Goal: Task Accomplishment & Management: Manage account settings

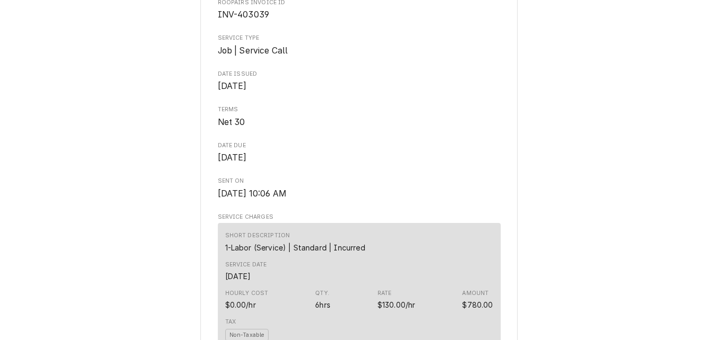
scroll to position [370, 0]
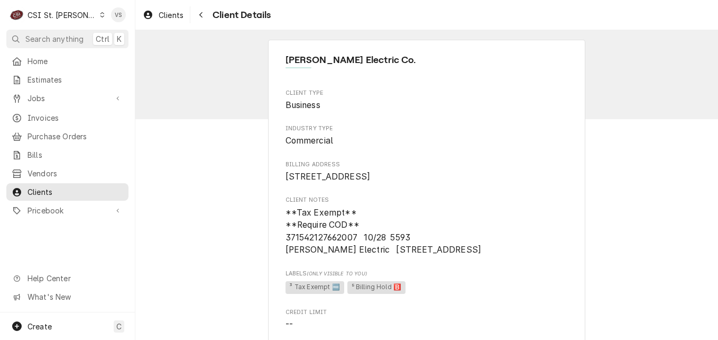
click at [100, 14] on icon "Dynamic Content Wrapper" at bounding box center [102, 14] width 5 height 5
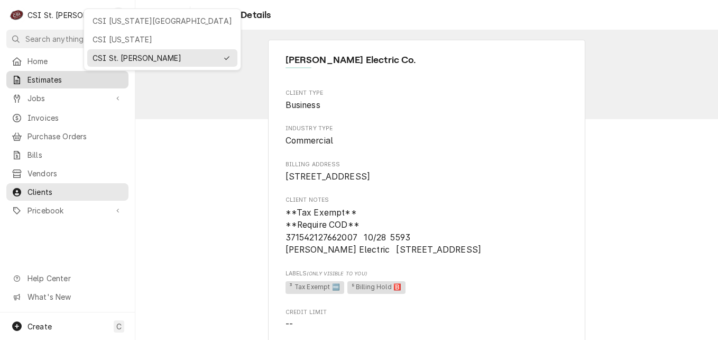
click at [39, 79] on html "C CSI St. Louis VS Search anything Ctrl K Home Estimates Jobs Jobs Job Series I…" at bounding box center [359, 170] width 718 height 340
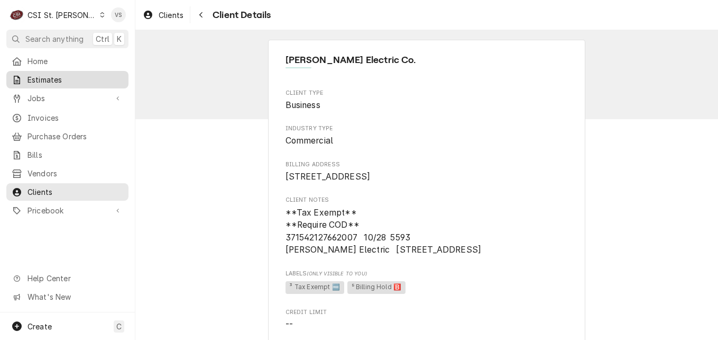
click at [51, 78] on span "Estimates" at bounding box center [76, 79] width 96 height 11
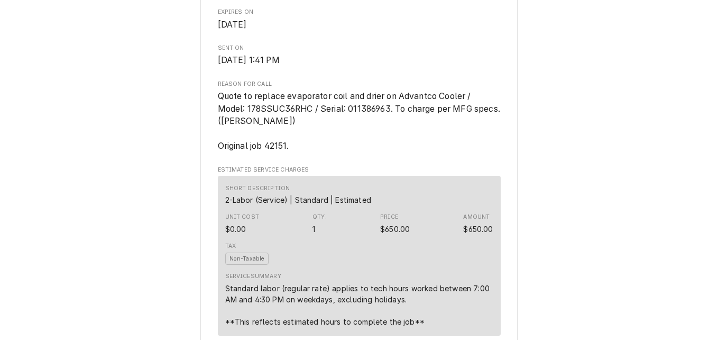
scroll to position [159, 0]
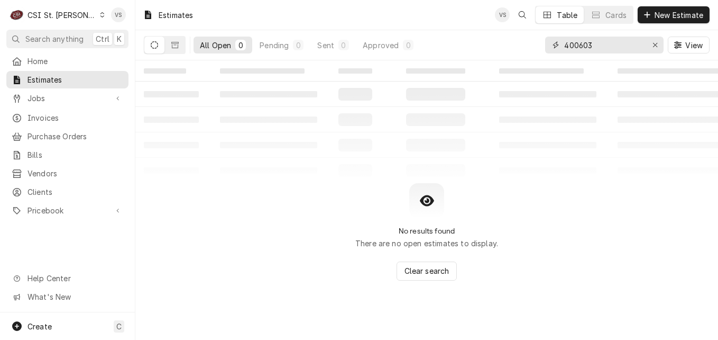
click at [586, 45] on input "400603" at bounding box center [603, 44] width 79 height 17
drag, startPoint x: 583, startPoint y: 44, endPoint x: 559, endPoint y: 141, distance: 99.3
click at [596, 44] on input "400603" at bounding box center [603, 44] width 79 height 17
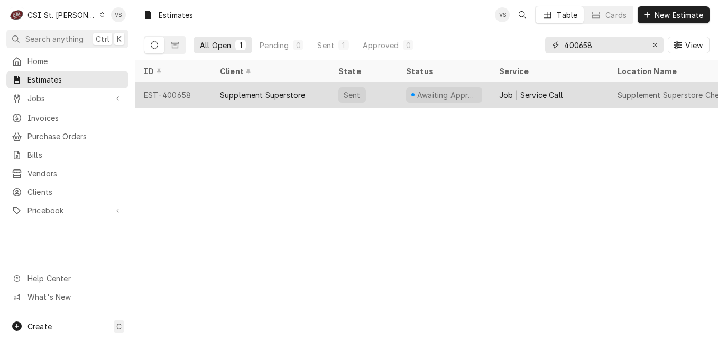
type input "400658"
click at [271, 89] on div "Supplement Superstore" at bounding box center [262, 94] width 85 height 11
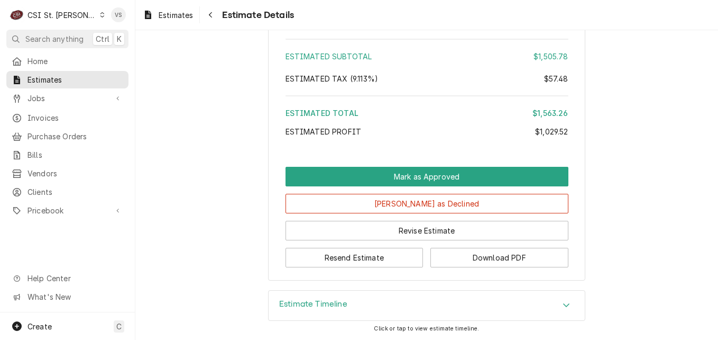
scroll to position [2455, 0]
click at [563, 303] on icon "Accordion Header" at bounding box center [566, 304] width 7 height 8
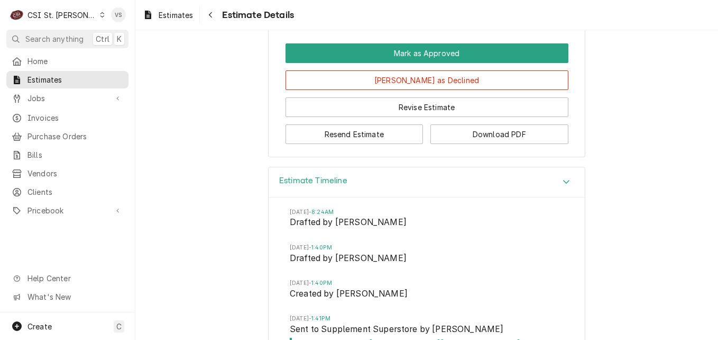
scroll to position [2542, 0]
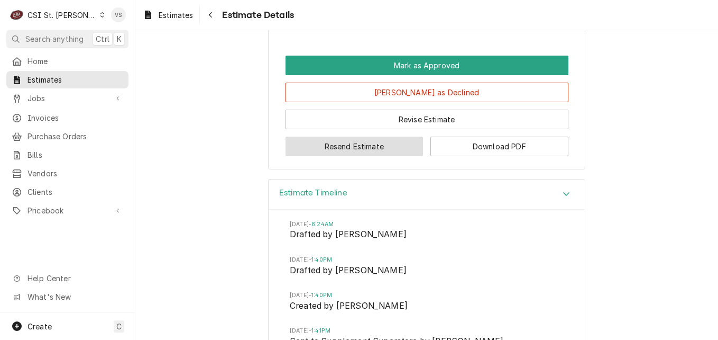
click at [365, 156] on button "Resend Estimate" at bounding box center [355, 146] width 138 height 20
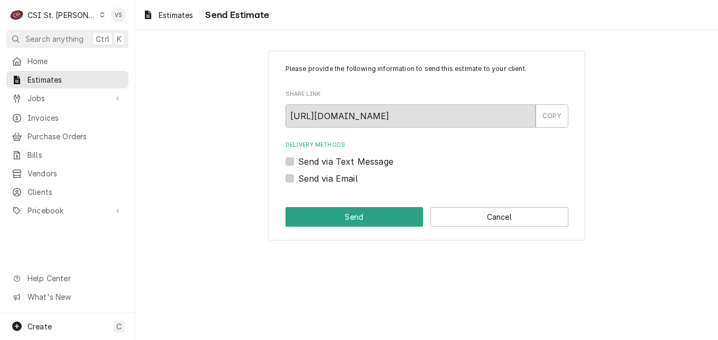
click at [298, 182] on label "Send via Email" at bounding box center [328, 178] width 60 height 13
click at [298, 182] on input "Send via Email" at bounding box center [439, 183] width 283 height 23
checkbox input "true"
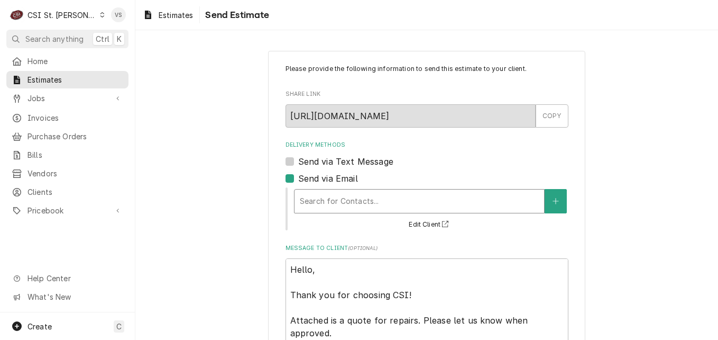
click at [334, 205] on div "Delivery Methods" at bounding box center [419, 200] width 239 height 19
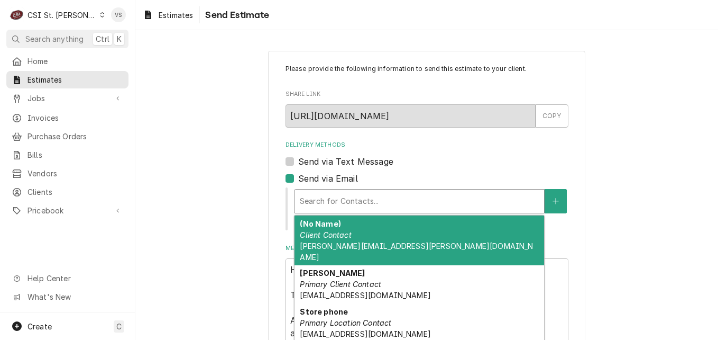
click at [363, 290] on span "RMADREY@SUPPLEMENTSUPERSTORES.COM" at bounding box center [365, 294] width 131 height 9
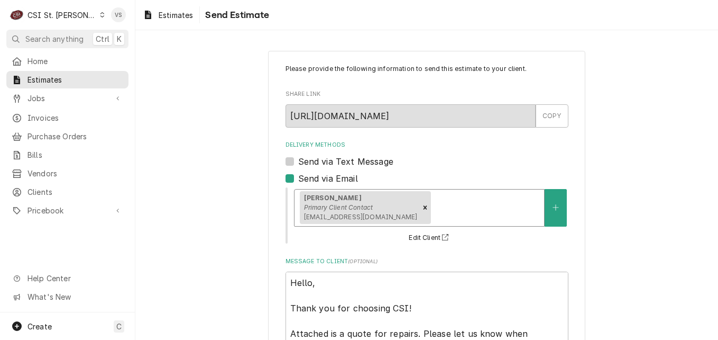
click at [474, 207] on div "Delivery Methods" at bounding box center [486, 207] width 106 height 19
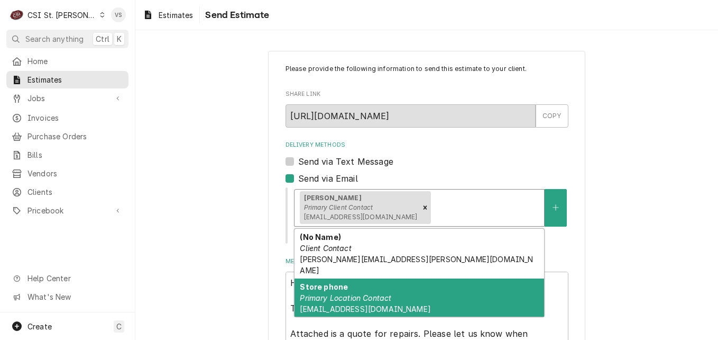
click at [382, 293] on em "Primary Location Contact" at bounding box center [345, 297] width 91 height 9
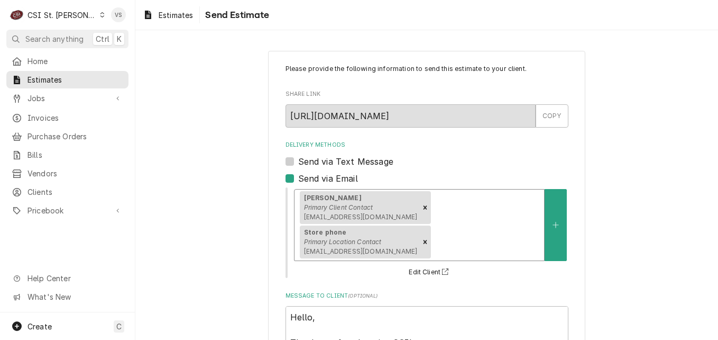
scroll to position [129, 0]
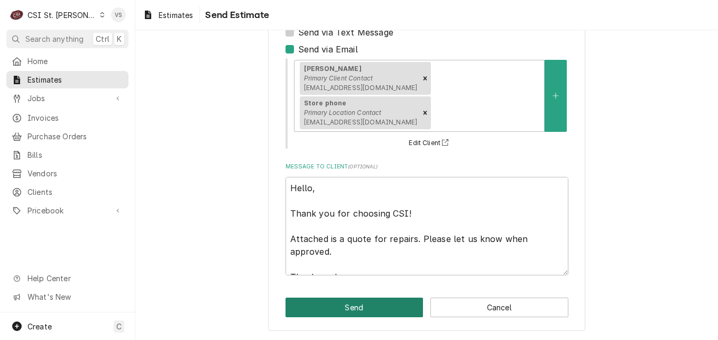
click at [328, 305] on button "Send" at bounding box center [355, 307] width 138 height 20
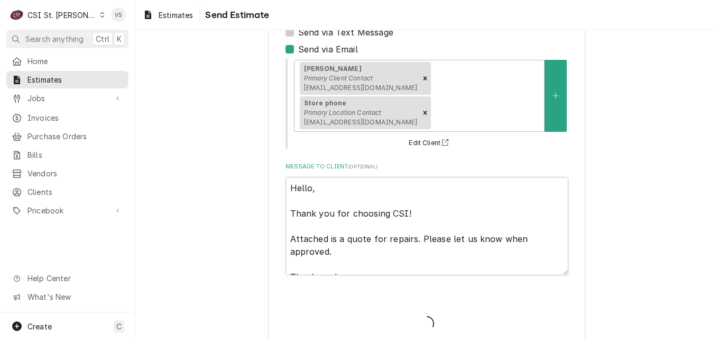
type textarea "x"
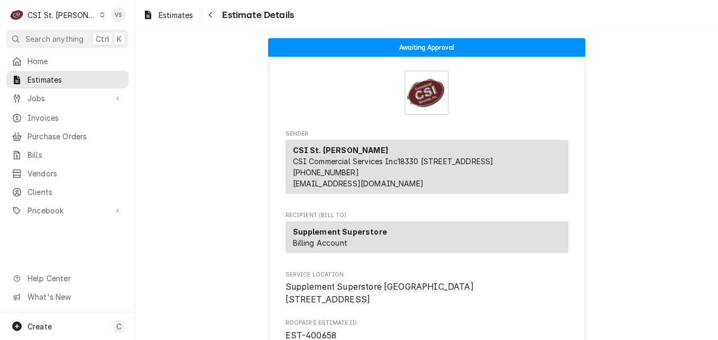
click at [100, 16] on icon "Dynamic Content Wrapper" at bounding box center [102, 14] width 5 height 5
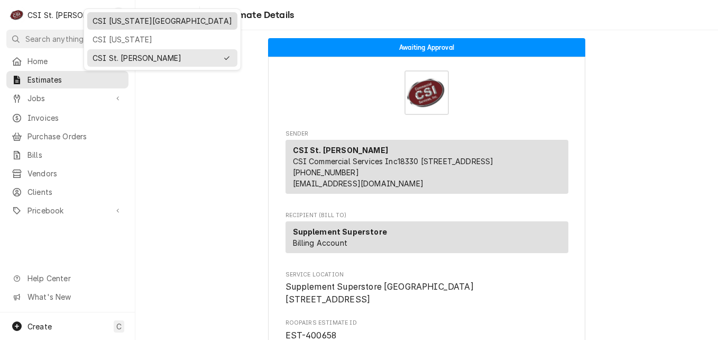
click at [111, 23] on div "CSI Kansas City" at bounding box center [163, 20] width 140 height 11
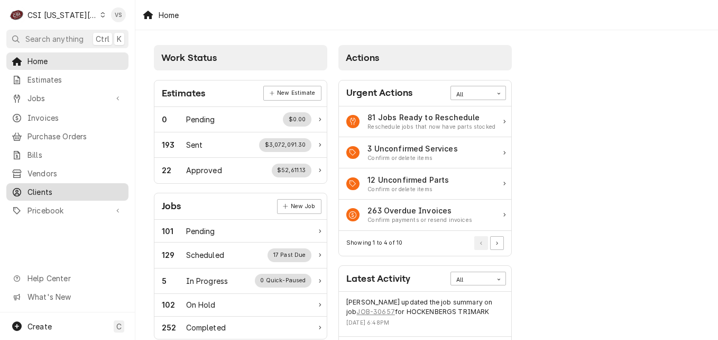
click at [38, 186] on span "Clients" at bounding box center [76, 191] width 96 height 11
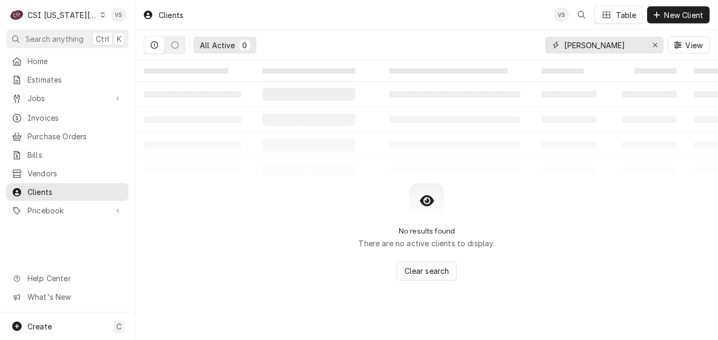
drag, startPoint x: 606, startPoint y: 43, endPoint x: 590, endPoint y: 42, distance: 16.5
click at [542, 48] on div "All Active 0 sandner View" at bounding box center [427, 45] width 566 height 30
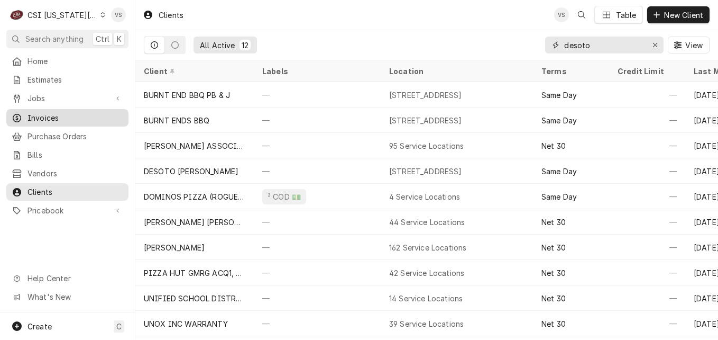
type input "desoto"
click at [49, 112] on span "Invoices" at bounding box center [76, 117] width 96 height 11
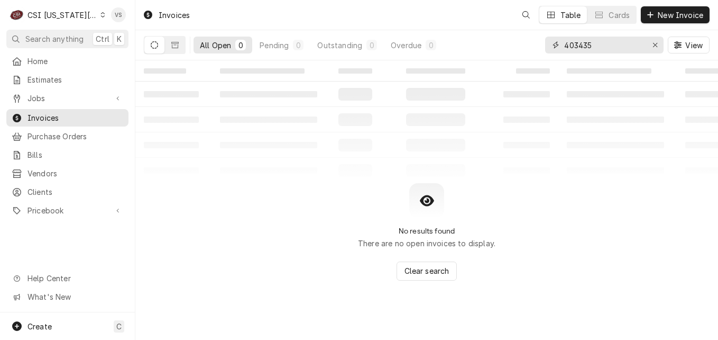
drag, startPoint x: 601, startPoint y: 45, endPoint x: 589, endPoint y: 43, distance: 11.7
click at [536, 45] on div "All Open 0 Pending 0 Outstanding 0 Overdue 0 403435 View" at bounding box center [427, 45] width 566 height 30
type input "1"
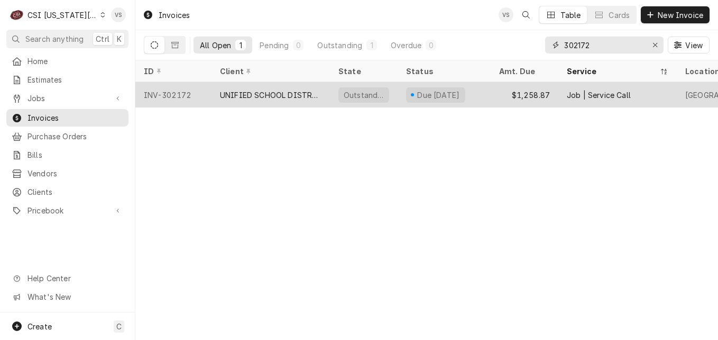
type input "302172"
click at [270, 93] on div "UNIFIED SCHOOL DISTRICT #232" at bounding box center [271, 94] width 102 height 11
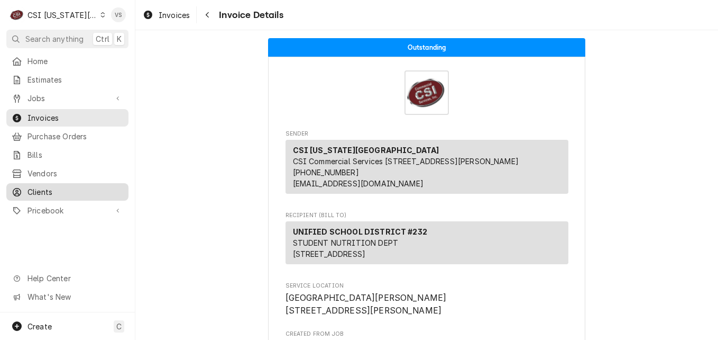
click at [36, 186] on span "Clients" at bounding box center [76, 191] width 96 height 11
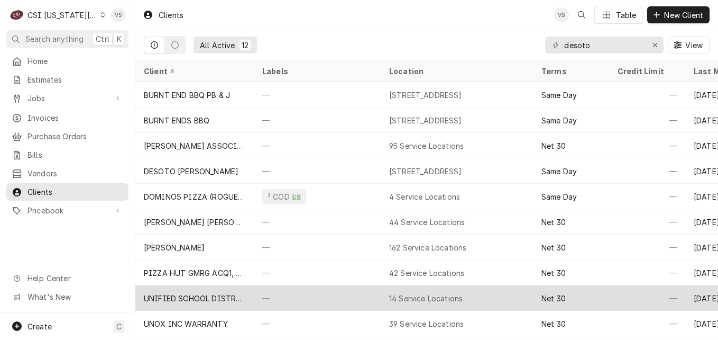
click at [263, 296] on div "—" at bounding box center [317, 297] width 127 height 25
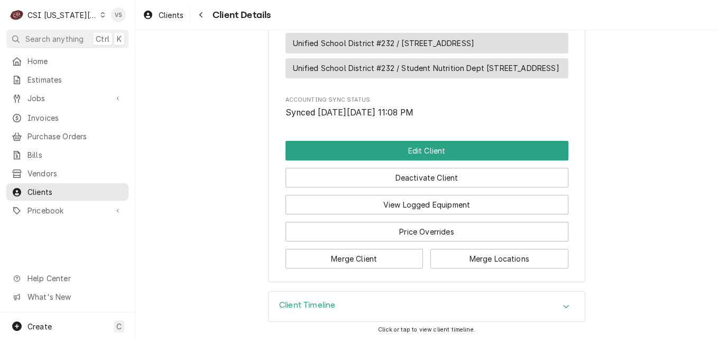
scroll to position [942, 0]
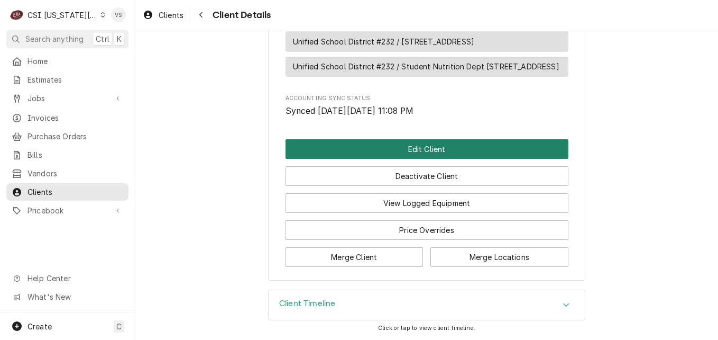
click at [374, 149] on button "Edit Client" at bounding box center [427, 149] width 283 height 20
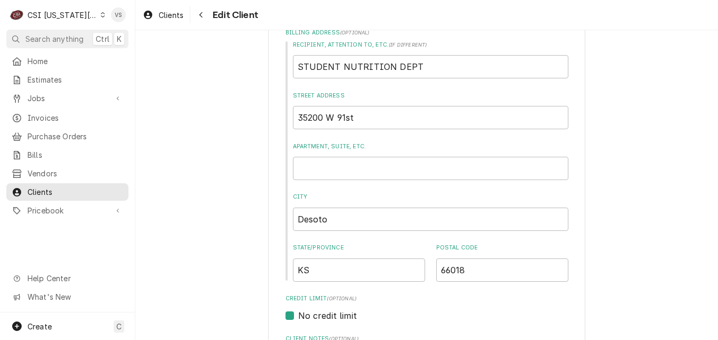
scroll to position [582, 0]
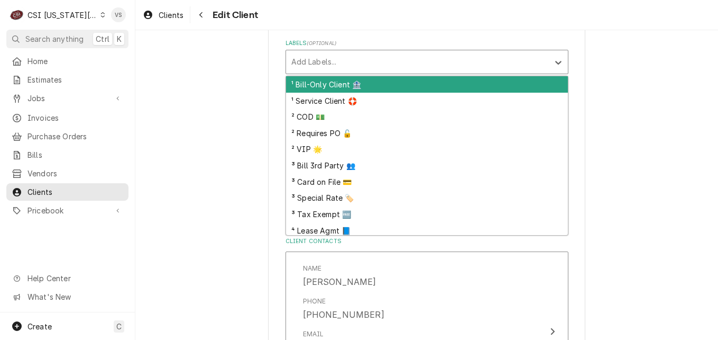
click at [294, 62] on div "Labels" at bounding box center [417, 61] width 252 height 19
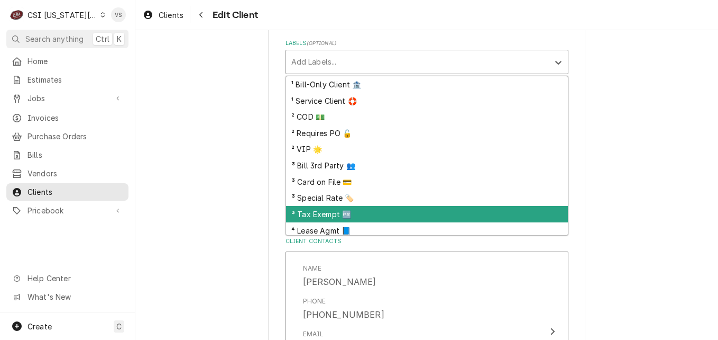
click at [318, 212] on div "³ Tax Exempt 🆓" at bounding box center [427, 214] width 282 height 16
type textarea "x"
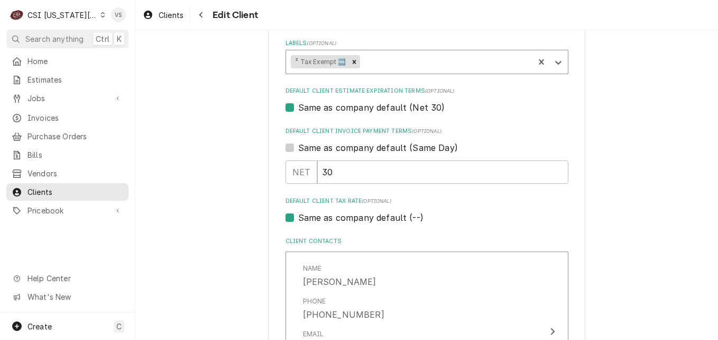
click at [298, 219] on label "Same as company default (--)" at bounding box center [360, 217] width 125 height 13
click at [298, 219] on input "Same as company default (--)" at bounding box center [439, 222] width 283 height 23
checkbox input "false"
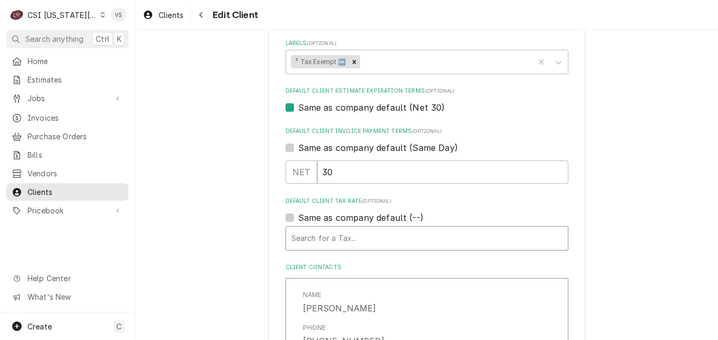
click at [332, 234] on div "Default Client Tax Rate" at bounding box center [426, 237] width 271 height 19
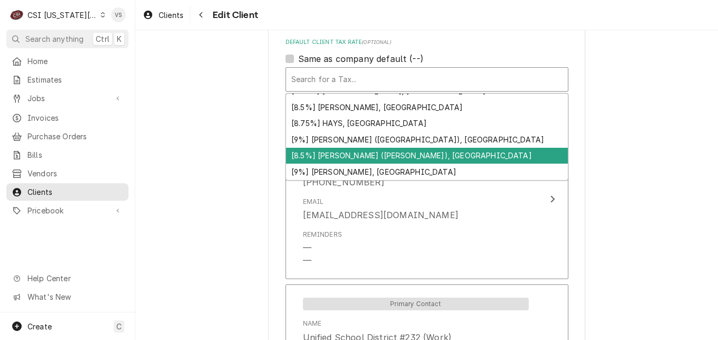
scroll to position [559, 0]
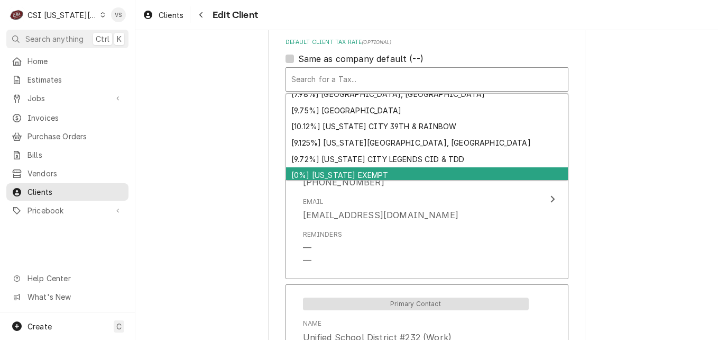
click at [324, 173] on div "[0%] KANSAS EXEMPT" at bounding box center [427, 175] width 282 height 16
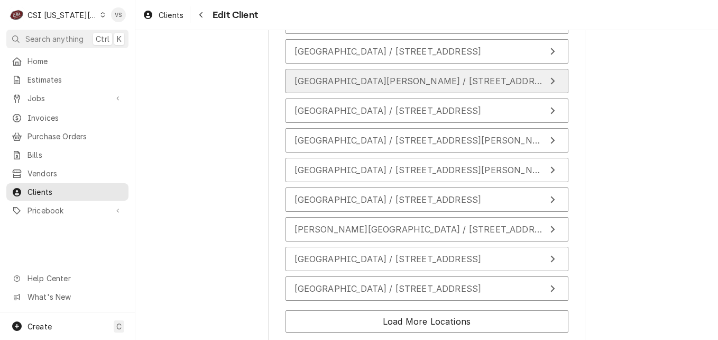
scroll to position [1355, 0]
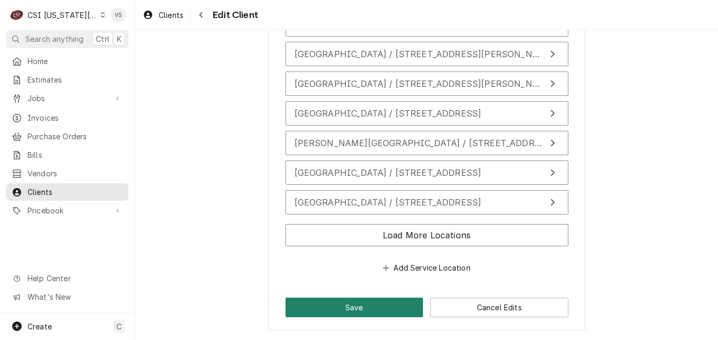
click at [374, 308] on button "Save" at bounding box center [355, 307] width 138 height 20
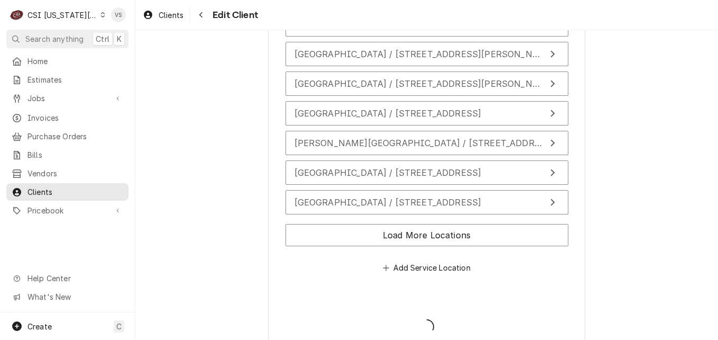
type textarea "x"
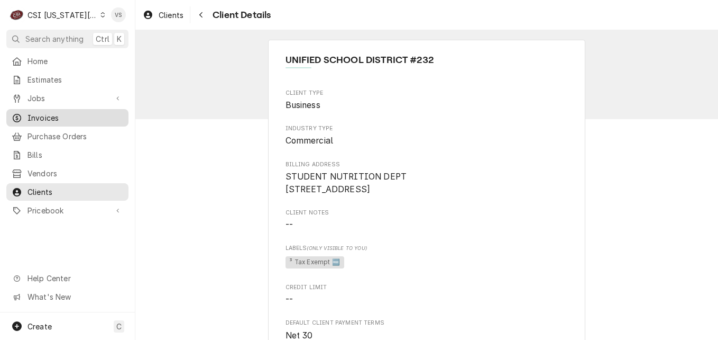
click at [47, 113] on span "Invoices" at bounding box center [76, 117] width 96 height 11
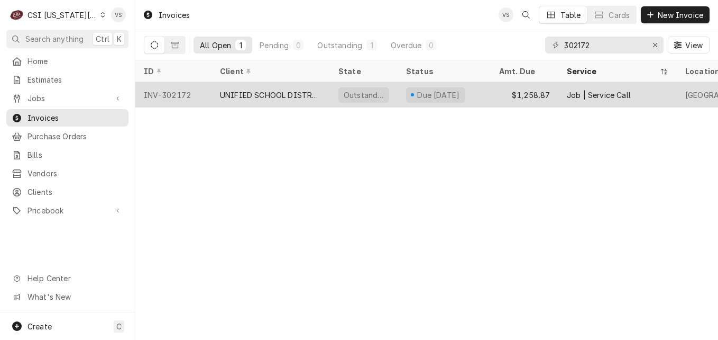
click at [292, 95] on div "UNIFIED SCHOOL DISTRICT #232" at bounding box center [271, 94] width 102 height 11
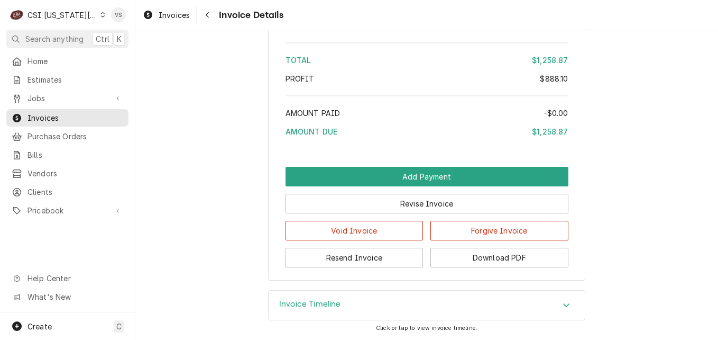
scroll to position [2372, 0]
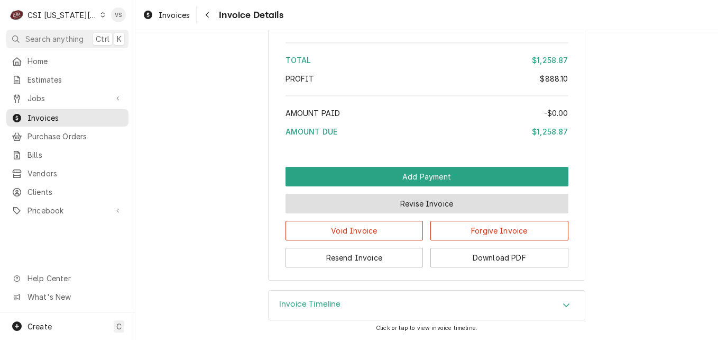
drag, startPoint x: 451, startPoint y: 207, endPoint x: 409, endPoint y: 242, distance: 54.4
click at [414, 260] on div "Add Payment Revise Invoice Void Invoice Forgive Invoice Resend Invoice Download…" at bounding box center [427, 217] width 283 height 100
click at [413, 207] on button "Revise Invoice" at bounding box center [427, 204] width 283 height 20
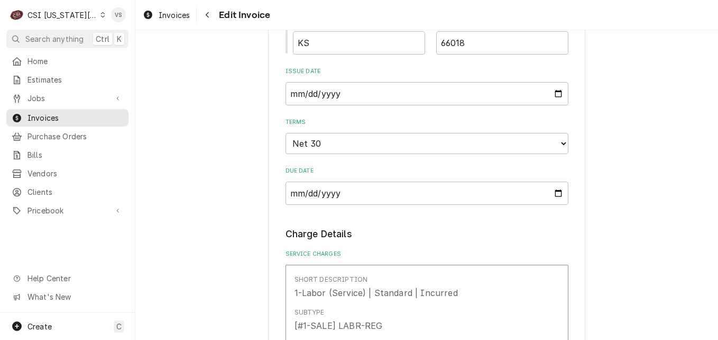
scroll to position [846, 0]
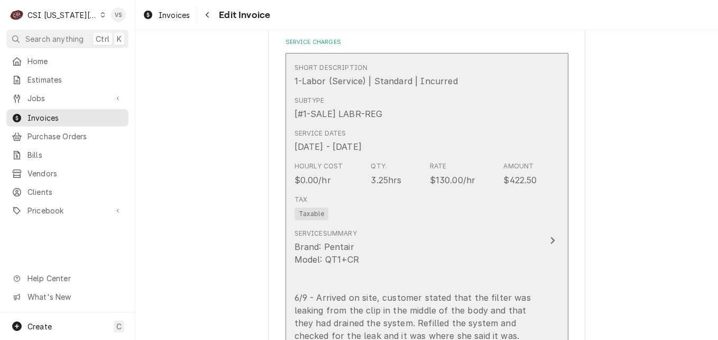
click at [404, 215] on div "Tax Taxable" at bounding box center [416, 207] width 243 height 34
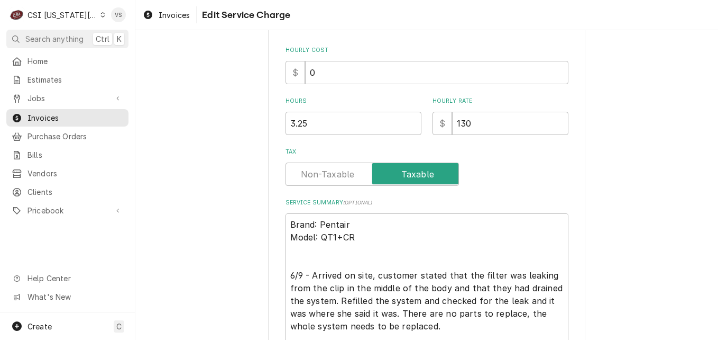
scroll to position [275, 0]
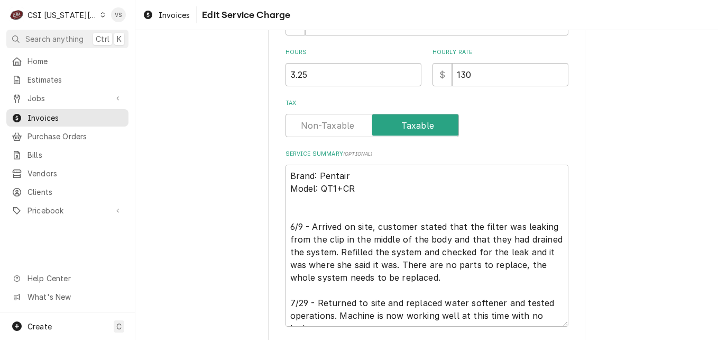
type textarea "x"
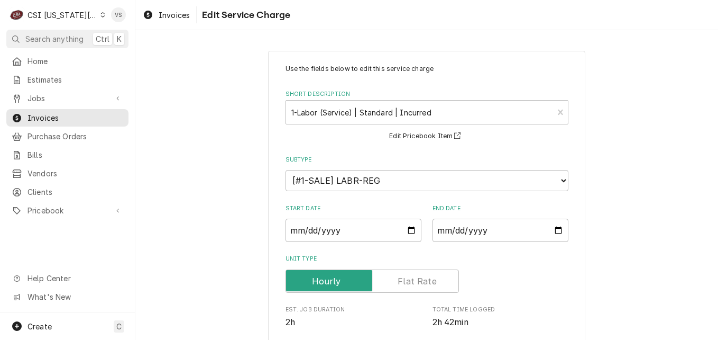
scroll to position [264, 0]
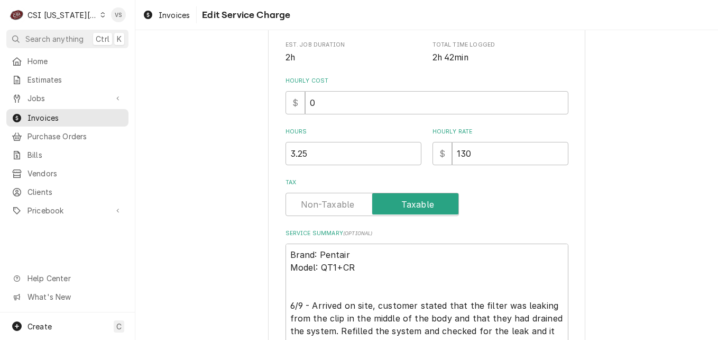
click at [344, 211] on label "Tax" at bounding box center [372, 204] width 173 height 23
click at [344, 211] on input "Tax" at bounding box center [372, 204] width 164 height 23
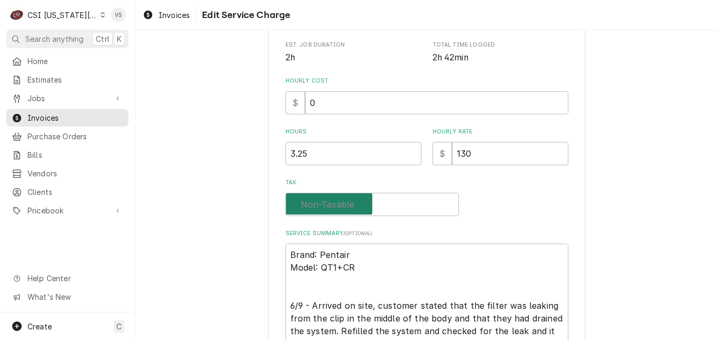
checkbox input "false"
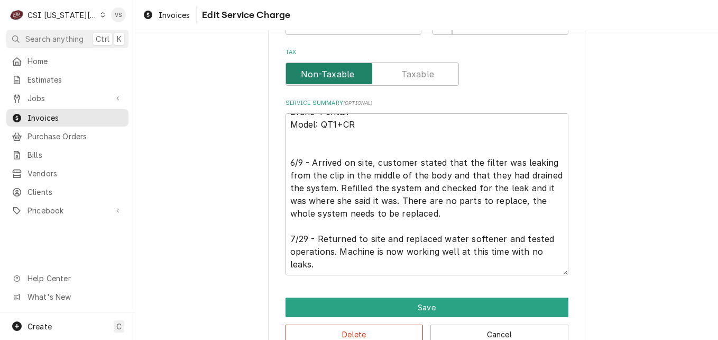
scroll to position [422, 0]
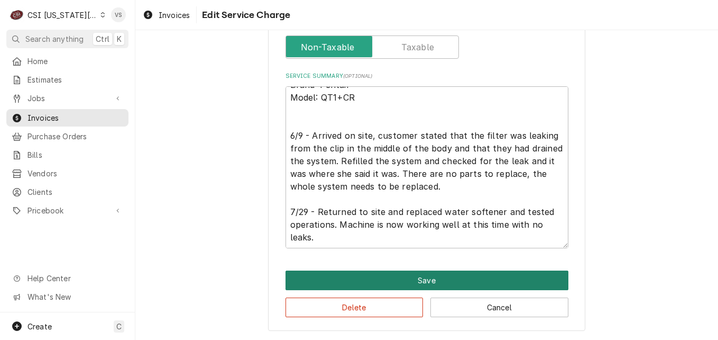
click at [424, 274] on button "Save" at bounding box center [427, 280] width 283 height 20
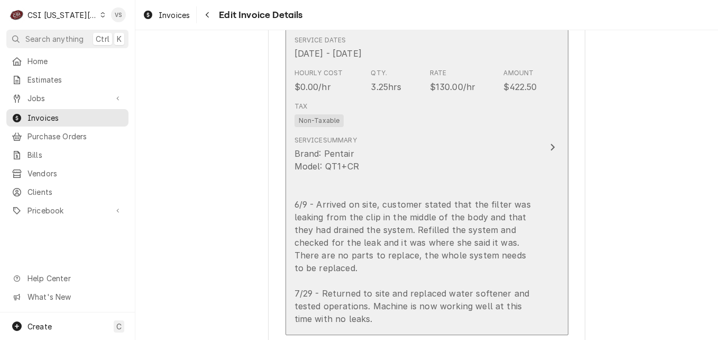
scroll to position [1257, 0]
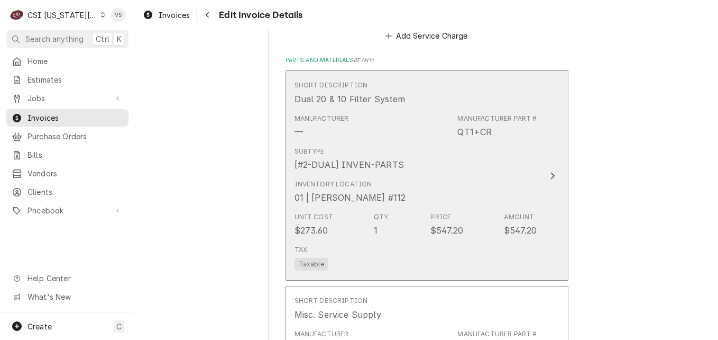
click at [412, 244] on div "Tax Taxable" at bounding box center [416, 258] width 243 height 34
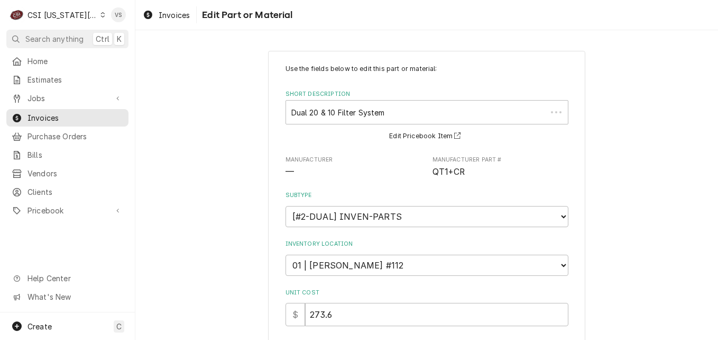
type textarea "x"
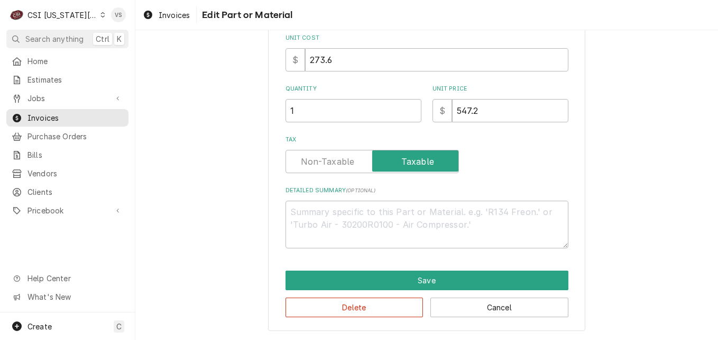
click at [317, 164] on label "Tax" at bounding box center [372, 161] width 173 height 23
click at [317, 164] on input "Tax" at bounding box center [372, 161] width 164 height 23
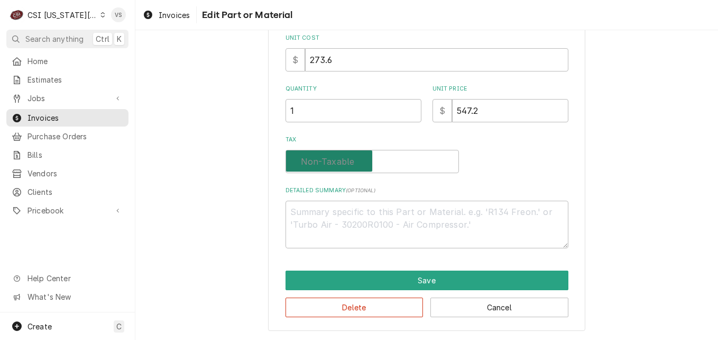
checkbox input "false"
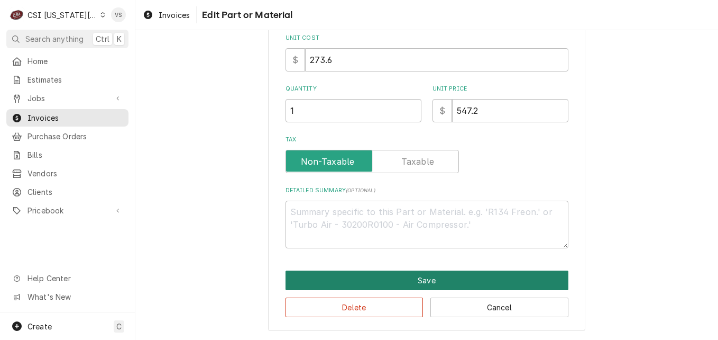
click at [380, 285] on button "Save" at bounding box center [427, 280] width 283 height 20
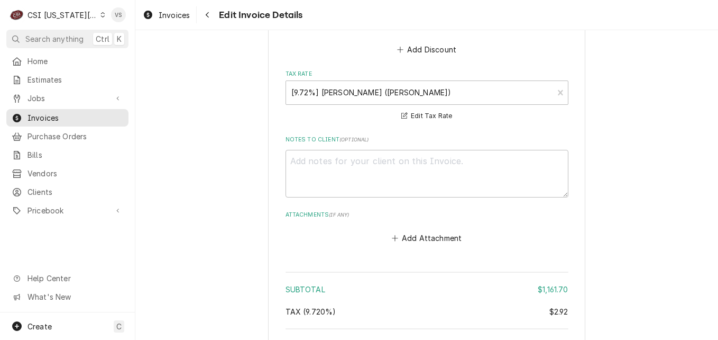
scroll to position [2083, 0]
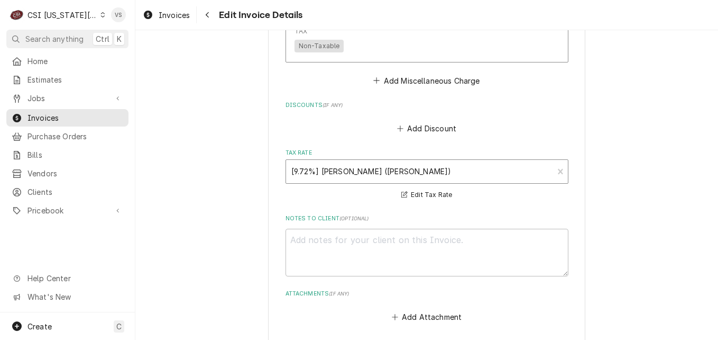
click at [344, 172] on div "Tax Rate" at bounding box center [419, 171] width 257 height 19
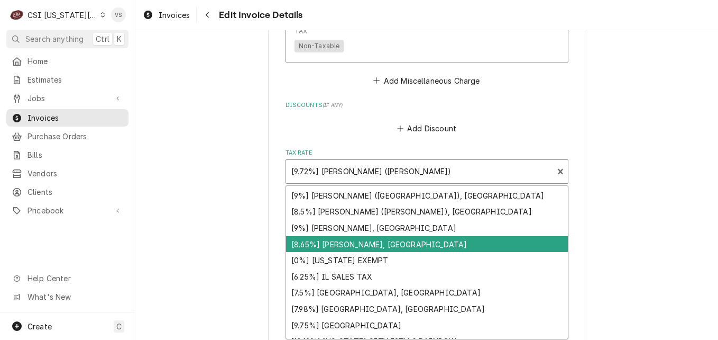
scroll to position [495, 0]
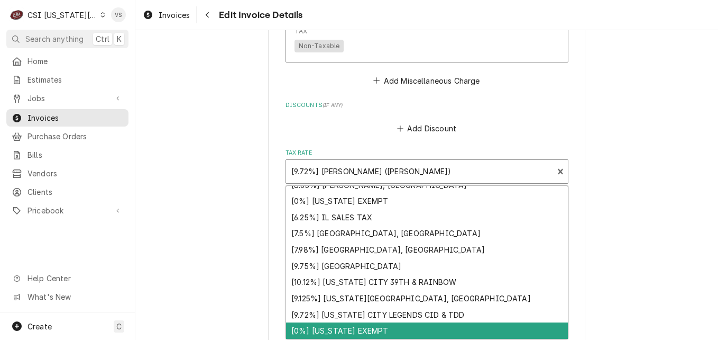
click at [359, 331] on div "[0%] KANSAS EXEMPT" at bounding box center [427, 330] width 282 height 16
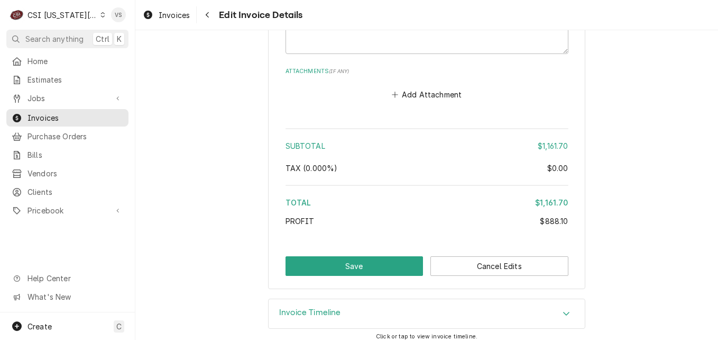
scroll to position [2313, 0]
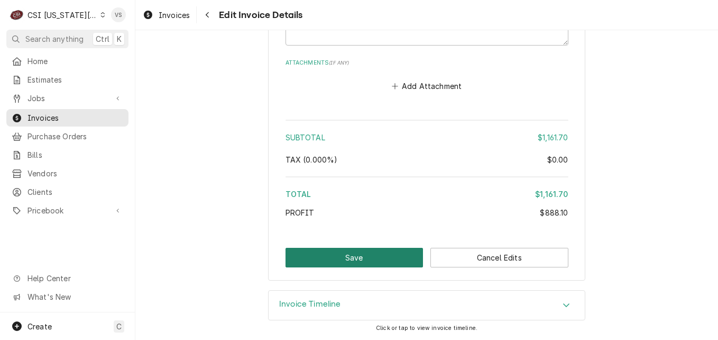
click at [374, 259] on button "Save" at bounding box center [355, 258] width 138 height 20
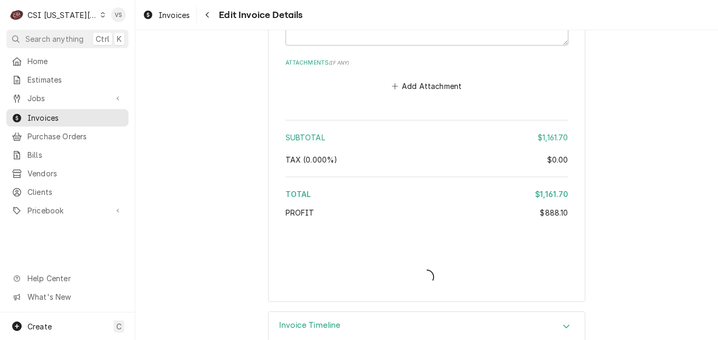
type textarea "x"
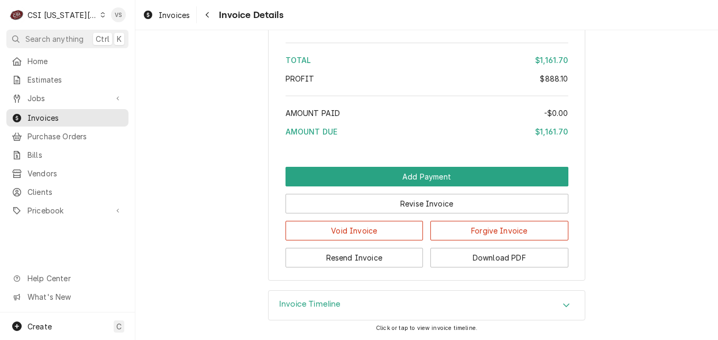
scroll to position [2372, 0]
click at [464, 258] on button "Download PDF" at bounding box center [500, 258] width 138 height 20
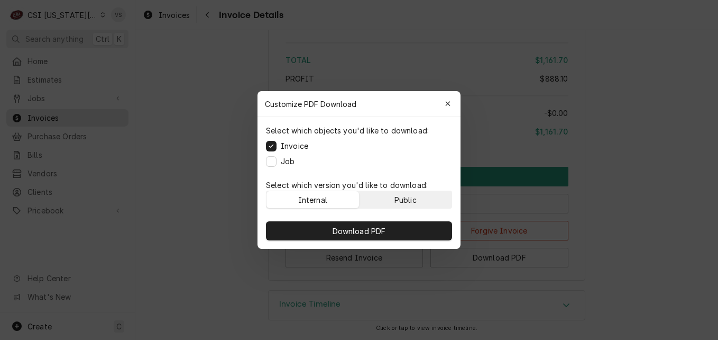
click at [432, 204] on button "Public" at bounding box center [406, 199] width 93 height 17
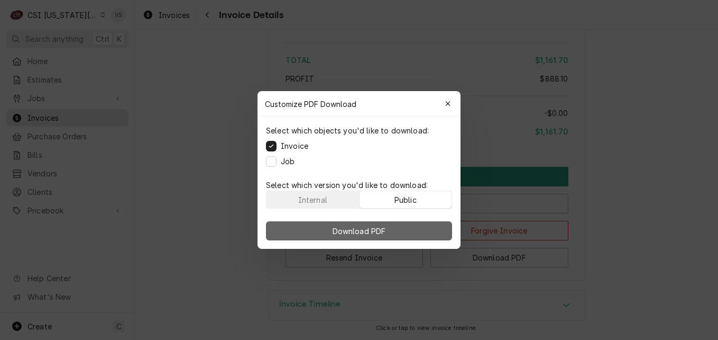
click at [427, 226] on button "Download PDF" at bounding box center [359, 230] width 186 height 19
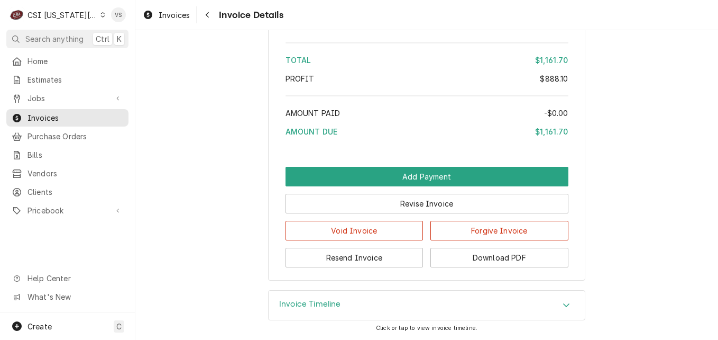
drag, startPoint x: 222, startPoint y: 154, endPoint x: 177, endPoint y: 160, distance: 45.4
click at [32, 186] on span "Clients" at bounding box center [76, 191] width 96 height 11
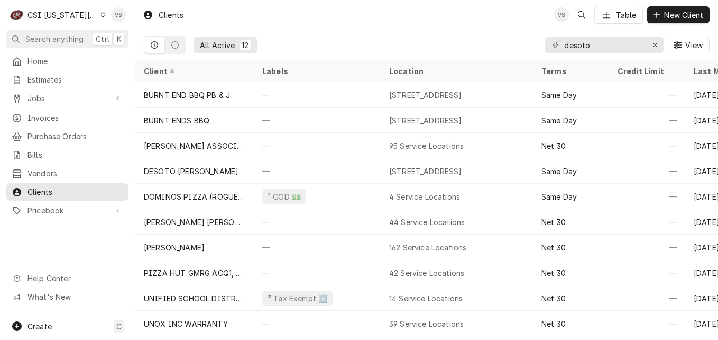
click at [100, 15] on div "Dynamic Content Wrapper" at bounding box center [102, 14] width 5 height 7
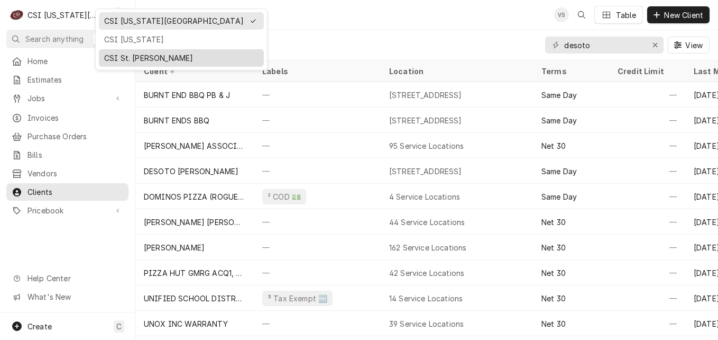
click at [125, 59] on div "CSI St. [PERSON_NAME]" at bounding box center [181, 57] width 154 height 11
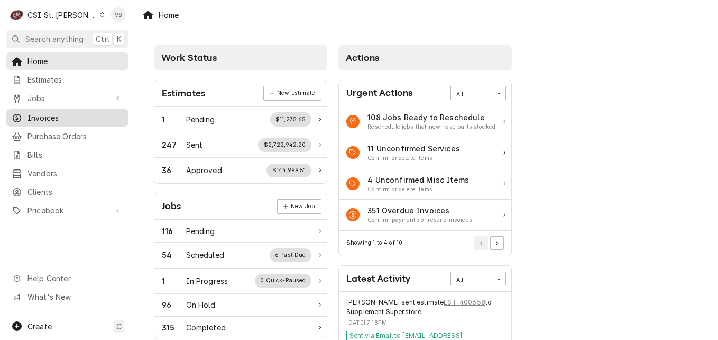
click at [47, 112] on span "Invoices" at bounding box center [76, 117] width 96 height 11
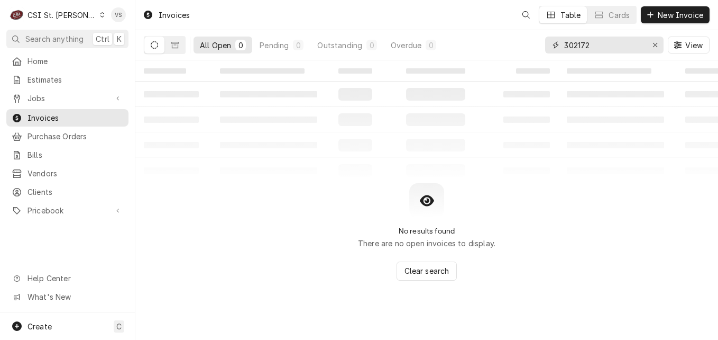
click at [599, 47] on input "302172" at bounding box center [603, 44] width 79 height 17
drag, startPoint x: 596, startPoint y: 44, endPoint x: 545, endPoint y: 49, distance: 51.0
click at [546, 49] on div "302172" at bounding box center [604, 44] width 118 height 17
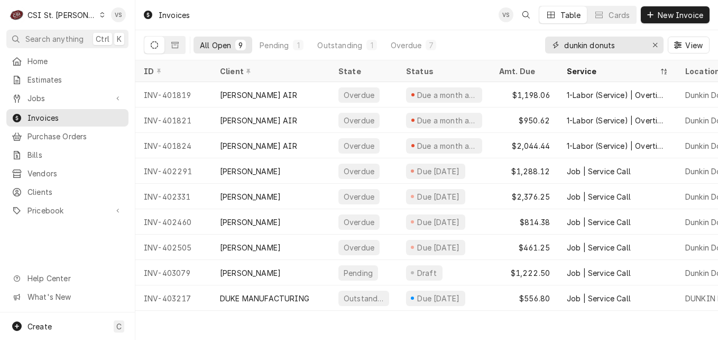
type input "dunkin donuts"
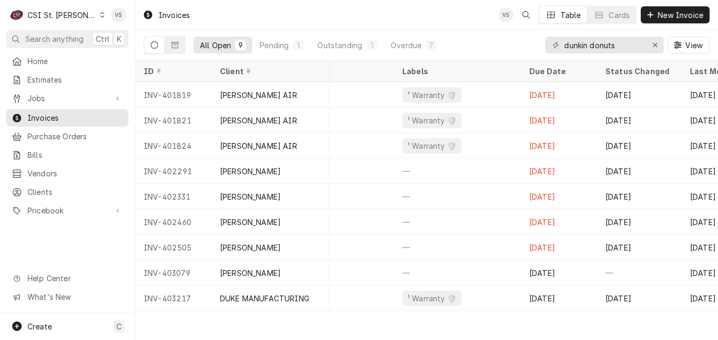
scroll to position [0, 627]
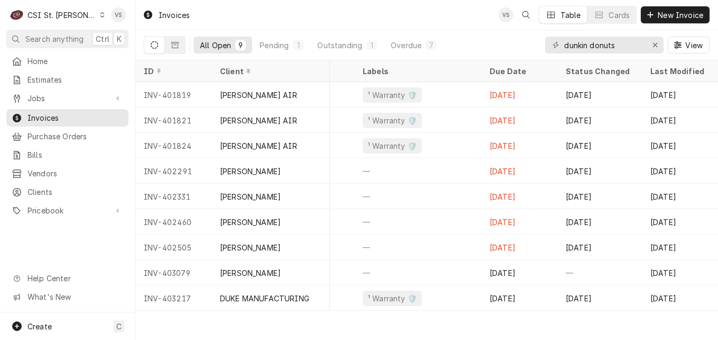
click at [163, 318] on div "Invoices VS Table Cards New Invoice All Open 9 Pending 1 Outstanding 1 Overdue …" at bounding box center [426, 170] width 583 height 340
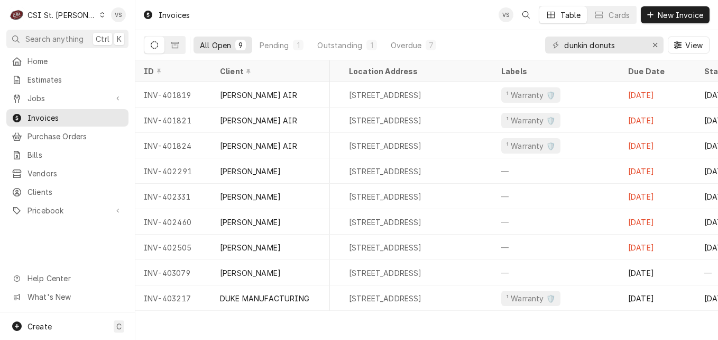
scroll to position [0, 468]
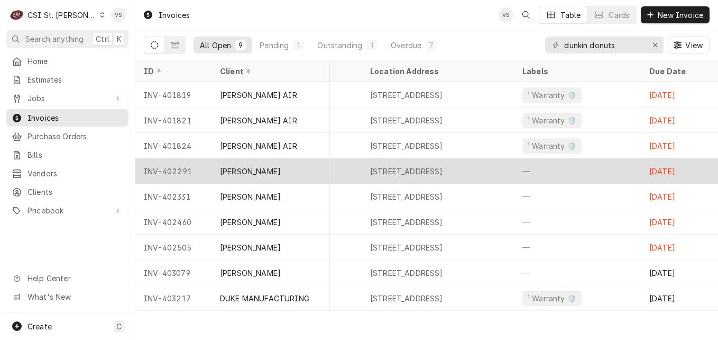
click at [263, 175] on div "[PERSON_NAME]" at bounding box center [271, 170] width 118 height 25
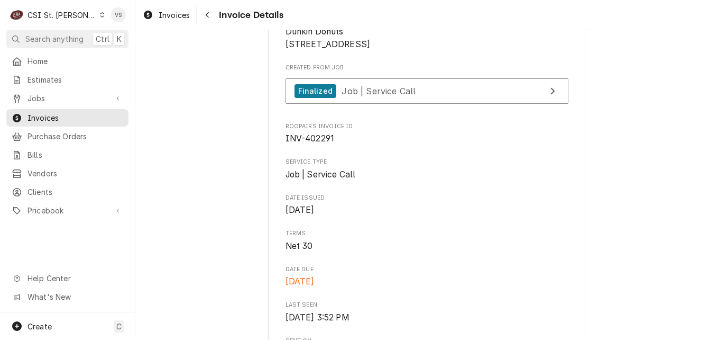
scroll to position [264, 0]
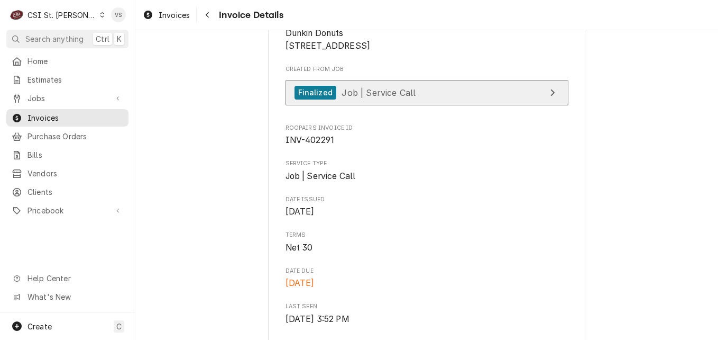
click at [385, 100] on div "Finalized Job | Service Call" at bounding box center [356, 93] width 122 height 14
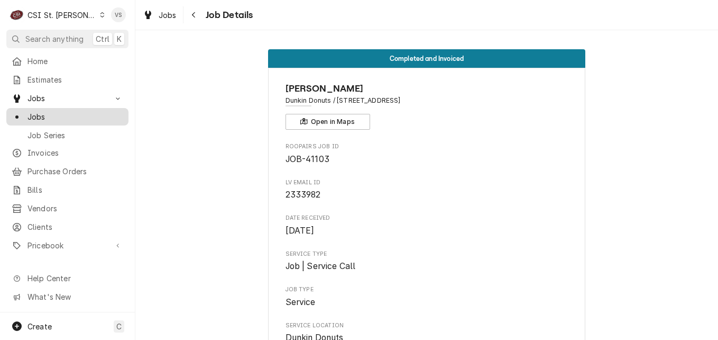
click at [88, 118] on div "Jobs" at bounding box center [67, 116] width 118 height 13
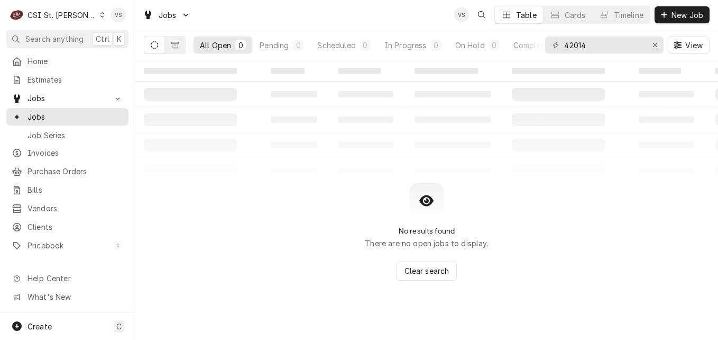
click at [39, 151] on span "Invoices" at bounding box center [76, 152] width 96 height 11
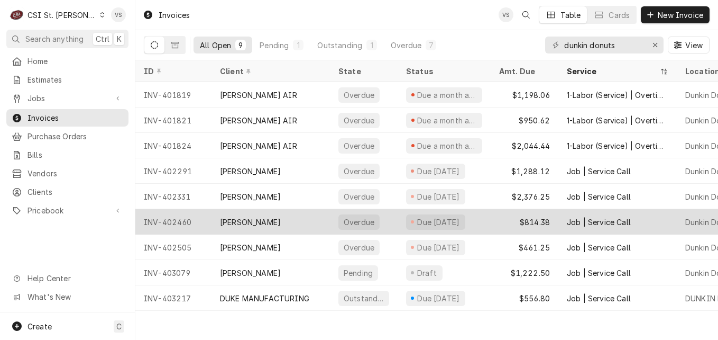
click at [296, 218] on div "[PERSON_NAME]" at bounding box center [271, 221] width 118 height 25
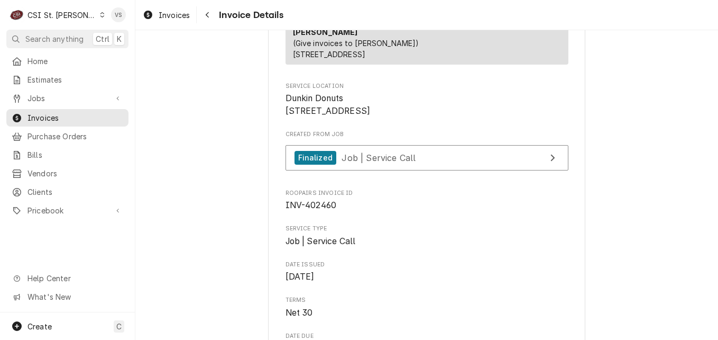
scroll to position [264, 0]
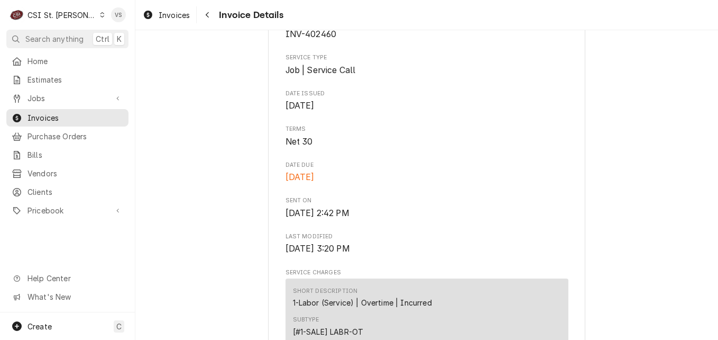
scroll to position [106, 0]
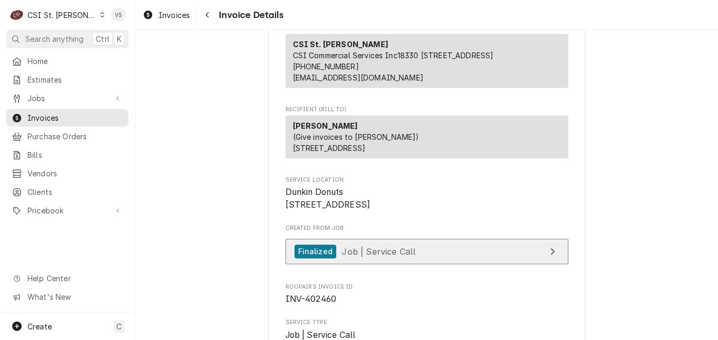
click at [414, 264] on link "Finalized Job | Service Call" at bounding box center [427, 252] width 283 height 26
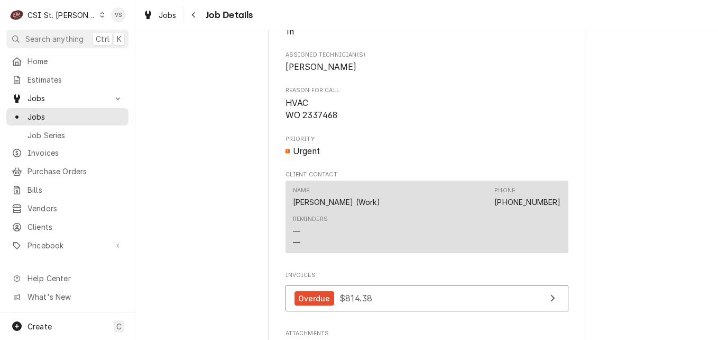
scroll to position [529, 0]
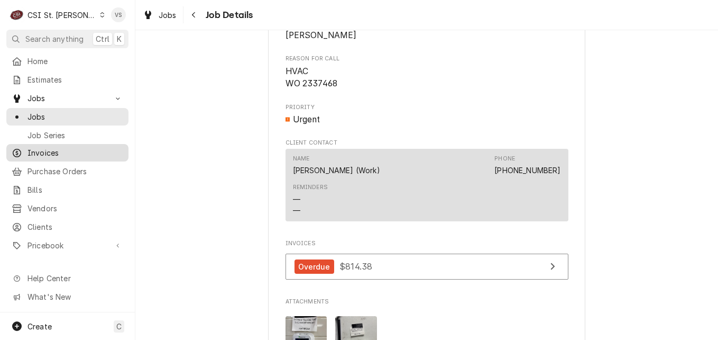
click at [51, 147] on span "Invoices" at bounding box center [76, 152] width 96 height 11
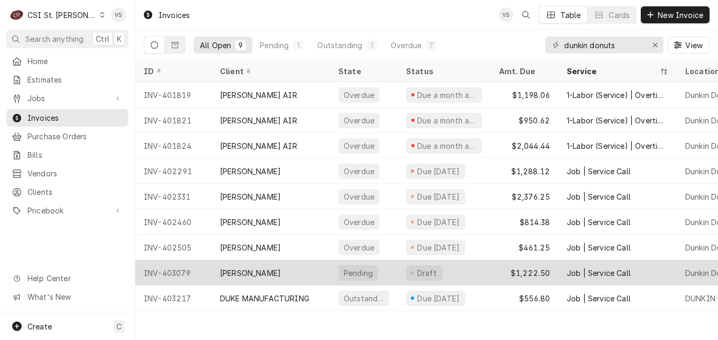
click at [290, 268] on div "[PERSON_NAME]" at bounding box center [271, 272] width 118 height 25
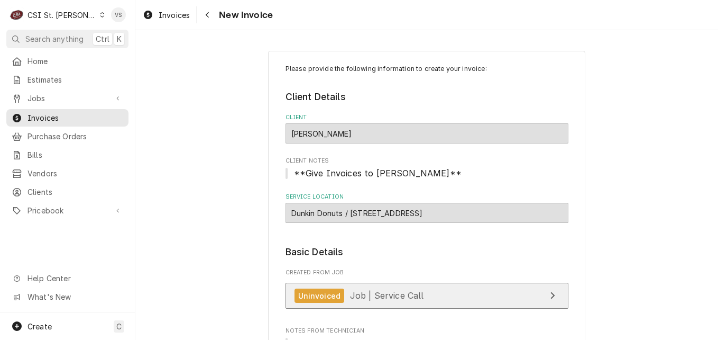
click at [384, 294] on span "Job | Service Call" at bounding box center [387, 295] width 74 height 11
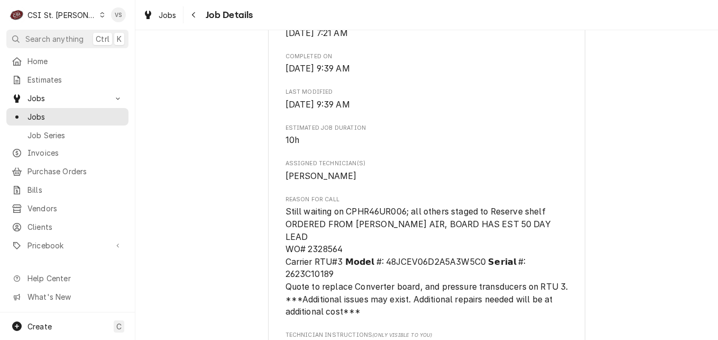
scroll to position [423, 0]
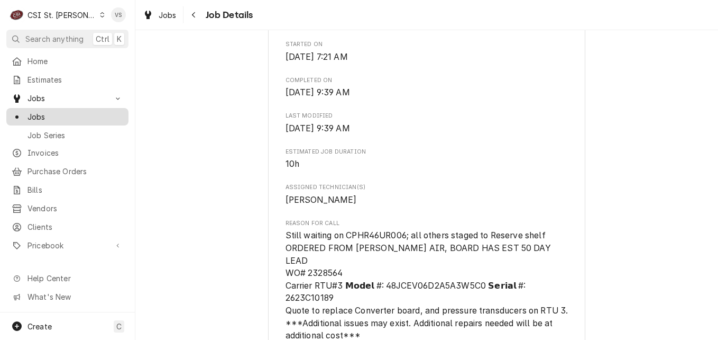
click at [48, 111] on span "Jobs" at bounding box center [76, 116] width 96 height 11
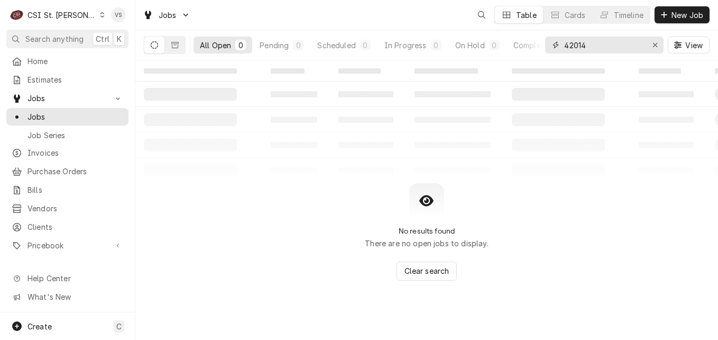
click at [590, 46] on input "42014" at bounding box center [603, 44] width 79 height 17
click at [538, 44] on div "All Open 0 Pending 0 Scheduled 0 In Progress 0 On Hold 0 Completed 0 42014 View" at bounding box center [427, 45] width 566 height 30
type input "2339802"
click at [691, 44] on span "View" at bounding box center [694, 45] width 22 height 11
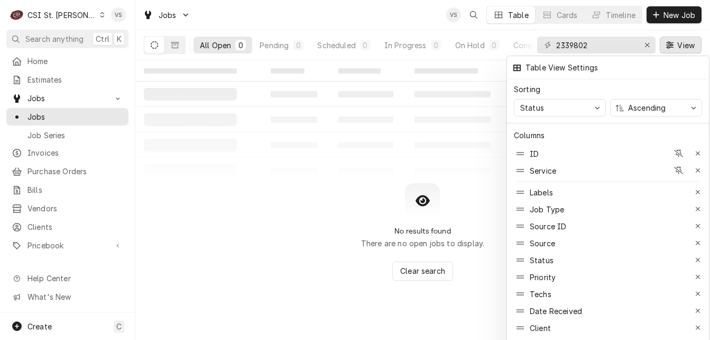
click at [378, 157] on div at bounding box center [355, 170] width 710 height 340
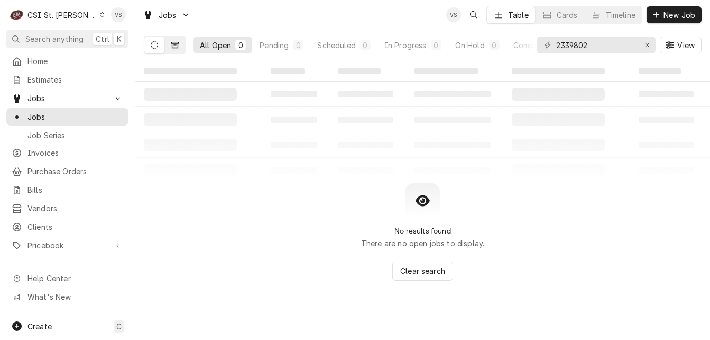
click at [176, 45] on icon "Dynamic Content Wrapper" at bounding box center [174, 44] width 7 height 7
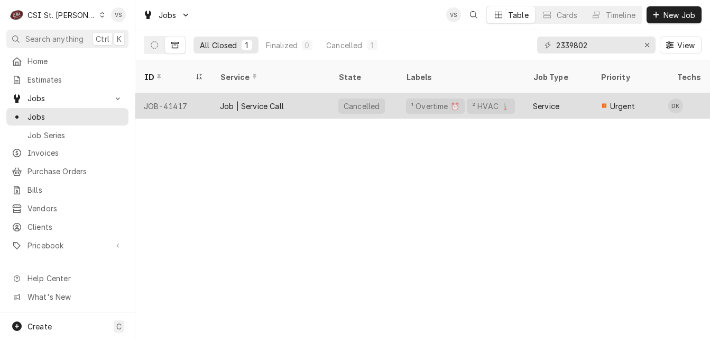
click at [294, 93] on div "Job | Service Call" at bounding box center [271, 105] width 118 height 25
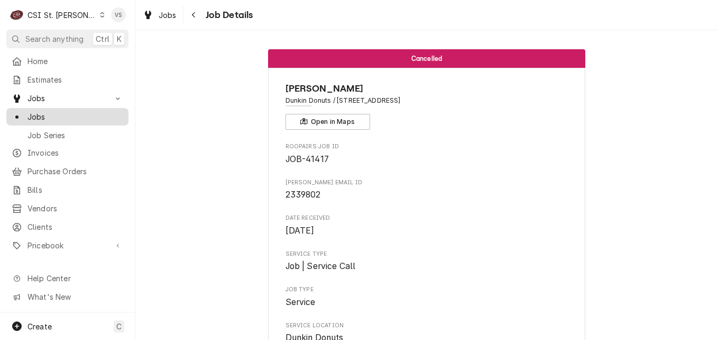
click at [51, 115] on span "Jobs" at bounding box center [76, 116] width 96 height 11
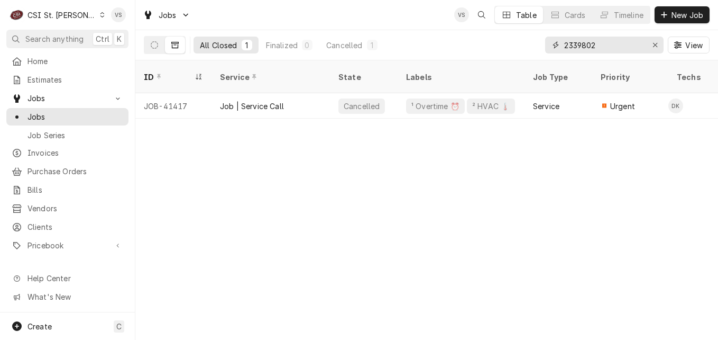
drag, startPoint x: 602, startPoint y: 43, endPoint x: 548, endPoint y: 45, distance: 54.0
click at [548, 45] on div "2339802" at bounding box center [604, 44] width 118 height 17
type input "4"
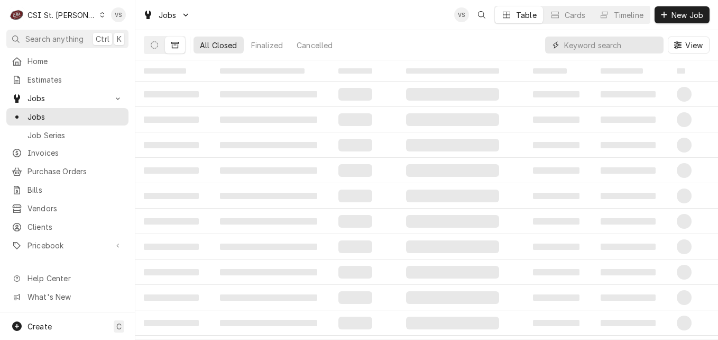
type input "1"
click at [157, 47] on icon "Dynamic Content Wrapper" at bounding box center [154, 44] width 7 height 7
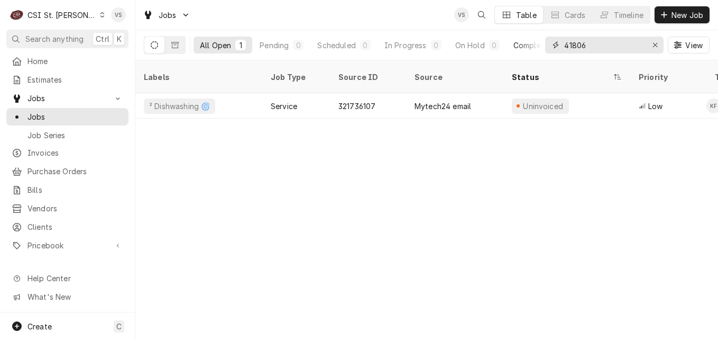
drag, startPoint x: 591, startPoint y: 44, endPoint x: 532, endPoint y: 44, distance: 59.2
click at [533, 44] on div "All Open 1 Pending 0 Scheduled 0 In Progress 0 On Hold 0 Completed 1 41806 View" at bounding box center [427, 45] width 566 height 30
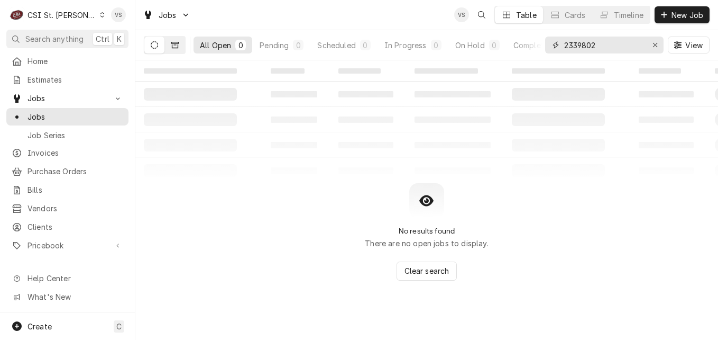
type input "2339802"
click at [176, 47] on icon "Dynamic Content Wrapper" at bounding box center [174, 44] width 7 height 7
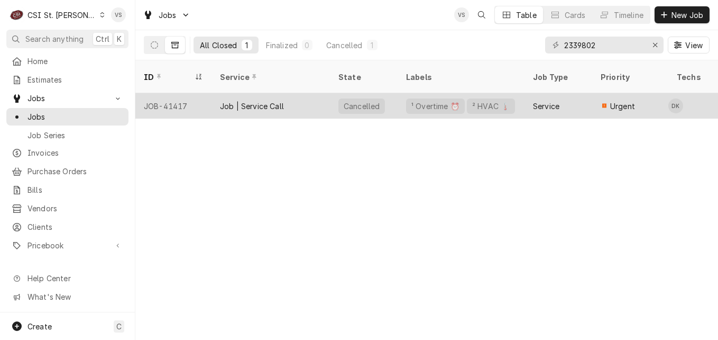
click at [290, 97] on div "Job | Service Call" at bounding box center [271, 105] width 118 height 25
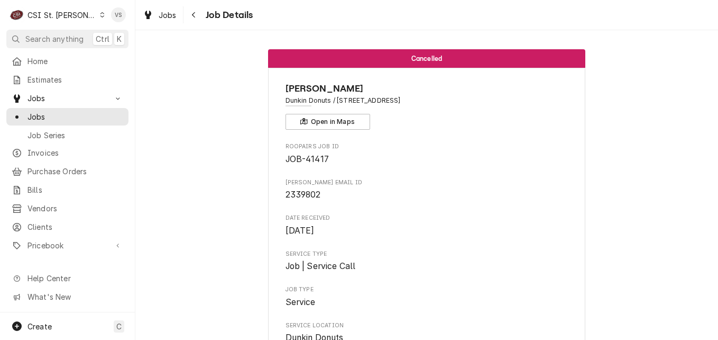
scroll to position [370, 0]
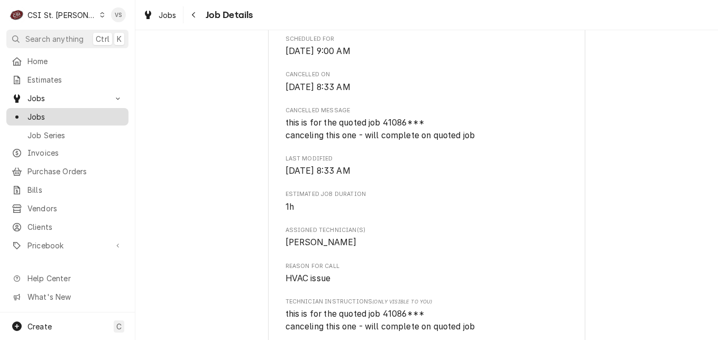
click at [35, 115] on span "Jobs" at bounding box center [76, 116] width 96 height 11
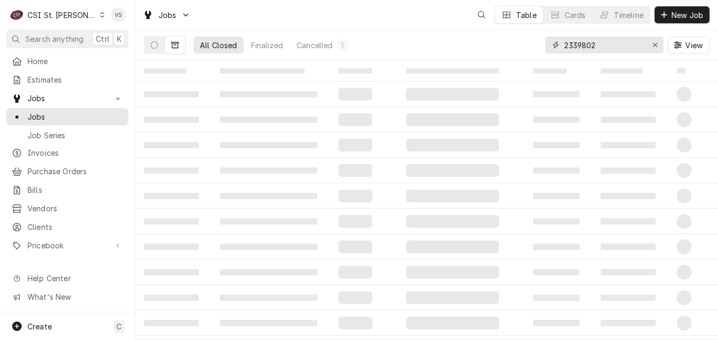
click at [600, 45] on input "2339802" at bounding box center [603, 44] width 79 height 17
click at [534, 46] on div "All Closed 1 Finalized 0 Cancelled 1 2339802 View" at bounding box center [427, 45] width 566 height 30
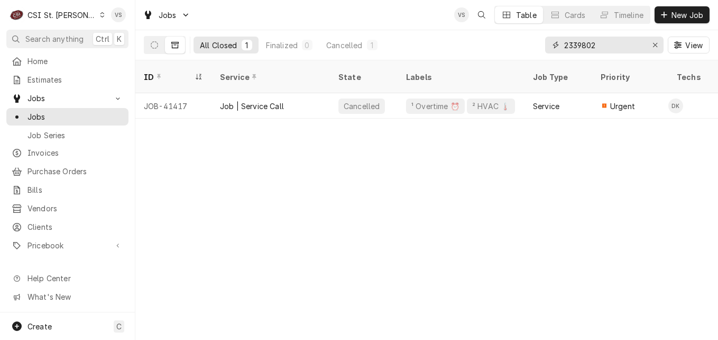
type input "4"
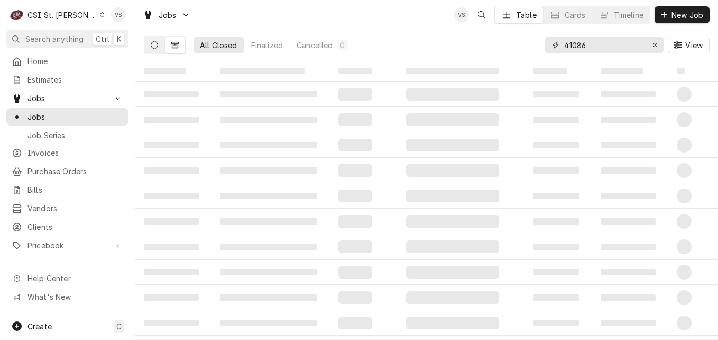
type input "41086"
click at [151, 49] on button "Dynamic Content Wrapper" at bounding box center [154, 44] width 20 height 17
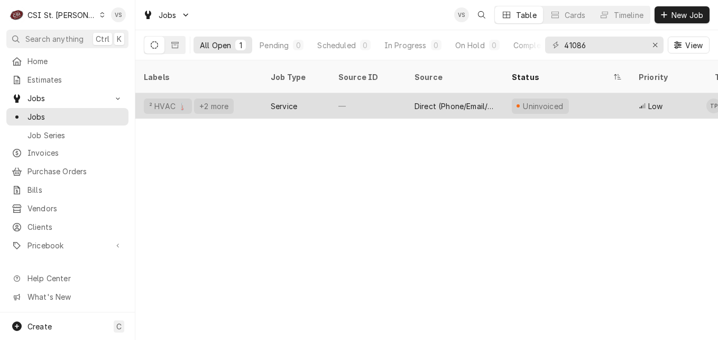
click at [249, 96] on div "² HVAC 🌡️ +2 more" at bounding box center [198, 105] width 127 height 25
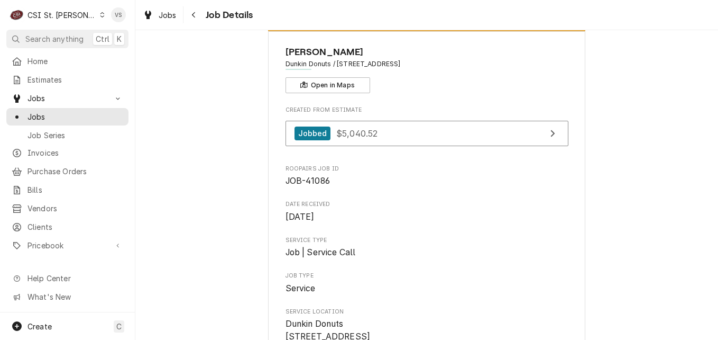
scroll to position [53, 0]
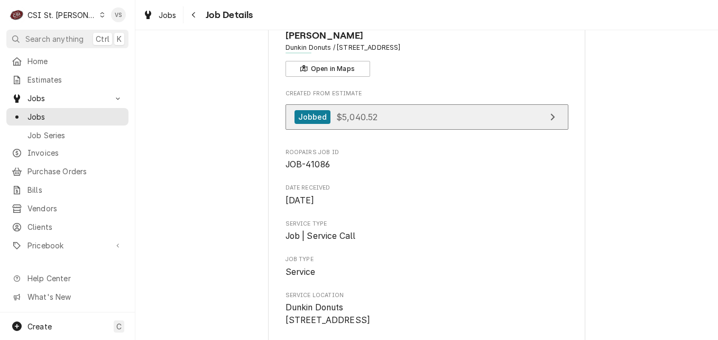
click at [421, 116] on link "Jobbed $5,040.52" at bounding box center [427, 117] width 283 height 26
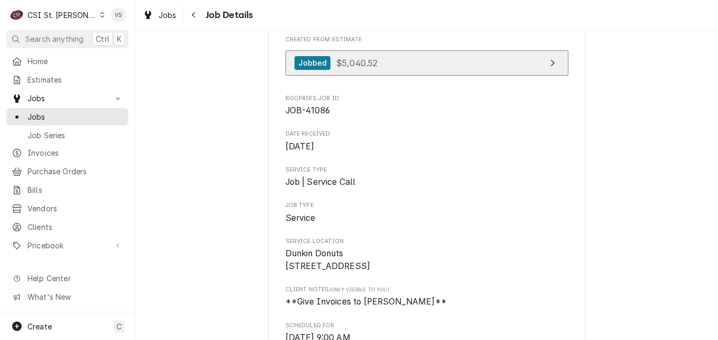
scroll to position [106, 0]
click at [426, 66] on link "Jobbed $5,040.52" at bounding box center [427, 64] width 283 height 26
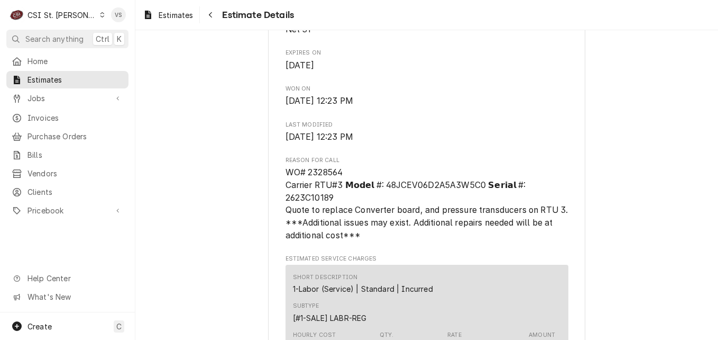
scroll to position [423, 0]
click at [48, 118] on span "Invoices" at bounding box center [76, 117] width 96 height 11
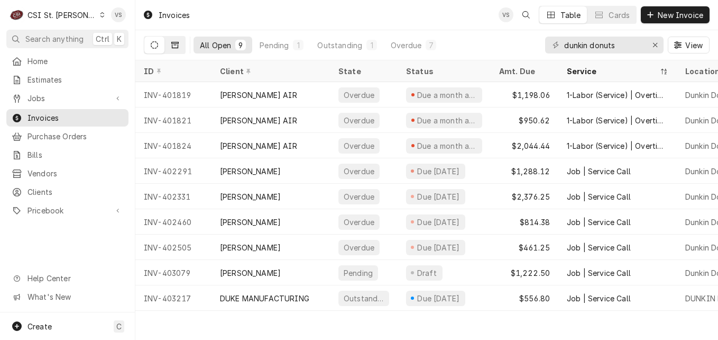
click at [172, 47] on icon "Dynamic Content Wrapper" at bounding box center [174, 45] width 7 height 6
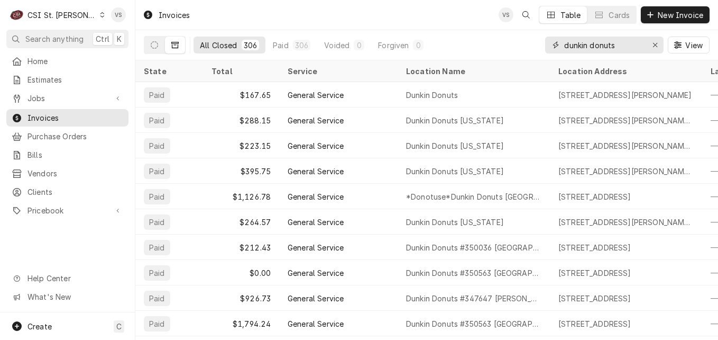
drag, startPoint x: 626, startPoint y: 47, endPoint x: 601, endPoint y: 57, distance: 26.8
click at [464, 47] on div "All Closed 306 Paid 306 Voided 0 Forgiven 0 dunkin donuts View" at bounding box center [427, 45] width 566 height 30
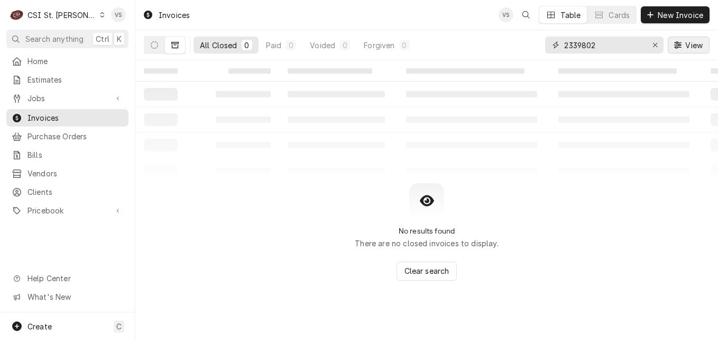
type input "2339802"
click at [702, 47] on span "View" at bounding box center [694, 45] width 22 height 11
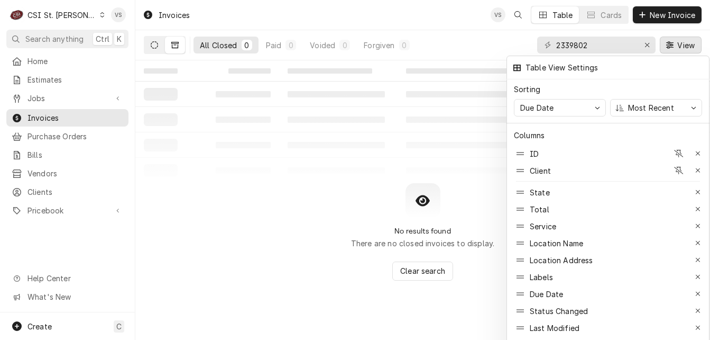
click at [426, 95] on div at bounding box center [355, 170] width 710 height 340
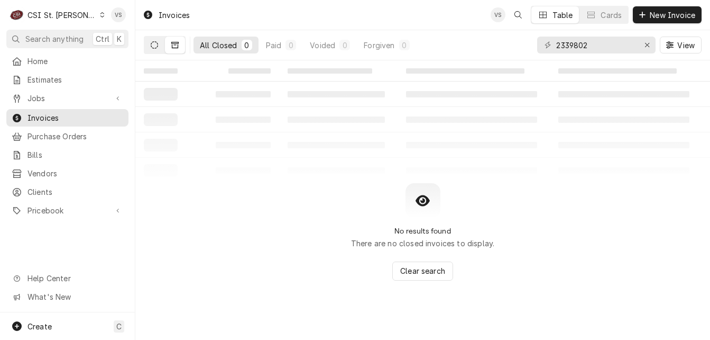
click at [160, 47] on button "Dynamic Content Wrapper" at bounding box center [154, 44] width 20 height 17
click at [225, 46] on div "All Open" at bounding box center [215, 45] width 31 height 11
click at [181, 53] on button "Dynamic Content Wrapper" at bounding box center [175, 44] width 20 height 17
click at [221, 50] on button "All Closed 0" at bounding box center [226, 44] width 65 height 17
click at [86, 117] on span "Invoices" at bounding box center [76, 117] width 96 height 11
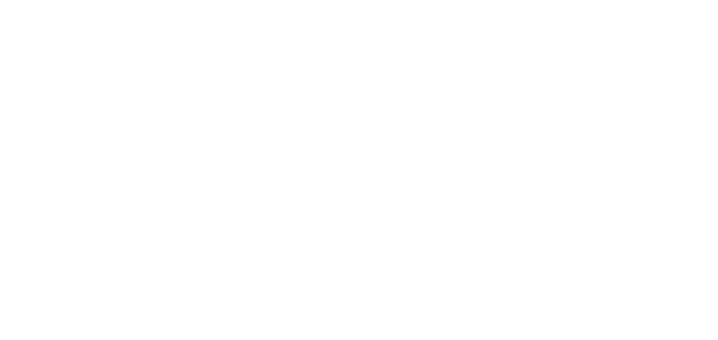
click at [157, 47] on div "Dynamic Content Wrapper" at bounding box center [359, 170] width 718 height 340
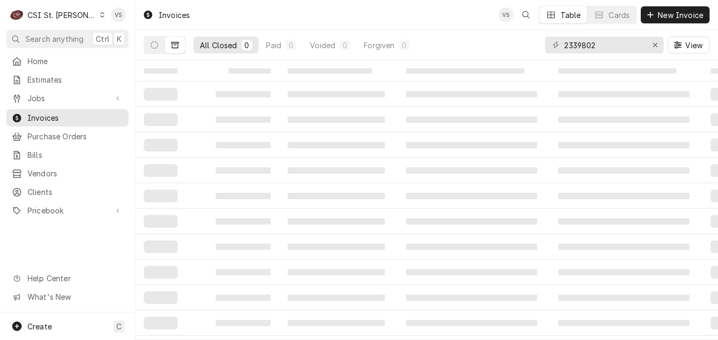
click at [157, 47] on icon "Dynamic Content Wrapper" at bounding box center [154, 44] width 7 height 7
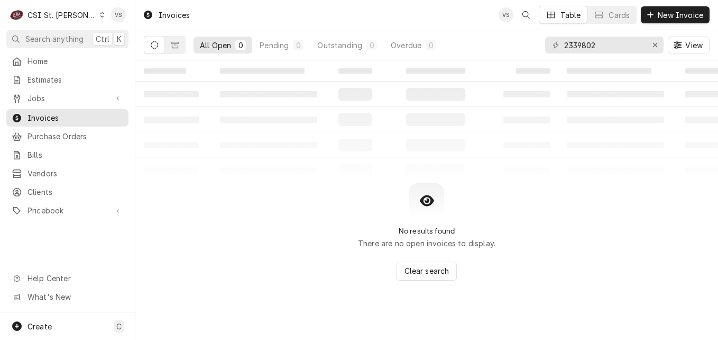
click at [208, 45] on div "All Open" at bounding box center [215, 45] width 31 height 11
click at [179, 50] on button "Dynamic Content Wrapper" at bounding box center [175, 44] width 20 height 17
click at [695, 51] on button "View" at bounding box center [689, 44] width 42 height 17
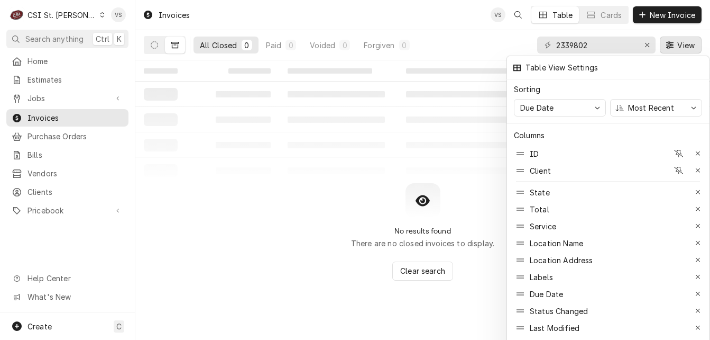
click at [438, 148] on div at bounding box center [355, 170] width 710 height 340
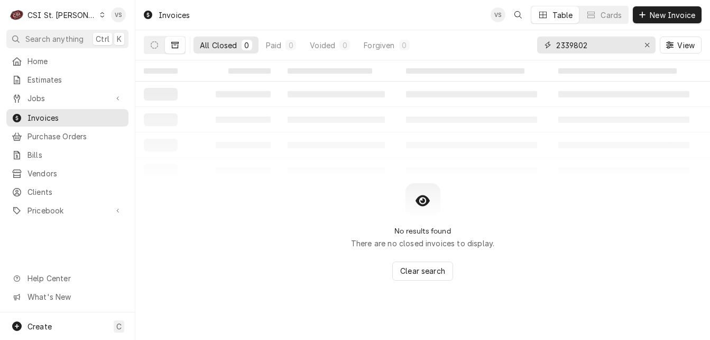
click at [597, 48] on input "2339802" at bounding box center [595, 44] width 79 height 17
click at [150, 47] on button "Dynamic Content Wrapper" at bounding box center [154, 44] width 20 height 17
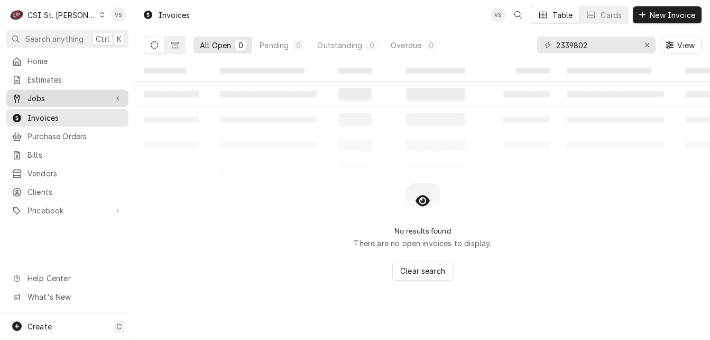
click at [42, 96] on span "Jobs" at bounding box center [68, 98] width 80 height 11
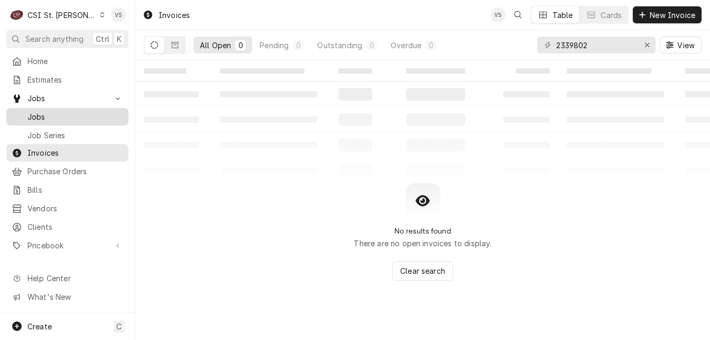
click at [42, 111] on span "Jobs" at bounding box center [76, 116] width 96 height 11
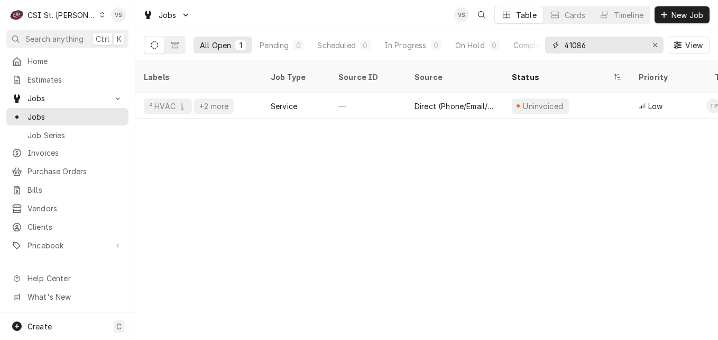
click at [596, 41] on input "41086" at bounding box center [603, 44] width 79 height 17
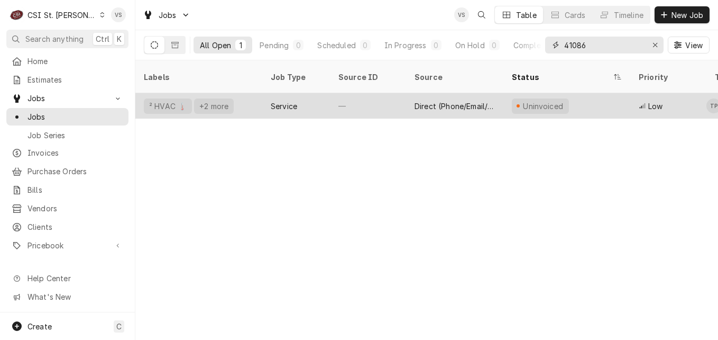
drag, startPoint x: 580, startPoint y: 43, endPoint x: 575, endPoint y: 96, distance: 53.2
click at [541, 44] on div "All Open 1 Pending 0 Scheduled 0 In Progress 0 On Hold 0 Completed 1 41086 View" at bounding box center [427, 45] width 566 height 30
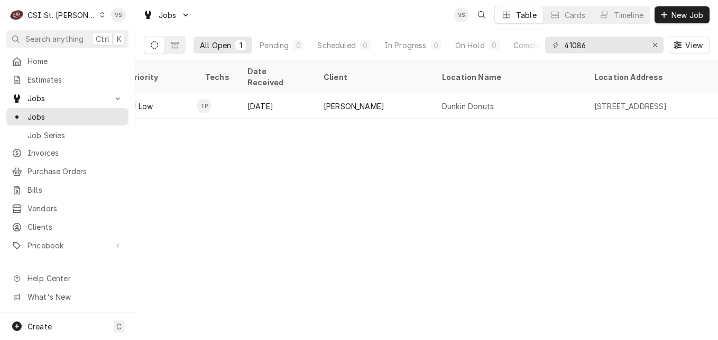
scroll to position [0, 680]
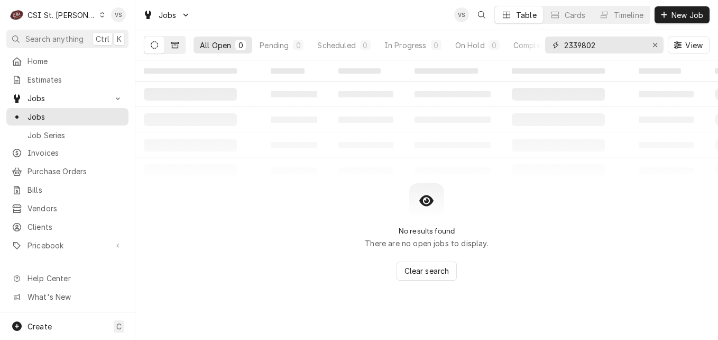
type input "2339802"
click at [178, 45] on icon "Dynamic Content Wrapper" at bounding box center [174, 45] width 7 height 6
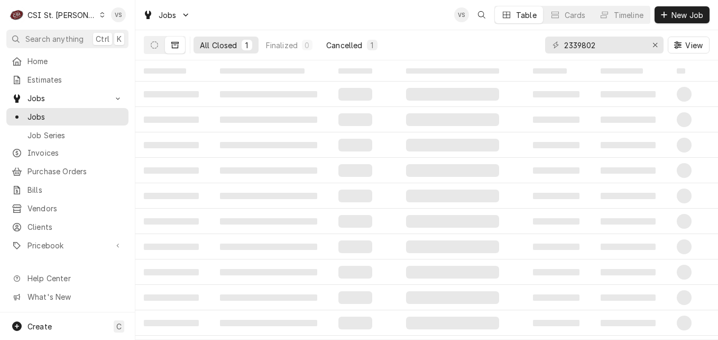
click at [318, 44] on button "Finalized 0" at bounding box center [289, 44] width 59 height 17
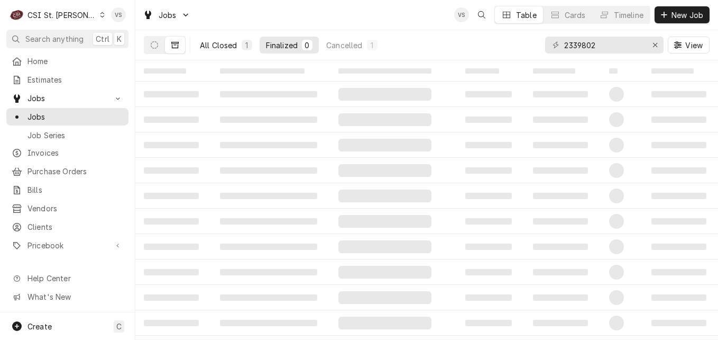
click at [240, 48] on button "All Closed 1" at bounding box center [226, 44] width 65 height 17
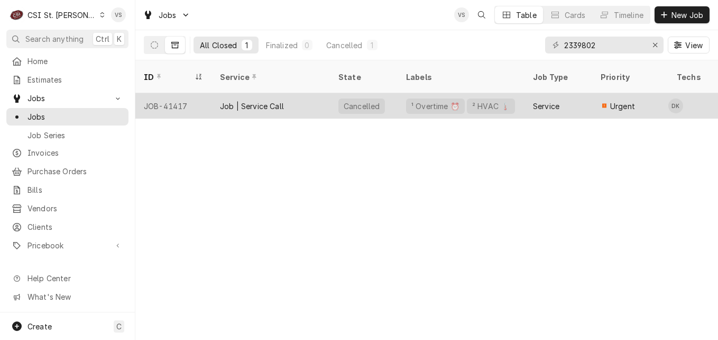
click at [314, 93] on div "Job | Service Call" at bounding box center [271, 105] width 118 height 25
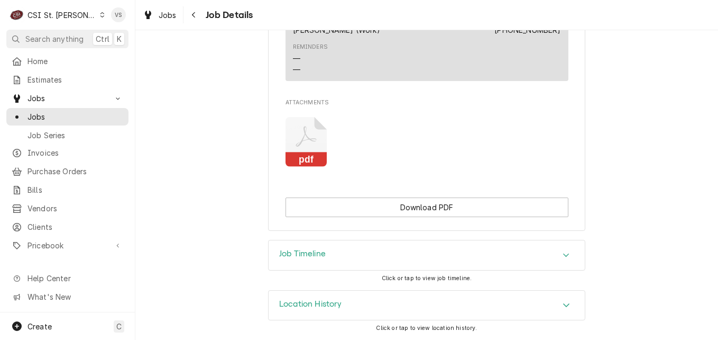
scroll to position [1030, 0]
click at [310, 127] on icon "Attachments" at bounding box center [307, 142] width 42 height 50
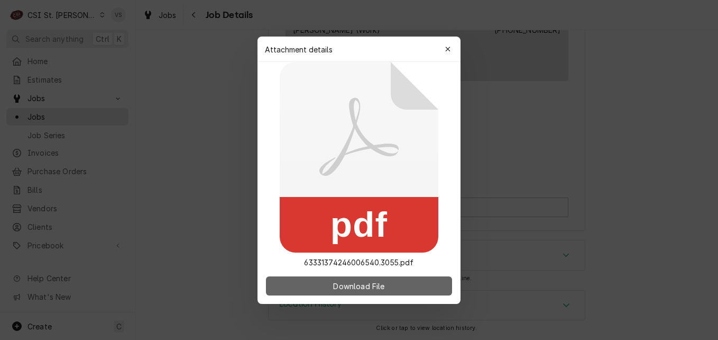
click at [377, 289] on span "Download File" at bounding box center [359, 285] width 56 height 11
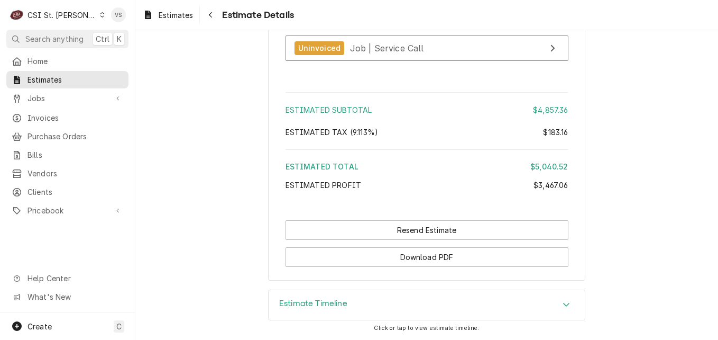
scroll to position [2664, 0]
click at [563, 302] on icon "Accordion Header" at bounding box center [566, 304] width 7 height 8
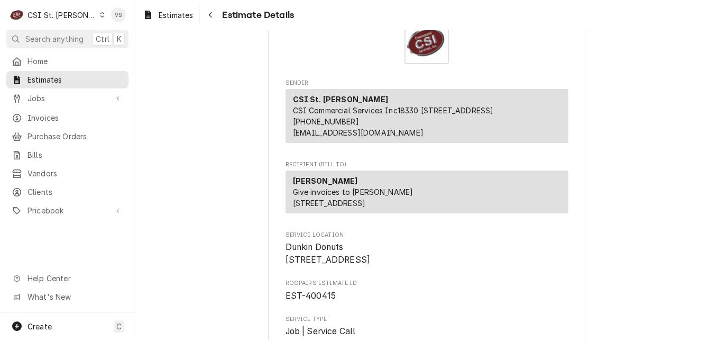
scroll to position [19, 0]
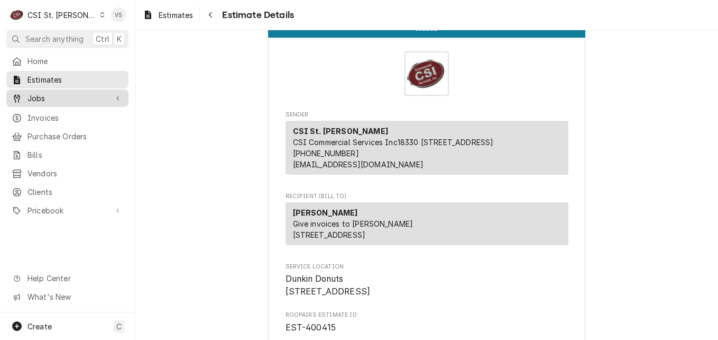
click at [42, 100] on div "Jobs" at bounding box center [67, 97] width 118 height 13
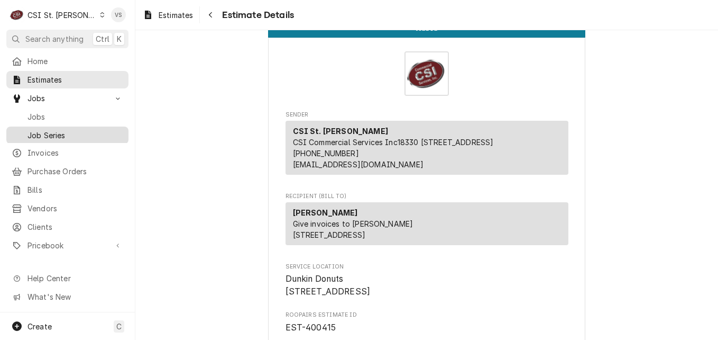
click at [45, 126] on link "Job Series" at bounding box center [67, 134] width 122 height 17
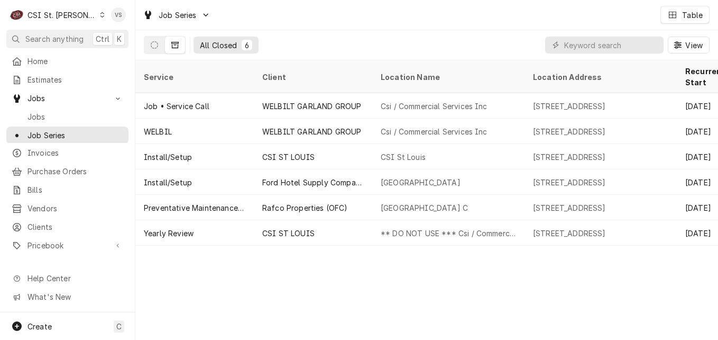
click at [45, 114] on div "C CSI St. [PERSON_NAME] VS Search anything Ctrl K Home Estimates Jobs Jobs Job …" at bounding box center [359, 170] width 718 height 340
click at [68, 116] on span "Jobs" at bounding box center [76, 116] width 96 height 11
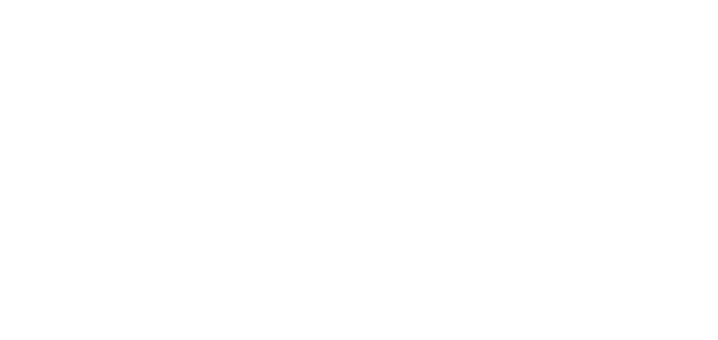
click at [104, 131] on div "Dynamic Content Wrapper" at bounding box center [359, 170] width 718 height 340
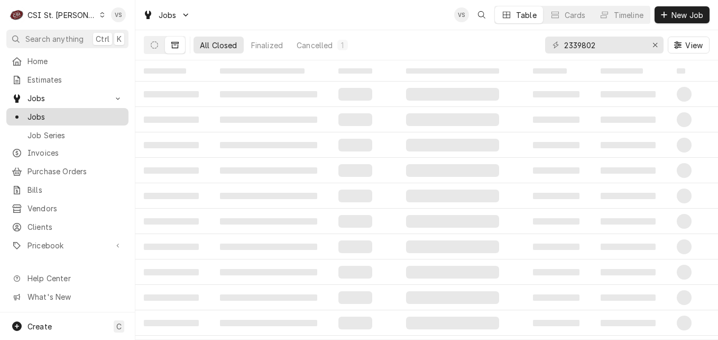
click at [106, 114] on span "Jobs" at bounding box center [76, 116] width 96 height 11
click at [72, 132] on span "Job Series" at bounding box center [76, 135] width 96 height 11
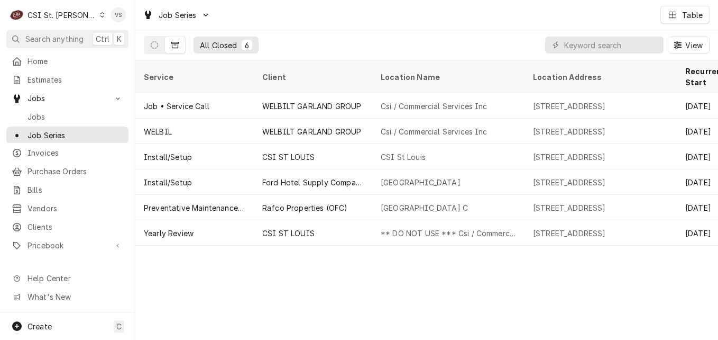
click at [58, 133] on span "Job Series" at bounding box center [76, 135] width 96 height 11
click at [600, 47] on div "C CSI St. Louis VS Search anything Ctrl K Home Estimates Jobs Jobs Job Series I…" at bounding box center [359, 170] width 718 height 340
click at [600, 47] on input "Dynamic Content Wrapper" at bounding box center [611, 44] width 94 height 17
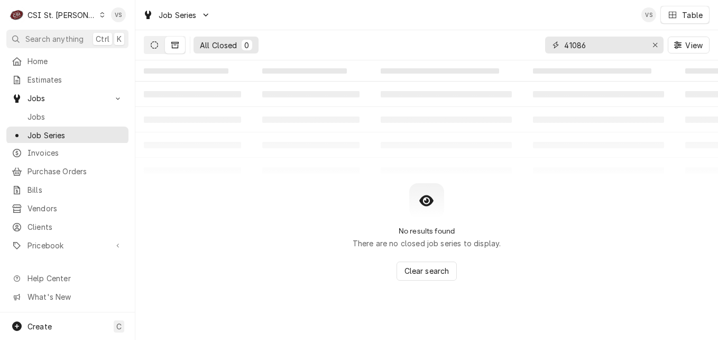
type input "41086"
click at [152, 50] on button "Dynamic Content Wrapper" at bounding box center [154, 44] width 20 height 17
click at [176, 46] on icon "Dynamic Content Wrapper" at bounding box center [174, 44] width 7 height 7
click at [54, 115] on span "Jobs" at bounding box center [76, 116] width 96 height 11
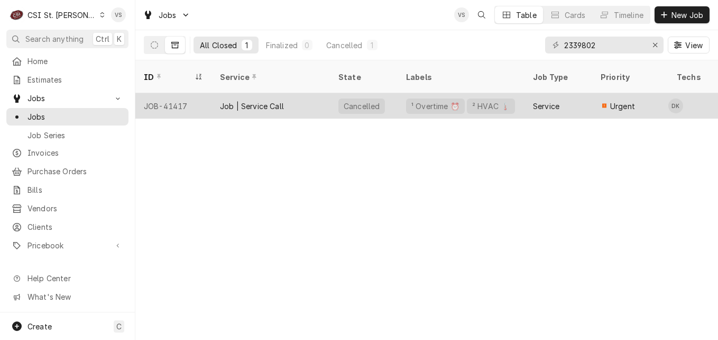
click at [306, 97] on div "Job | Service Call" at bounding box center [271, 105] width 118 height 25
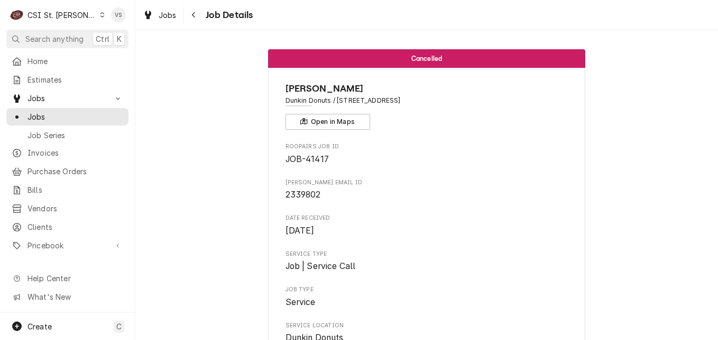
click at [99, 17] on div "Dynamic Content Wrapper" at bounding box center [102, 14] width 6 height 7
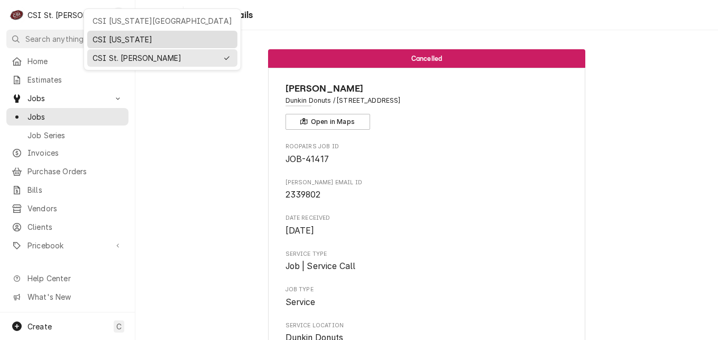
click at [111, 40] on div "CSI [US_STATE]" at bounding box center [163, 39] width 140 height 11
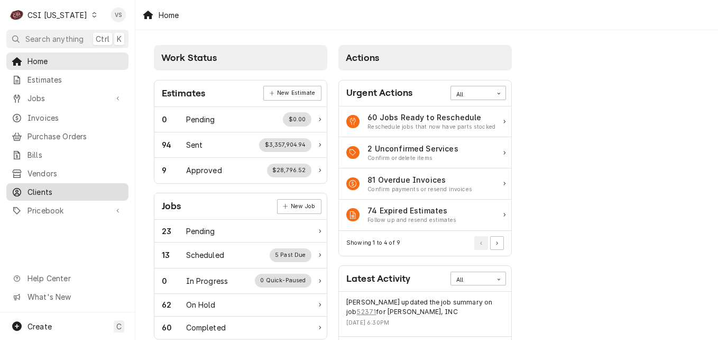
click at [49, 186] on span "Clients" at bounding box center [76, 191] width 96 height 11
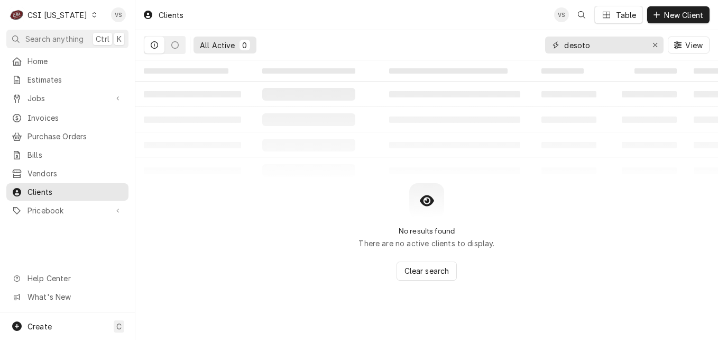
click at [596, 43] on input "desoto" at bounding box center [603, 44] width 79 height 17
click at [552, 46] on div "desoto" at bounding box center [604, 44] width 118 height 17
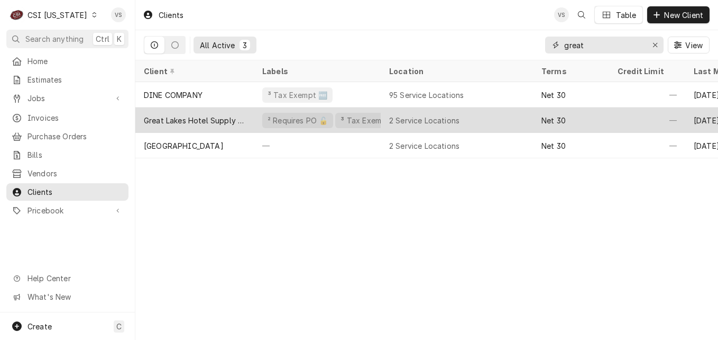
type input "great"
click at [221, 118] on div "Great Lakes Hotel Supply Company" at bounding box center [195, 120] width 102 height 11
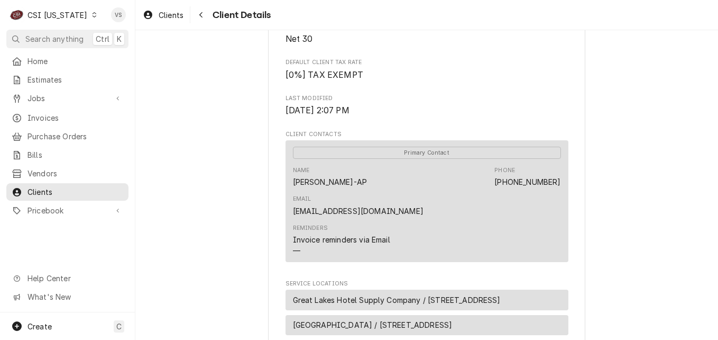
scroll to position [231, 0]
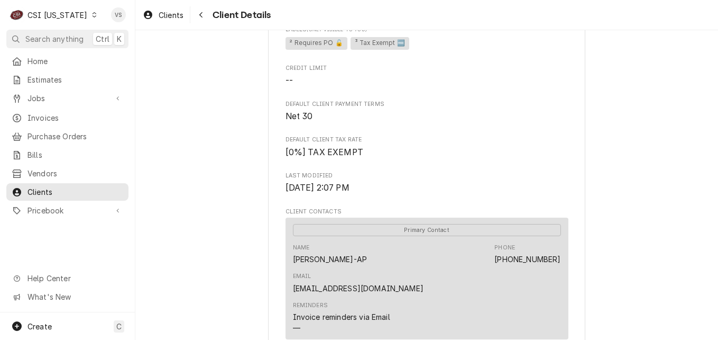
click at [92, 15] on icon "Dynamic Content Wrapper" at bounding box center [94, 14] width 5 height 5
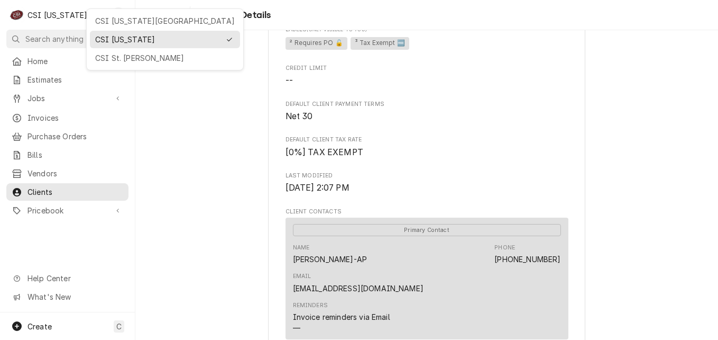
click at [117, 24] on div "CSI [US_STATE][GEOGRAPHIC_DATA]" at bounding box center [165, 20] width 140 height 11
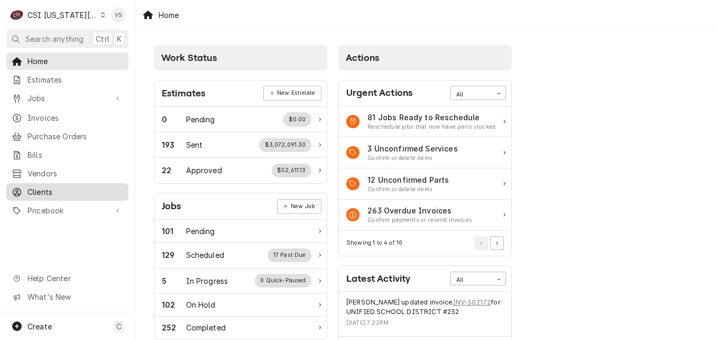
click at [43, 186] on span "Clients" at bounding box center [76, 191] width 96 height 11
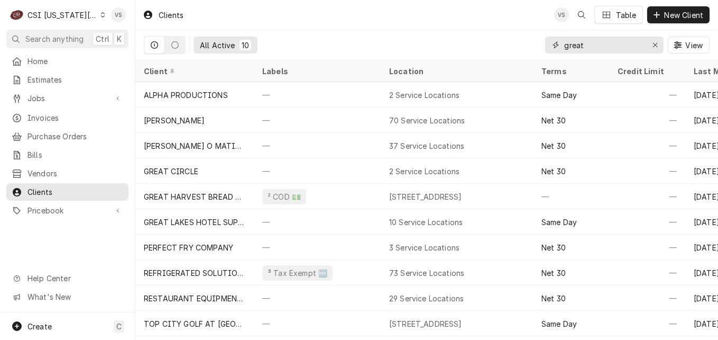
drag, startPoint x: 589, startPoint y: 46, endPoint x: 552, endPoint y: 46, distance: 37.0
click at [552, 46] on div "great" at bounding box center [604, 44] width 118 height 17
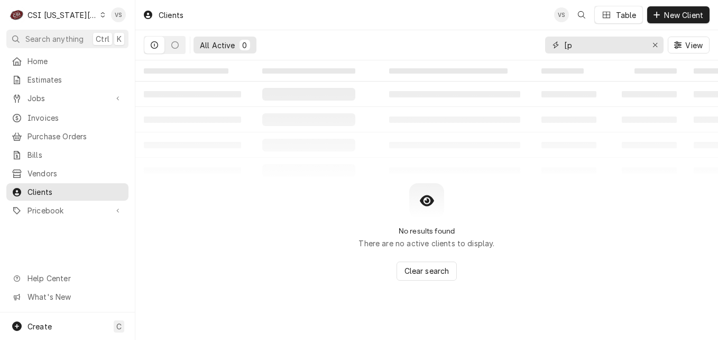
type input "["
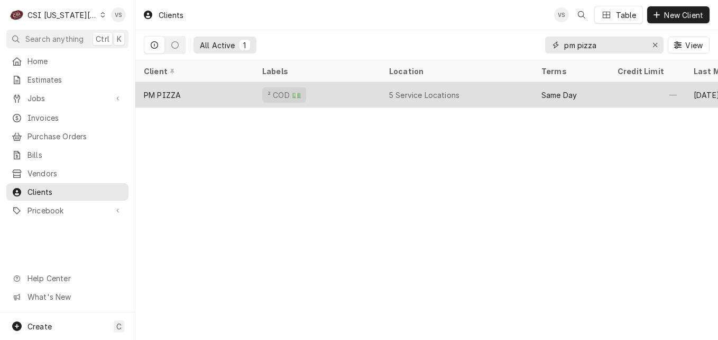
type input "pm pizza"
click at [221, 98] on div "PM PIZZA" at bounding box center [194, 94] width 118 height 25
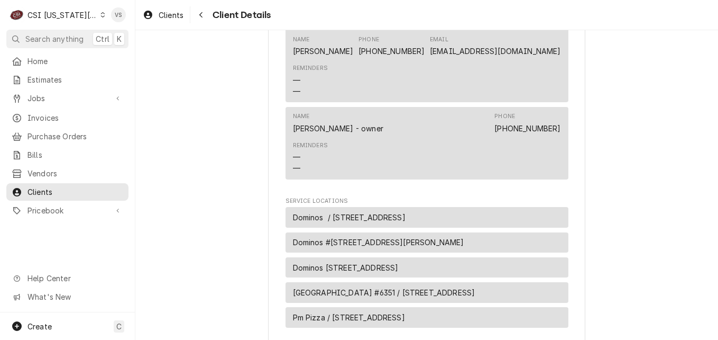
scroll to position [607, 0]
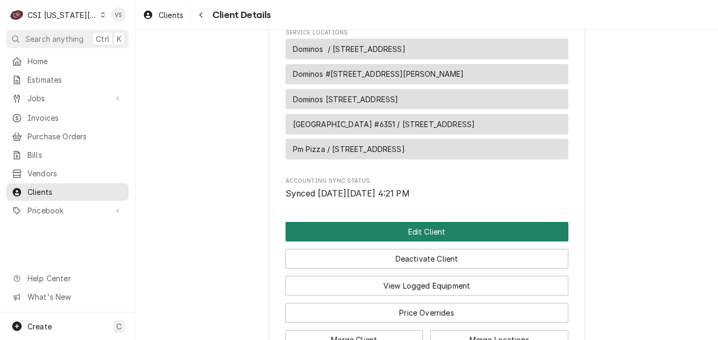
click at [362, 241] on button "Edit Client" at bounding box center [427, 232] width 283 height 20
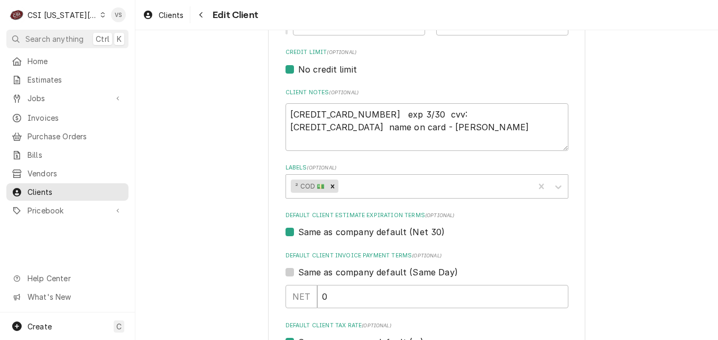
scroll to position [476, 0]
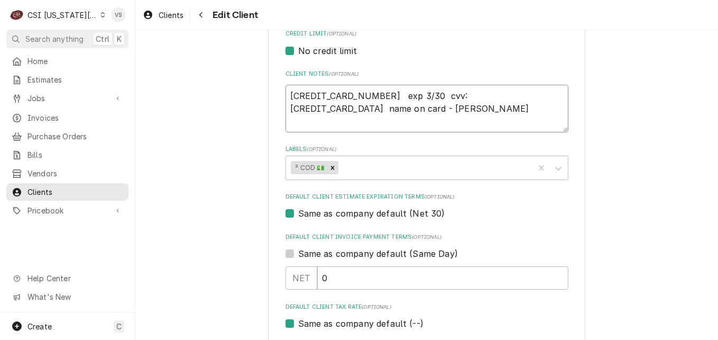
click at [367, 109] on textarea "5589 6210 5138 7323 exp 3/30 cvv: 331 name on card - MIKE SCHWEITZER" at bounding box center [427, 109] width 283 height 48
click at [360, 106] on textarea "5589 6210 5138 7323 exp 3/30 cvv: 331 name on card - MIKE SCHWEITZER" at bounding box center [427, 109] width 283 height 48
type textarea "x"
type textarea "5589 6210 5138 7323 exp 3/30 cvv: 331 name on card - MIKE SCHWEITZER"
type textarea "x"
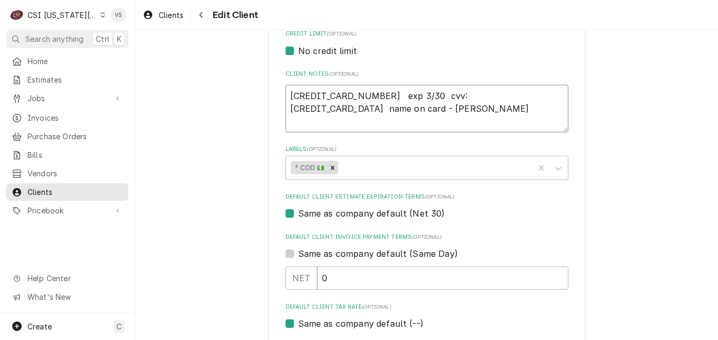
type textarea "5589 6210 5138 7323 exp 3/30 cvv: 331 name on card - MIKE SCHWEITZER l"
type textarea "x"
type textarea "5589 6210 5138 7323 exp 3/30 cvv: 331 name on card - MIKE SCHWEITZER lo"
type textarea "x"
type textarea "5589 6210 5138 7323 exp 3/30 cvv: 331 name on card - MIKE SCHWEITZER loc"
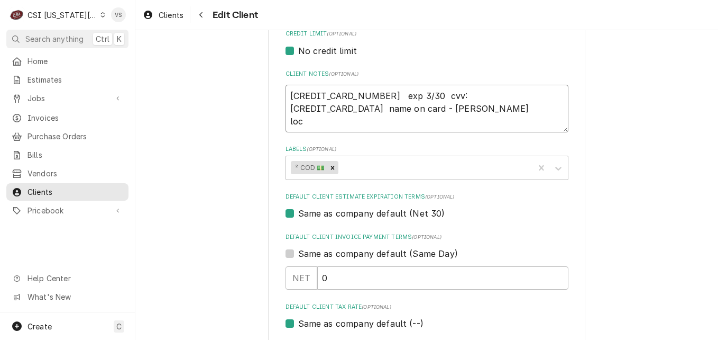
type textarea "x"
type textarea "5589 6210 5138 7323 exp 3/30 cvv: 331 name on card - MIKE SCHWEITZER loca"
type textarea "x"
type textarea "5589 6210 5138 7323 exp 3/30 cvv: 331 name on card - MIKE SCHWEITZER locat"
type textarea "x"
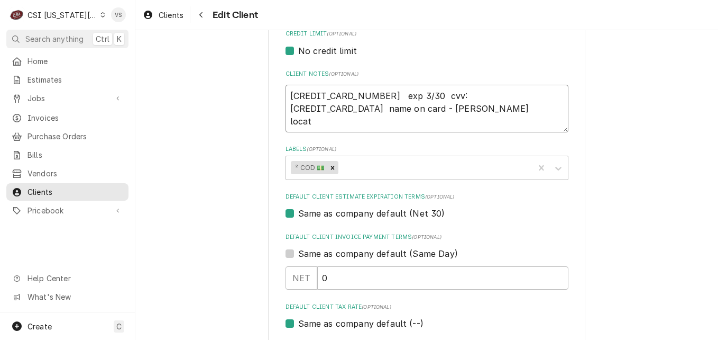
type textarea "5589 6210 5138 7323 exp 3/30 cvv: 331 name on card - MIKE SCHWEITZER locati"
type textarea "x"
type textarea "5589 6210 5138 7323 exp 3/30 cvv: 331 name on card - MIKE SCHWEITZER locatio"
type textarea "x"
type textarea "5589 6210 5138 7323 exp 3/30 cvv: 331 name on card - MIKE SCHWEITZER location"
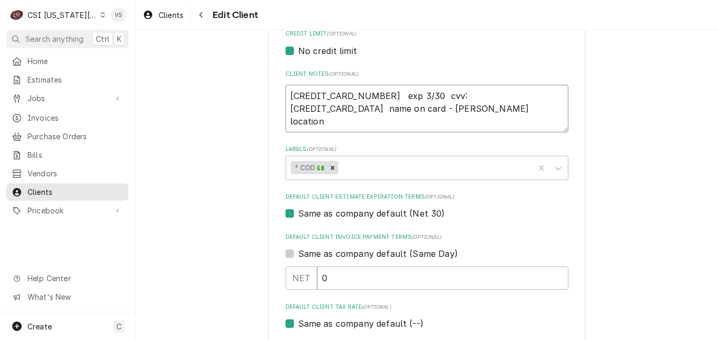
type textarea "x"
type textarea "5589 6210 5138 7323 exp 3/30 cvv: 331 name on card - MIKE SCHWEITZER locations"
type textarea "x"
type textarea "5589 6210 5138 7323 exp 3/30 cvv: 331 name on card - MIKE SCHWEITZER locations"
type textarea "x"
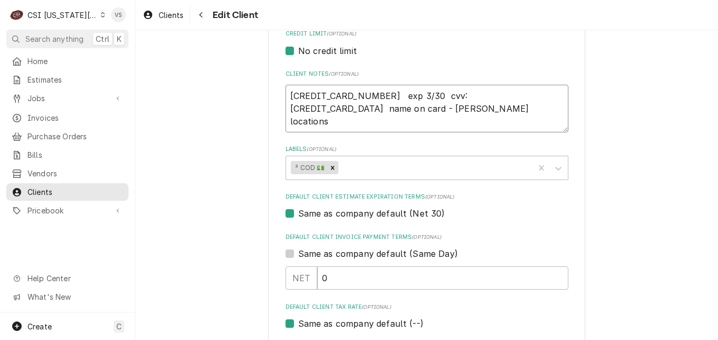
type textarea "5589 6210 5138 7323 exp 3/30 cvv: 331 name on card - MIKE SCHWEITZER locations i"
type textarea "x"
type textarea "5589 6210 5138 7323 exp 3/30 cvv: 331 name on card - MIKE SCHWEITZER locations …"
type textarea "x"
type textarea "5589 6210 5138 7323 exp 3/30 cvv: 331 name on card - MIKE SCHWEITZER locations …"
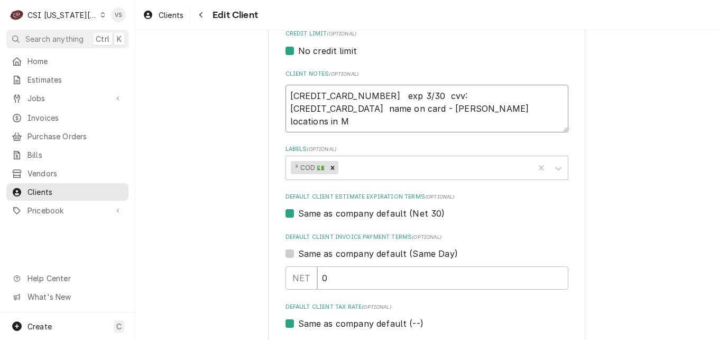
type textarea "x"
type textarea "5589 6210 5138 7323 exp 3/30 cvv: 331 name on card - MIKE SCHWEITZER locations …"
type textarea "x"
type textarea "5589 6210 5138 7323 exp 3/30 cvv: 331 name on card - MIKE SCHWEITZER locations …"
type textarea "x"
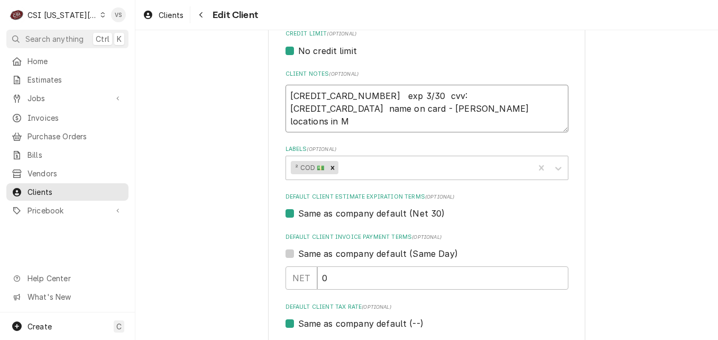
type textarea "5589 6210 5138 7323 exp 3/30 cvv: 331 name on card - MIKE SCHWEITZER locations …"
type textarea "x"
type textarea "5589 6210 5138 7323 exp 3/30 cvv: 331 name on card - MIKE SCHWEITZER locations …"
type textarea "x"
type textarea "5589 6210 5138 7323 exp 3/30 cvv: 331 name on card - MIKE SCHWEITZER locations i"
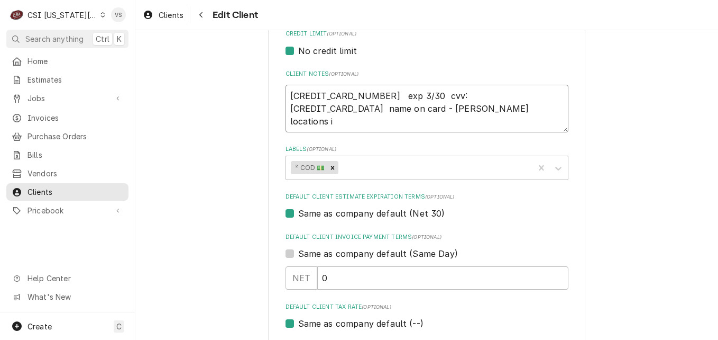
type textarea "x"
type textarea "5589 6210 5138 7323 exp 3/30 cvv: 331 name on card - MIKE SCHWEITZER locations"
type textarea "x"
type textarea "5589 6210 5138 7323 exp 3/30 cvv: 331 name on card - MIKE SCHWEITZER locations"
type textarea "x"
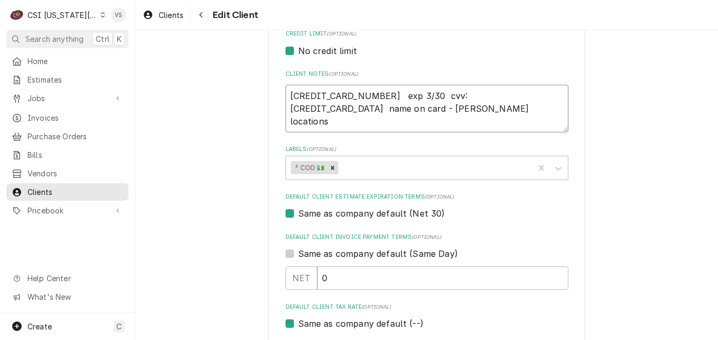
type textarea "5589 6210 5138 7323 exp 3/30 cvv: 331 name on card - MIKE SCHWEITZER location"
type textarea "x"
type textarea "5589 6210 5138 7323 exp 3/30 cvv: 331 name on card - MIKE SCHWEITZER locatio"
type textarea "x"
type textarea "5589 6210 5138 7323 exp 3/30 cvv: 331 name on card - MIKE SCHWEITZER locati"
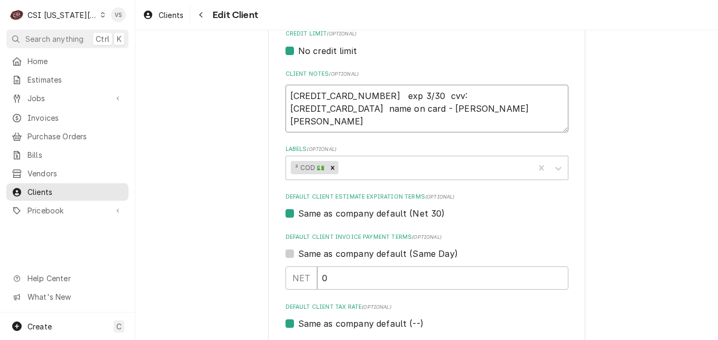
type textarea "x"
type textarea "5589 6210 5138 7323 exp 3/30 cvv: 331 name on card - MIKE SCHWEITZER locat"
type textarea "x"
type textarea "5589 6210 5138 7323 exp 3/30 cvv: 331 name on card - MIKE SCHWEITZER loca"
type textarea "x"
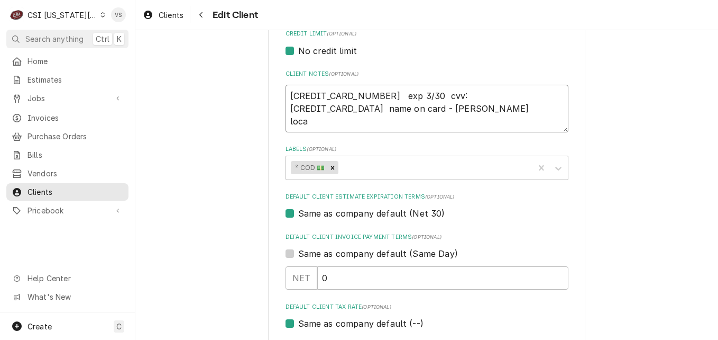
type textarea "5589 6210 5138 7323 exp 3/30 cvv: 331 name on card - MIKE SCHWEITZER loc"
type textarea "x"
type textarea "5589 6210 5138 7323 exp 3/30 cvv: 331 name on card - MIKE SCHWEITZER lo"
type textarea "x"
type textarea "5589 6210 5138 7323 exp 3/30 cvv: 331 name on card - MIKE SCHWEITZER"
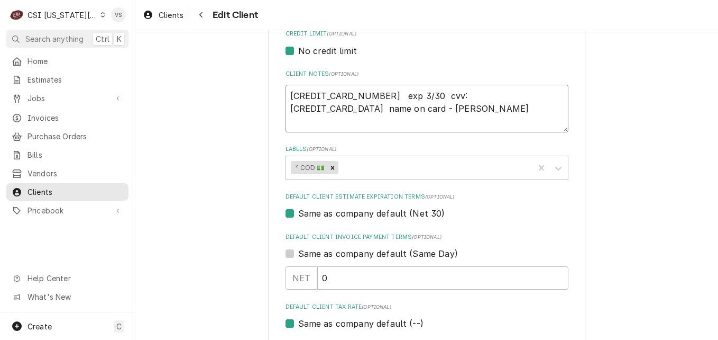
type textarea "x"
type textarea "5589 6210 5138 7323 exp 3/30 cvv: 331 name on card - MIKE SCHWEITZER t"
type textarea "x"
type textarea "5589 6210 5138 7323 exp 3/30 cvv: 331 name on card - MIKE SCHWEITZER th"
type textarea "x"
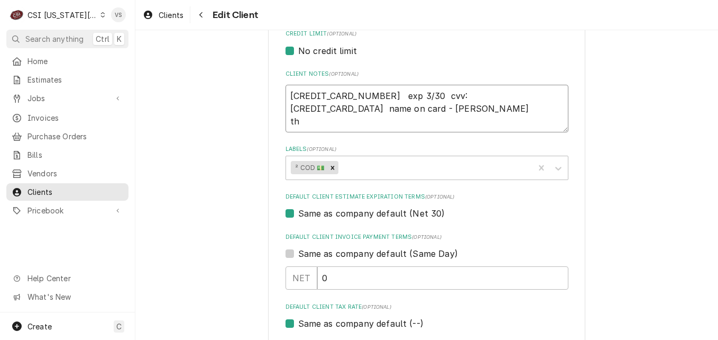
type textarea "5589 6210 5138 7323 exp 3/30 cvv: 331 name on card - MIKE SCHWEITZER the"
type textarea "x"
type textarea "5589 6210 5138 7323 exp 3/30 cvv: 331 name on card - MIKE SCHWEITZER the"
type textarea "x"
type textarea "5589 6210 5138 7323 exp 3/30 cvv: 331 name on card - MIKE SCHWEITZER the m"
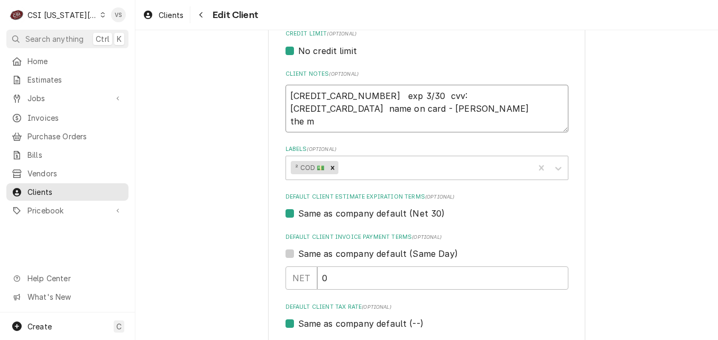
type textarea "x"
type textarea "5589 6210 5138 7323 exp 3/30 cvv: 331 name on card - MIKE SCHWEITZER the"
type textarea "x"
type textarea "5589 6210 5138 7323 exp 3/30 cvv: 331 name on card - MIKE SCHWEITZER the M"
type textarea "x"
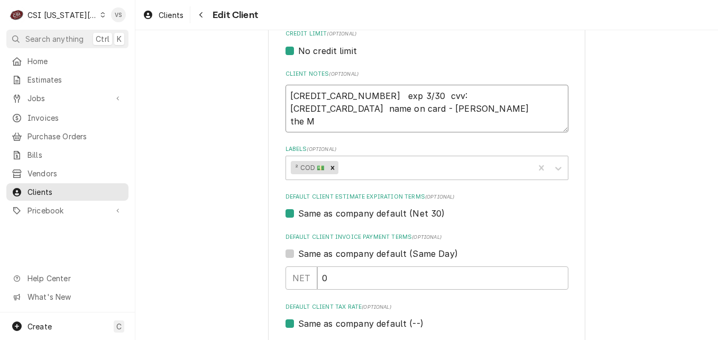
type textarea "5589 6210 5138 7323 exp 3/30 cvv: 331 name on card - MIKE SCHWEITZER the Mi"
type textarea "x"
type textarea "5589 6210 5138 7323 exp 3/30 cvv: 331 name on card - MIKE SCHWEITZER the Mis"
type textarea "x"
type textarea "5589 6210 5138 7323 exp 3/30 cvv: 331 name on card - MIKE SCHWEITZER the Miss"
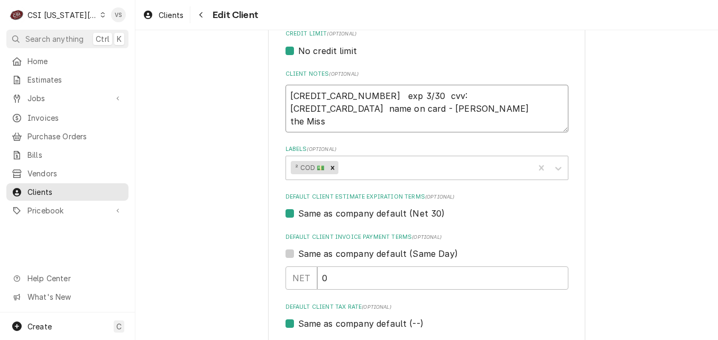
type textarea "x"
type textarea "5589 6210 5138 7323 exp 3/30 cvv: 331 name on card - MIKE SCHWEITZER the Missi"
type textarea "x"
type textarea "5589 6210 5138 7323 exp 3/30 cvv: 331 name on card - MIKE SCHWEITZER the Missio"
type textarea "x"
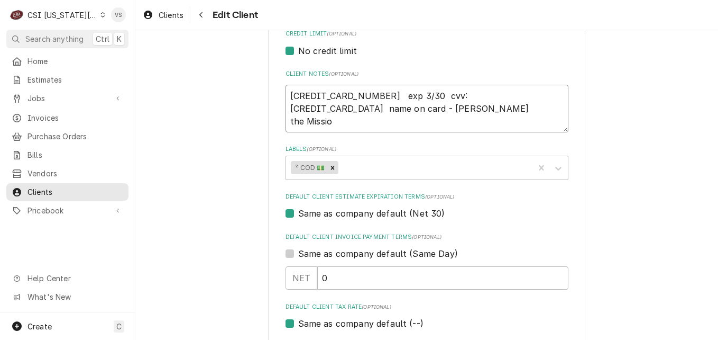
type textarea "5589 6210 5138 7323 exp 3/30 cvv: 331 name on card - MIKE SCHWEITZER the Mission"
type textarea "x"
type textarea "5589 6210 5138 7323 exp 3/30 cvv: 331 name on card - MIKE SCHWEITZER the Mission"
type textarea "x"
type textarea "5589 6210 5138 7323 exp 3/30 cvv: 331 name on card - MIKE SCHWEITZER the Missio…"
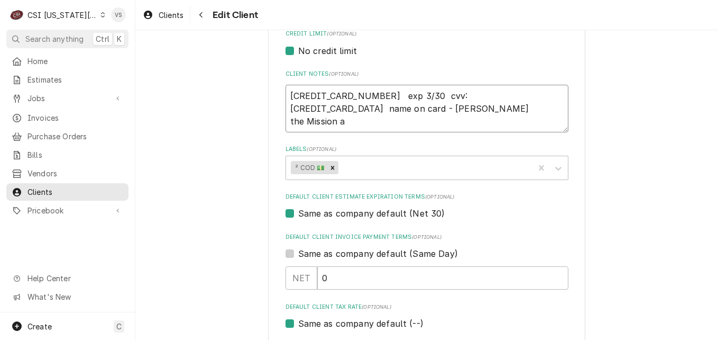
type textarea "x"
type textarea "5589 6210 5138 7323 exp 3/30 cvv: 331 name on card - MIKE SCHWEITZER the Missio…"
type textarea "x"
type textarea "5589 6210 5138 7323 exp 3/30 cvv: 331 name on card - MIKE SCHWEITZER the Missio…"
type textarea "x"
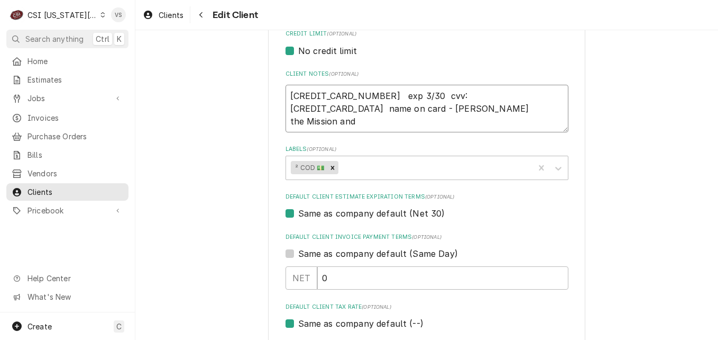
type textarea "5589 6210 5138 7323 exp 3/30 cvv: 331 name on card - MIKE SCHWEITZER the Missio…"
type textarea "x"
type textarea "5589 6210 5138 7323 exp 3/30 cvv: 331 name on card - MIKE SCHWEITZER the Missio…"
type textarea "x"
type textarea "5589 6210 5138 7323 exp 3/30 cvv: 331 name on card - MIKE SCHWEITZER the Missio…"
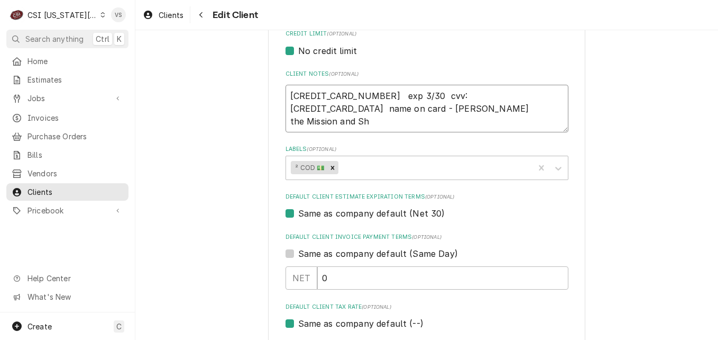
type textarea "x"
type textarea "5589 6210 5138 7323 exp 3/30 cvv: 331 name on card - MIKE SCHWEITZER the Missio…"
type textarea "x"
type textarea "5589 6210 5138 7323 exp 3/30 cvv: 331 name on card - MIKE SCHWEITZER the Missio…"
type textarea "x"
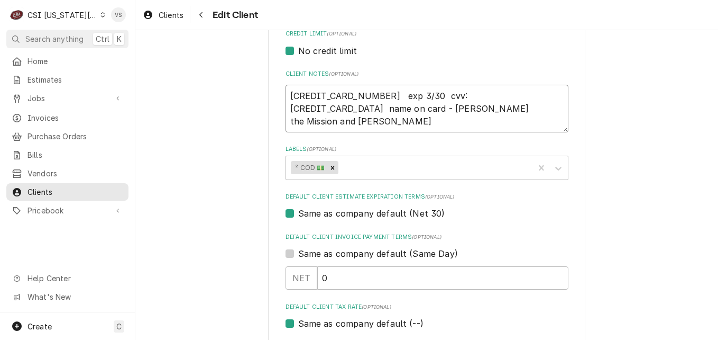
type textarea "5589 6210 5138 7323 exp 3/30 cvv: 331 name on card - MIKE SCHWEITZER the Missio…"
type textarea "x"
type textarea "5589 6210 5138 7323 exp 3/30 cvv: 331 name on card - MIKE SCHWEITZER the Missio…"
type textarea "x"
type textarea "5589 6210 5138 7323 exp 3/30 cvv: 331 name on card - MIKE SCHWEITZER the Missio…"
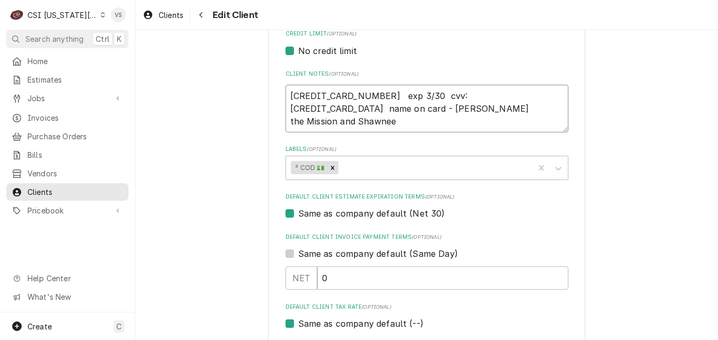
type textarea "x"
type textarea "5589 6210 5138 7323 exp 3/30 cvv: 331 name on card - MIKE SCHWEITZER the Missio…"
type textarea "x"
type textarea "5589 6210 5138 7323 exp 3/30 cvv: 331 name on card - MIKE SCHWEITZER the Missio…"
type textarea "x"
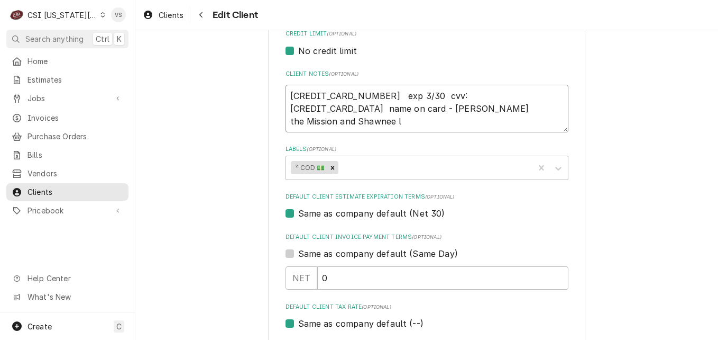
type textarea "5589 6210 5138 7323 exp 3/30 cvv: 331 name on card - MIKE SCHWEITZER the Missio…"
type textarea "x"
type textarea "5589 6210 5138 7323 exp 3/30 cvv: 331 name on card - MIKE SCHWEITZER the Missio…"
type textarea "x"
type textarea "5589 6210 5138 7323 exp 3/30 cvv: 331 name on card - MIKE SCHWEITZER the Missio…"
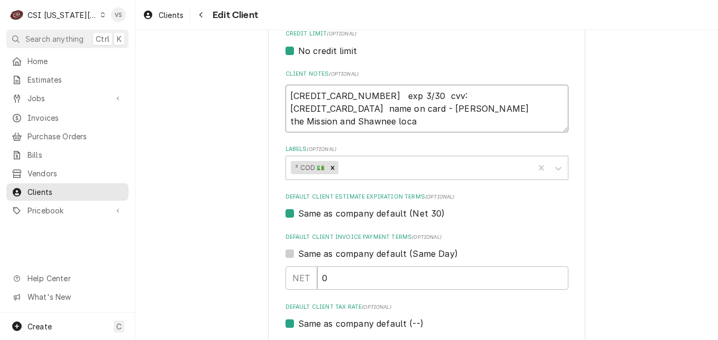
type textarea "x"
type textarea "5589 6210 5138 7323 exp 3/30 cvv: 331 name on card - MIKE SCHWEITZER the Missio…"
type textarea "x"
type textarea "5589 6210 5138 7323 exp 3/30 cvv: 331 name on card - MIKE SCHWEITZER the Missio…"
type textarea "x"
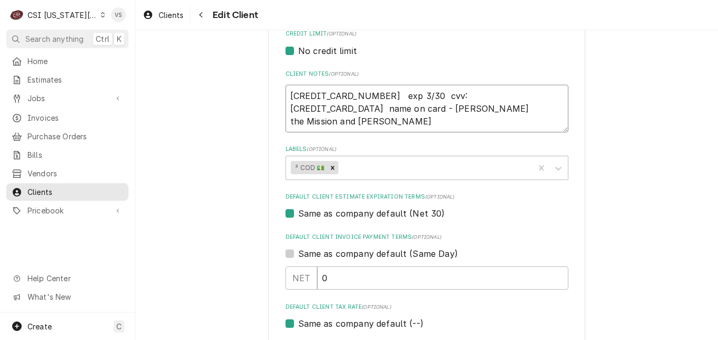
type textarea "5589 6210 5138 7323 exp 3/30 cvv: 331 name on card - MIKE SCHWEITZER the Missio…"
type textarea "x"
type textarea "5589 6210 5138 7323 exp 3/30 cvv: 331 name on card - MIKE SCHWEITZER the Missio…"
type textarea "x"
type textarea "5589 6210 5138 7323 exp 3/30 cvv: 331 name on card - MIKE SCHWEITZER the Missio…"
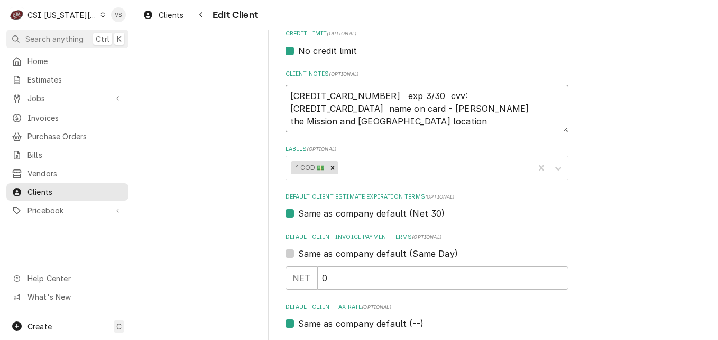
type textarea "x"
type textarea "5589 6210 5138 7323 exp 3/30 cvv: 331 name on card - MIKE SCHWEITZER the Missio…"
type textarea "x"
type textarea "5589 6210 5138 7323 exp 3/30 cvv: 331 name on card - MIKE SCHWEITZER the Missio…"
type textarea "x"
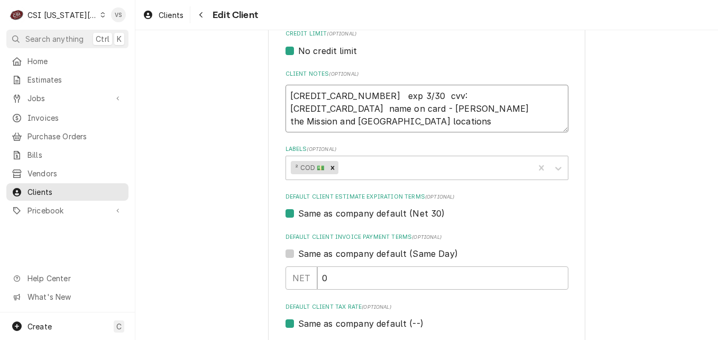
type textarea "5589 6210 5138 7323 exp 3/30 cvv: 331 name on card - MIKE SCHWEITZER the Missio…"
type textarea "x"
type textarea "5589 6210 5138 7323 exp 3/30 cvv: 331 name on card - MIKE SCHWEITZER the Missio…"
type textarea "x"
type textarea "5589 6210 5138 7323 exp 3/30 cvv: 331 name on card - MIKE SCHWEITZER the Missio…"
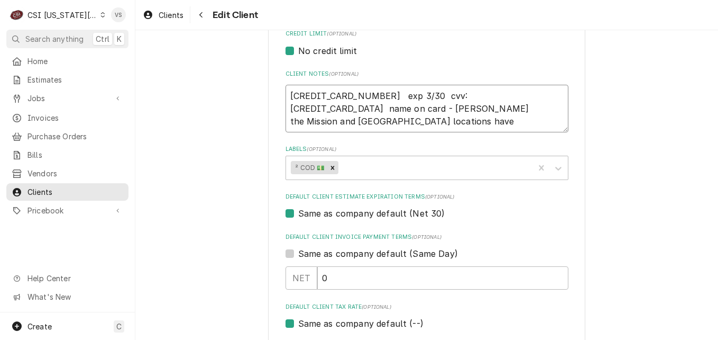
type textarea "x"
type textarea "5589 6210 5138 7323 exp 3/30 cvv: 331 name on card - MIKE SCHWEITZER the Missio…"
type textarea "x"
type textarea "5589 6210 5138 7323 exp 3/30 cvv: 331 name on card - MIKE SCHWEITZER the Missio…"
type textarea "x"
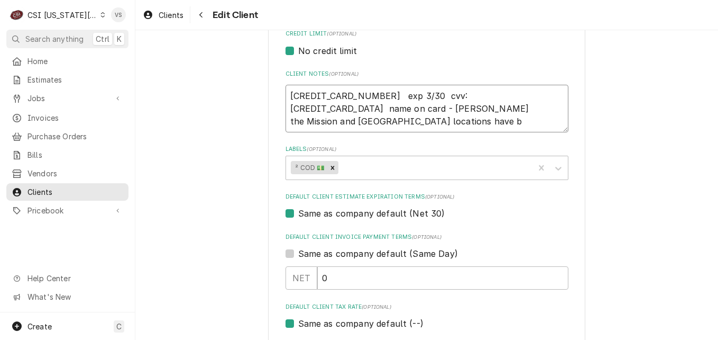
type textarea "5589 6210 5138 7323 exp 3/30 cvv: 331 name on card - MIKE SCHWEITZER the Missio…"
type textarea "x"
type textarea "5589 6210 5138 7323 exp 3/30 cvv: 331 name on card - MIKE SCHWEITZER the Missio…"
type textarea "x"
type textarea "5589 6210 5138 7323 exp 3/30 cvv: 331 name on card - MIKE SCHWEITZER the Missio…"
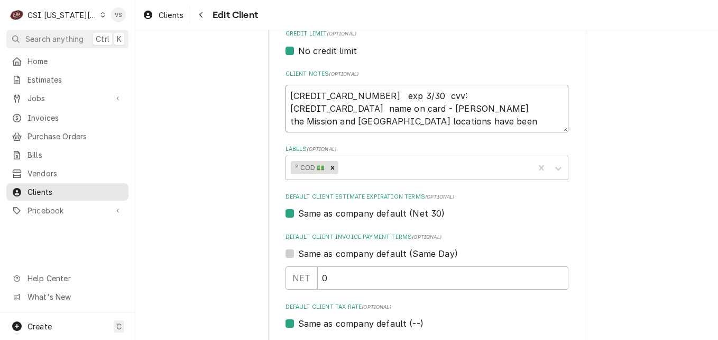
type textarea "x"
type textarea "5589 6210 5138 7323 exp 3/30 cvv: 331 name on card - MIKE SCHWEITZER the Missio…"
type textarea "x"
type textarea "5589 6210 5138 7323 exp 3/30 cvv: 331 name on card - MIKE SCHWEITZER the Missio…"
type textarea "x"
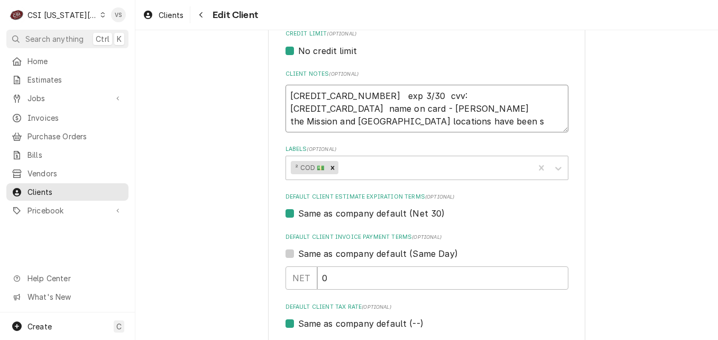
type textarea "5589 6210 5138 7323 exp 3/30 cvv: 331 name on card - MIKE SCHWEITZER the Missio…"
type textarea "x"
type textarea "5589 6210 5138 7323 exp 3/30 cvv: 331 name on card - MIKE SCHWEITZER the Missio…"
type textarea "x"
type textarea "5589 6210 5138 7323 exp 3/30 cvv: 331 name on card - MIKE SCHWEITZER the Missio…"
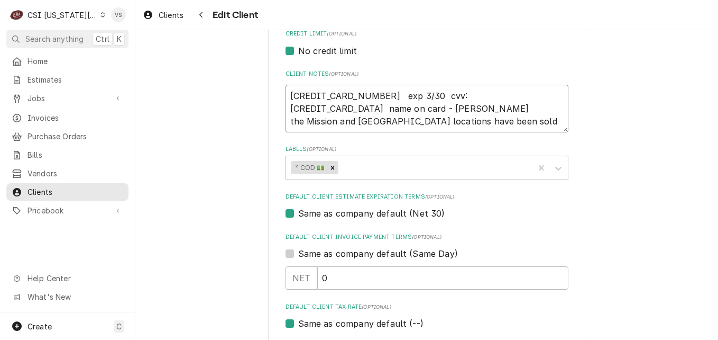
type textarea "x"
type textarea "5589 6210 5138 7323 exp 3/30 cvv: 331 name on card - MIKE SCHWEITZER the Missio…"
type textarea "x"
type textarea "5589 6210 5138 7323 exp 3/30 cvv: 331 name on card - MIKE SCHWEITZER the Missio…"
type textarea "x"
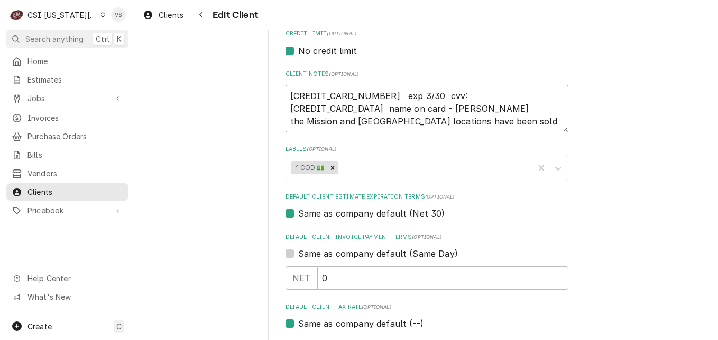
type textarea "5589 6210 5138 7323 exp 3/30 cvv: 331 name on card - MIKE SCHWEITZER the Missio…"
type textarea "x"
type textarea "5589 6210 5138 7323 exp 3/30 cvv: 331 name on card - MIKE SCHWEITZER the Missio…"
type textarea "x"
type textarea "5589 6210 5138 7323 exp 3/30 cvv: 331 name on card - MIKE SCHWEITZER the Missio…"
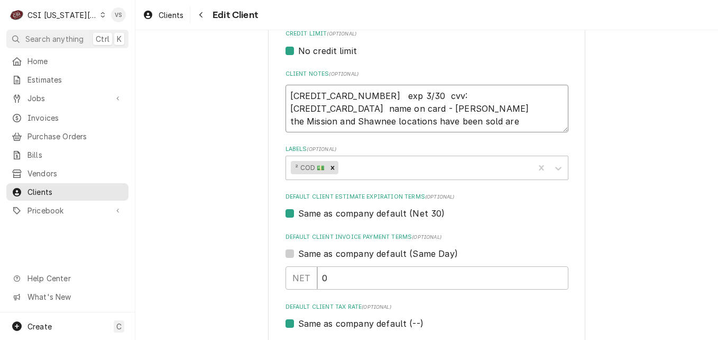
type textarea "x"
type textarea "5589 6210 5138 7323 exp 3/30 cvv: 331 name on card - MIKE SCHWEITZER the Missio…"
type textarea "x"
type textarea "5589 6210 5138 7323 exp 3/30 cvv: 331 name on card - MIKE SCHWEITZER the Missio…"
type textarea "x"
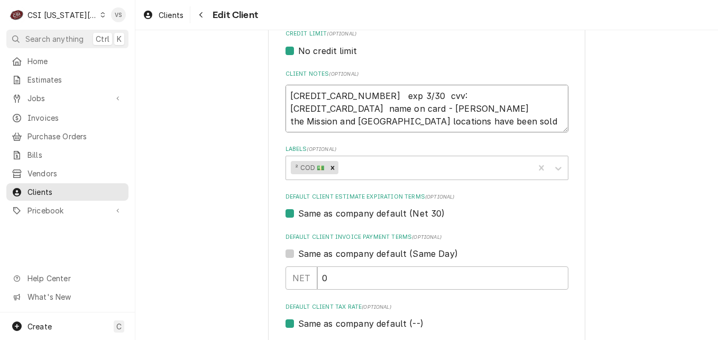
type textarea "5589 6210 5138 7323 exp 3/30 cvv: 331 name on card - MIKE SCHWEITZER the Missio…"
type textarea "x"
type textarea "5589 6210 5138 7323 exp 3/30 cvv: 331 name on card - MIKE SCHWEITZER the Missio…"
type textarea "x"
type textarea "5589 6210 5138 7323 exp 3/30 cvv: 331 name on card - MIKE SCHWEITZER the Missio…"
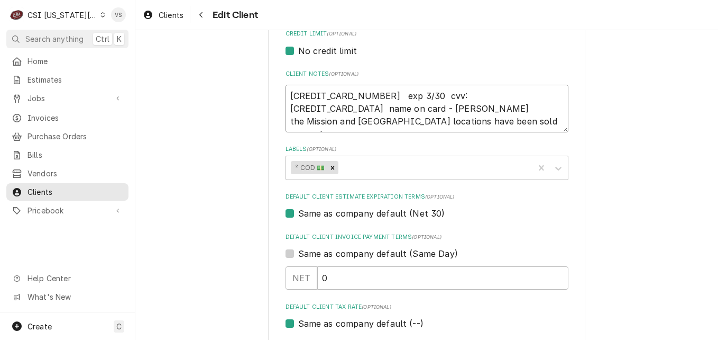
type textarea "x"
type textarea "5589 6210 5138 7323 exp 3/30 cvv: 331 name on card - MIKE SCHWEITZER the Missio…"
type textarea "x"
type textarea "5589 6210 5138 7323 exp 3/30 cvv: 331 name on card - MIKE SCHWEITZER the Missio…"
type textarea "x"
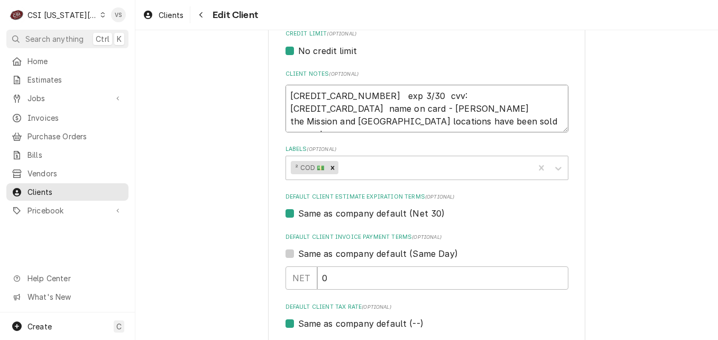
type textarea "5589 6210 5138 7323 exp 3/30 cvv: 331 name on card - MIKE SCHWEITZER the Missio…"
type textarea "x"
type textarea "5589 6210 5138 7323 exp 3/30 cvv: 331 name on card - MIKE SCHWEITZER the Missio…"
type textarea "x"
type textarea "5589 6210 5138 7323 exp 3/30 cvv: 331 name on card - MIKE SCHWEITZER the Missio…"
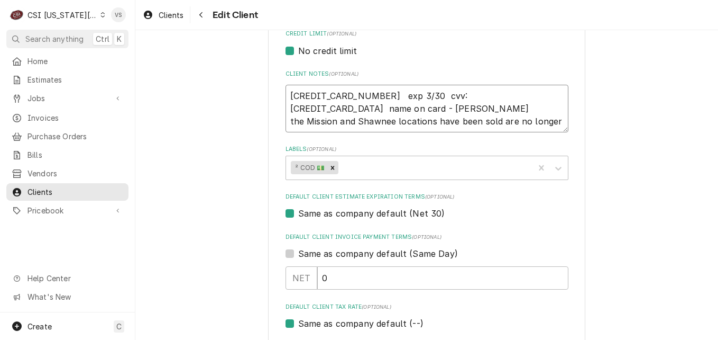
type textarea "x"
type textarea "5589 6210 5138 7323 exp 3/30 cvv: 331 name on card - MIKE SCHWEITZER the Missio…"
type textarea "x"
type textarea "5589 6210 5138 7323 exp 3/30 cvv: 331 name on card - MIKE SCHWEITZER the Missio…"
type textarea "x"
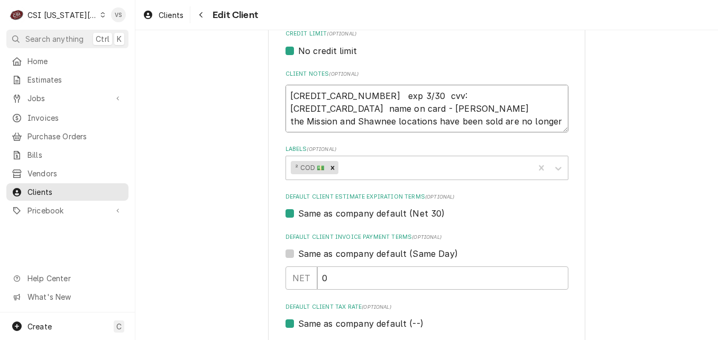
type textarea "5589 6210 5138 7323 exp 3/30 cvv: 331 name on card - MIKE SCHWEITZER the Missio…"
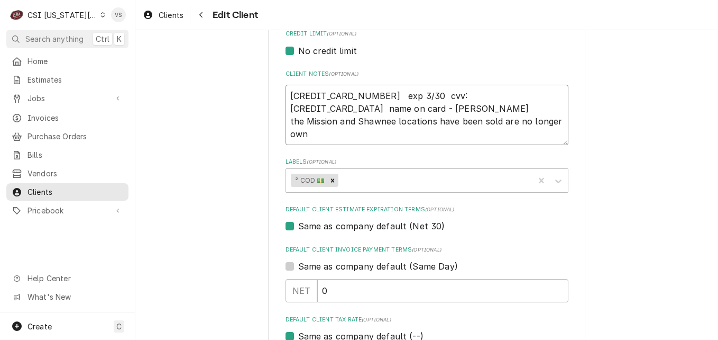
type textarea "x"
type textarea "5589 6210 5138 7323 exp 3/30 cvv: 331 name on card - MIKE SCHWEITZER the Missio…"
type textarea "x"
type textarea "5589 6210 5138 7323 exp 3/30 cvv: 331 name on card - MIKE SCHWEITZER the Missio…"
type textarea "x"
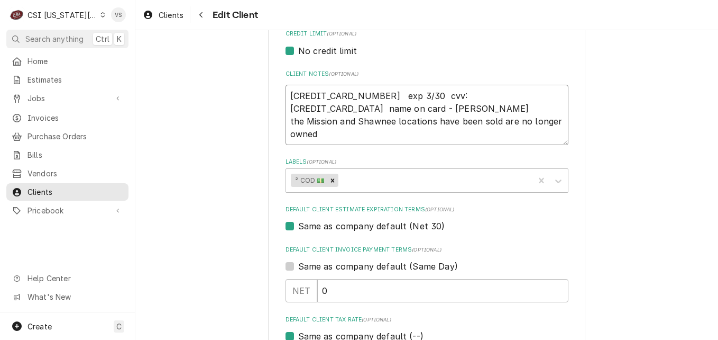
type textarea "5589 6210 5138 7323 exp 3/30 cvv: 331 name on card - MIKE SCHWEITZER the Missio…"
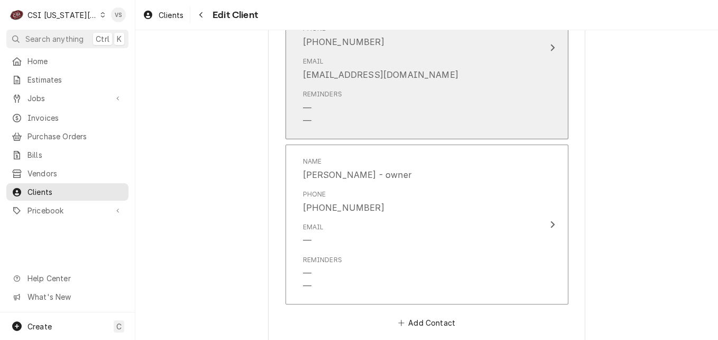
scroll to position [899, 0]
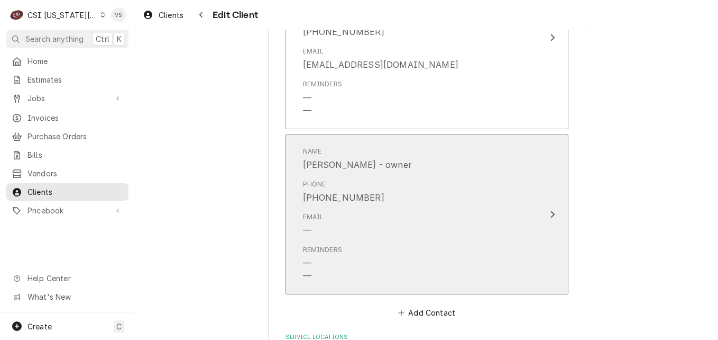
click at [509, 217] on div "Email —" at bounding box center [416, 224] width 226 height 33
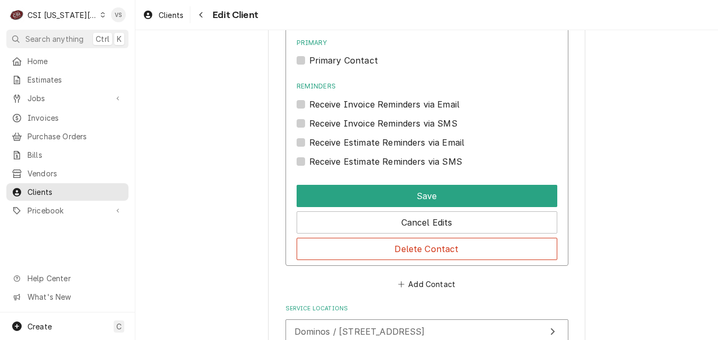
scroll to position [1164, 0]
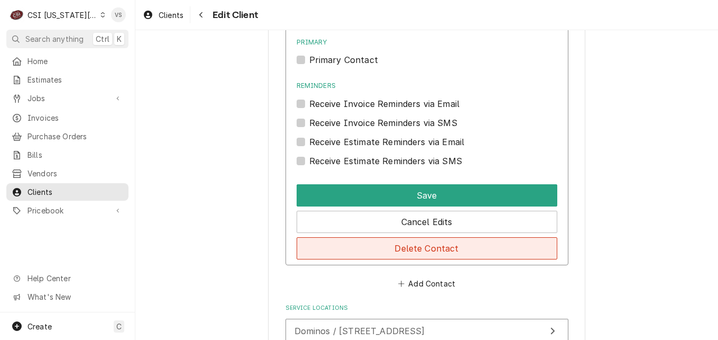
click at [406, 244] on button "Delete Contact" at bounding box center [427, 248] width 261 height 22
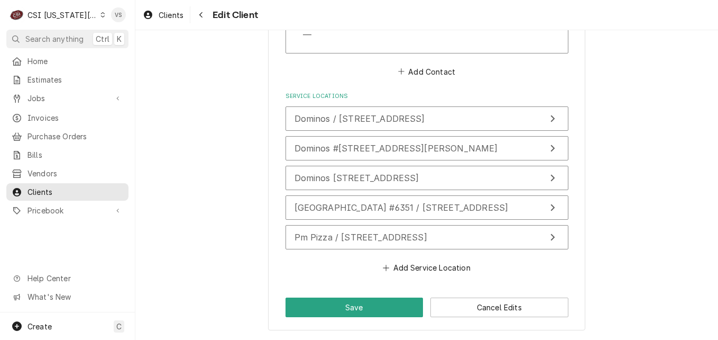
scroll to position [975, 0]
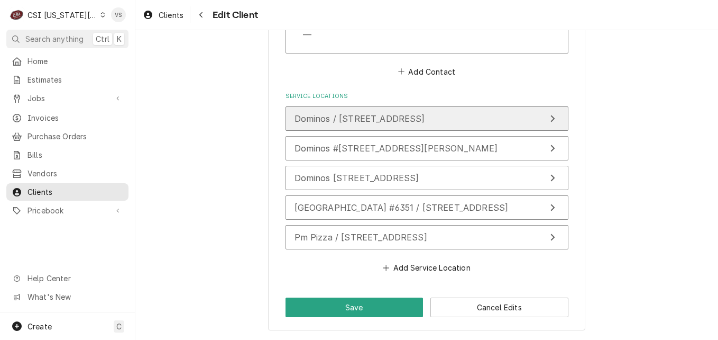
click at [332, 120] on span "Dominos / 14319 West 135Th Street, Olathe, KS 66062" at bounding box center [360, 118] width 131 height 11
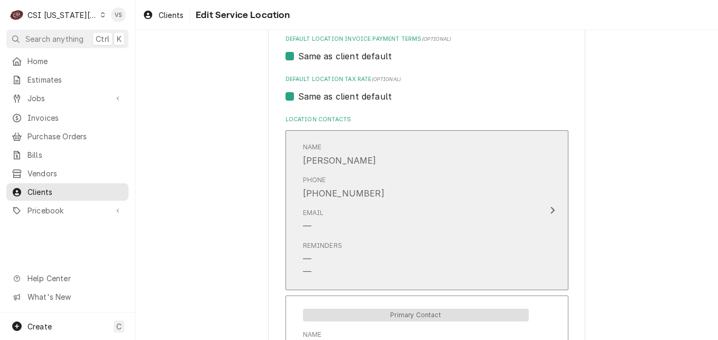
scroll to position [704, 0]
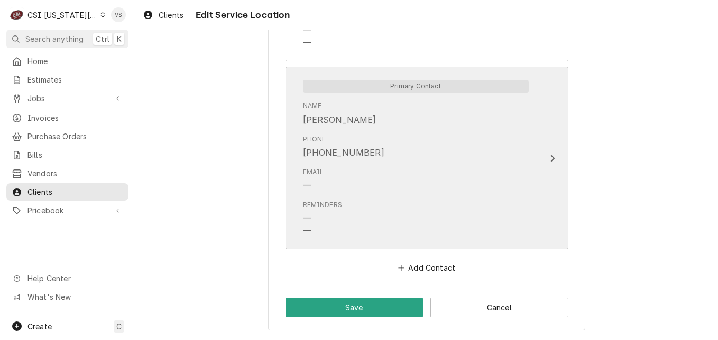
click at [439, 175] on div "Email —" at bounding box center [416, 179] width 226 height 33
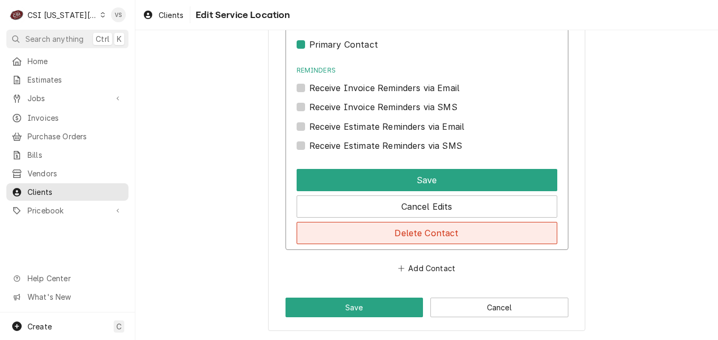
click at [397, 234] on button "Delete Contact" at bounding box center [427, 233] width 261 height 22
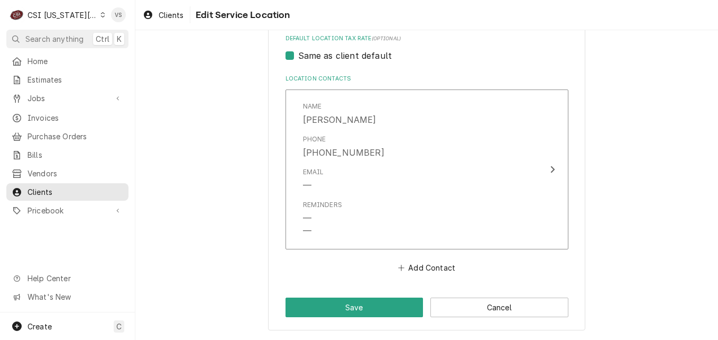
scroll to position [517, 0]
click at [381, 306] on button "Save" at bounding box center [355, 307] width 138 height 20
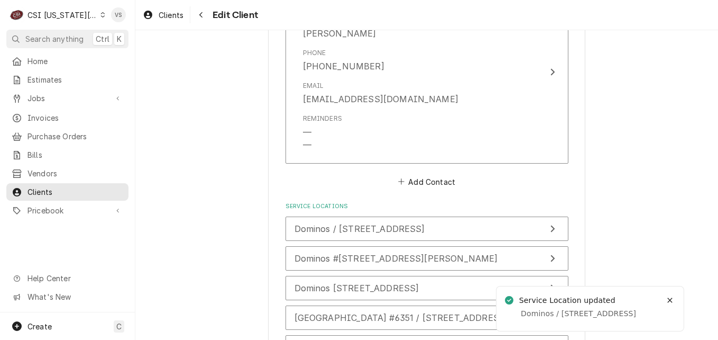
scroll to position [852, 0]
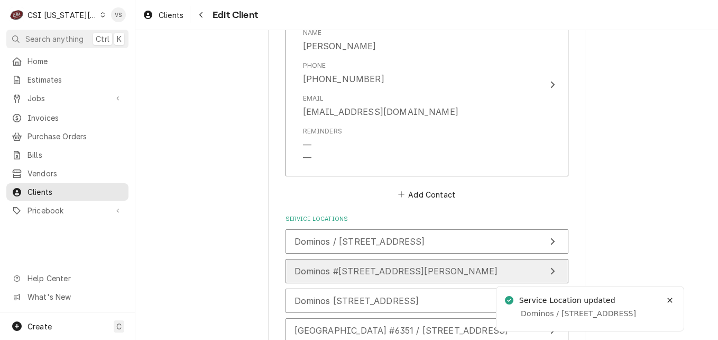
click at [383, 272] on span "Dominos #[STREET_ADDRESS][PERSON_NAME]" at bounding box center [397, 271] width 204 height 11
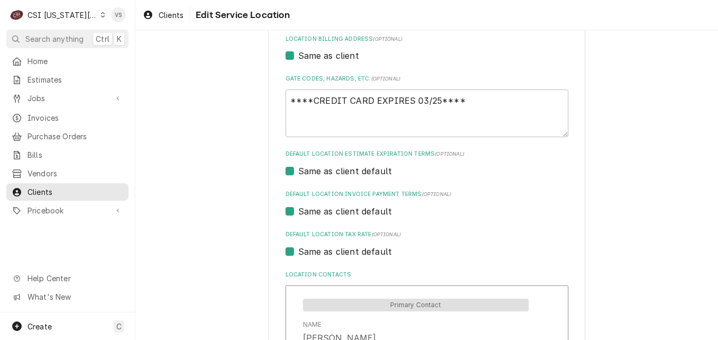
scroll to position [222, 0]
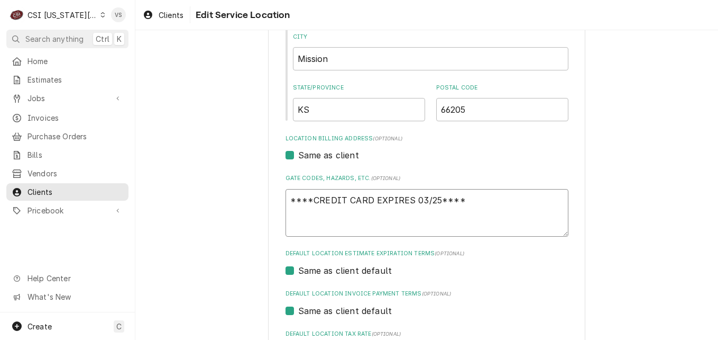
click at [472, 199] on textarea "****CREDIT CARD EXPIRES 03/25****" at bounding box center [427, 213] width 283 height 48
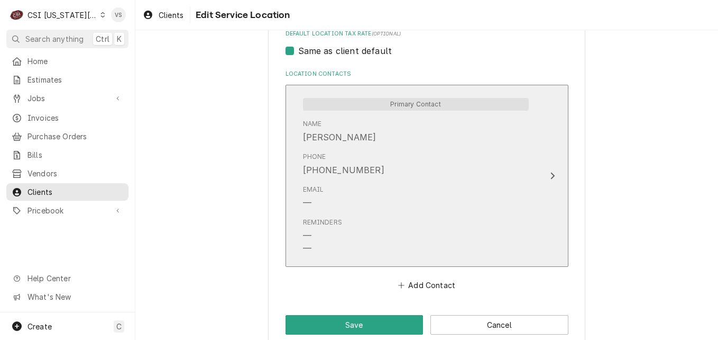
scroll to position [539, 0]
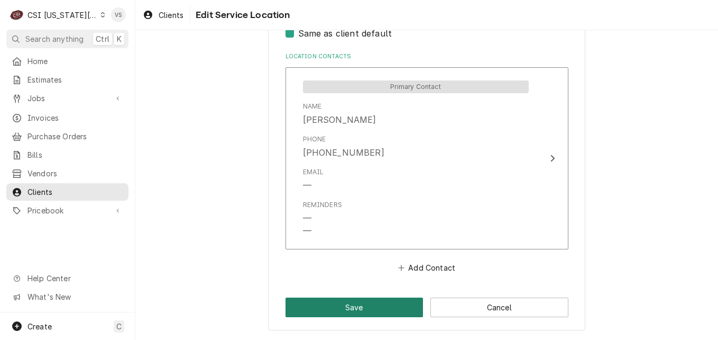
click at [374, 306] on button "Save" at bounding box center [355, 307] width 138 height 20
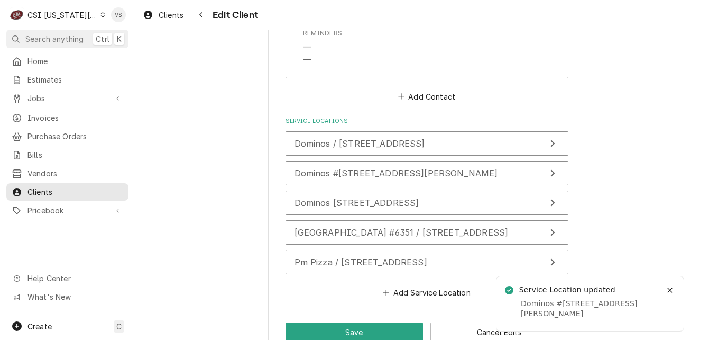
scroll to position [975, 0]
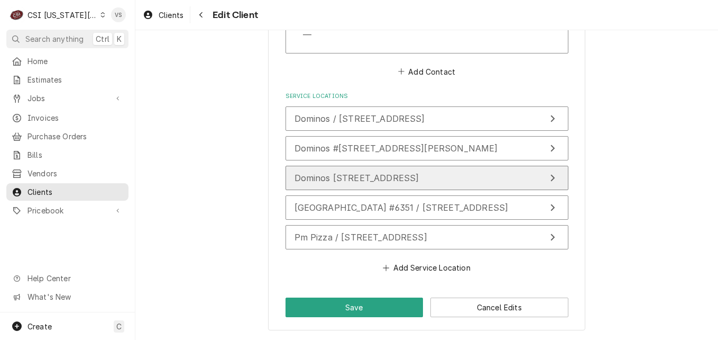
click at [387, 178] on span "Dominos [STREET_ADDRESS]" at bounding box center [357, 177] width 125 height 11
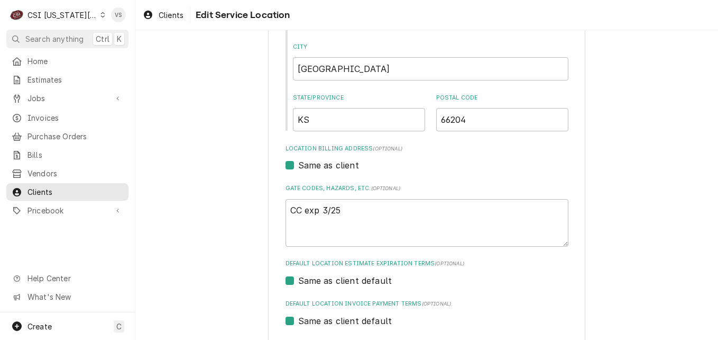
scroll to position [704, 0]
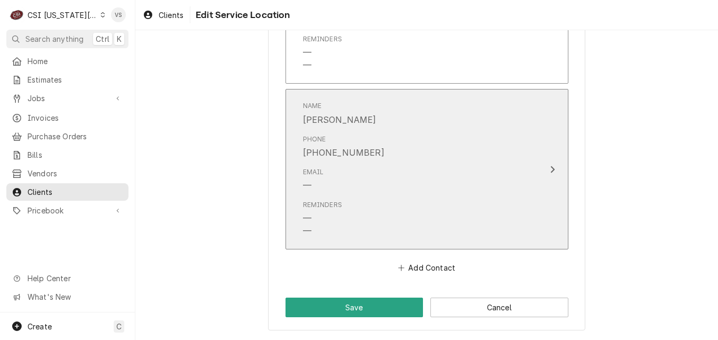
click at [410, 163] on div "Email —" at bounding box center [416, 179] width 226 height 33
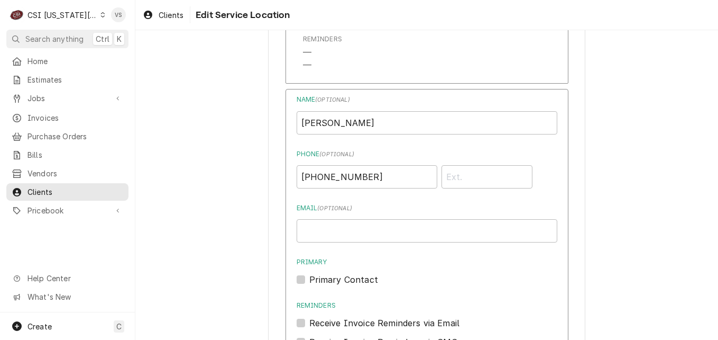
scroll to position [939, 0]
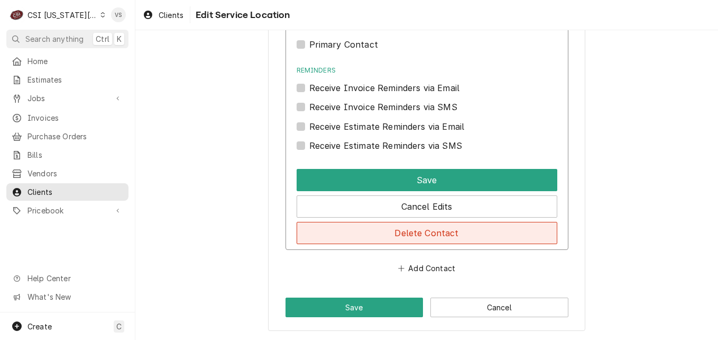
click at [380, 229] on button "Delete Contact" at bounding box center [427, 233] width 261 height 22
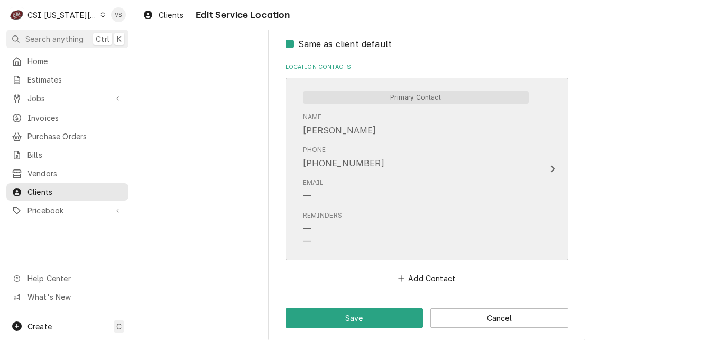
scroll to position [539, 0]
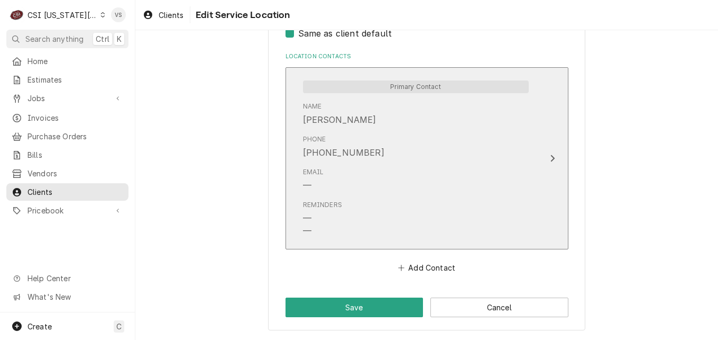
click at [389, 190] on div "Email —" at bounding box center [416, 179] width 226 height 33
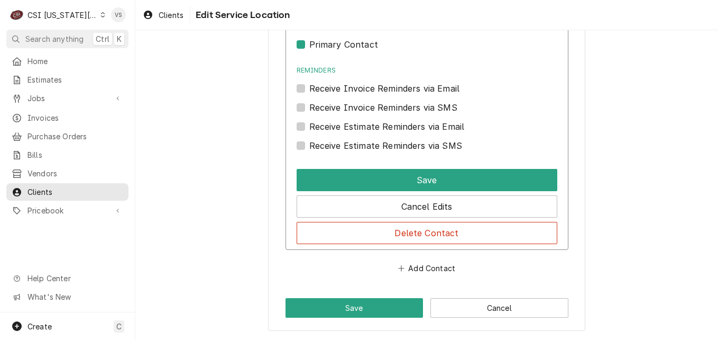
scroll to position [752, 0]
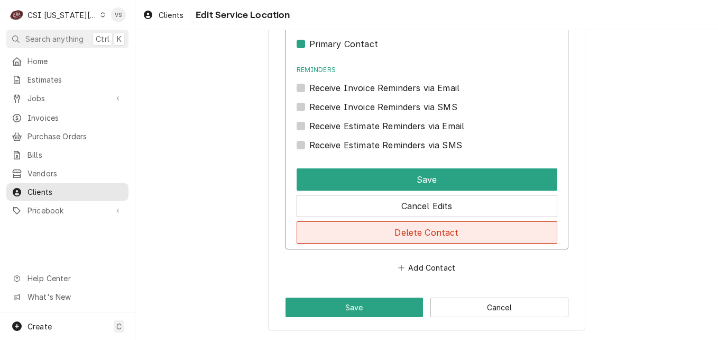
click at [374, 237] on button "Delete Contact" at bounding box center [427, 232] width 261 height 22
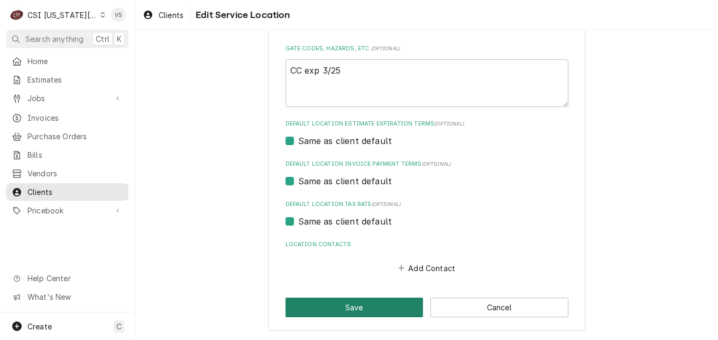
click at [376, 301] on button "Save" at bounding box center [355, 307] width 138 height 20
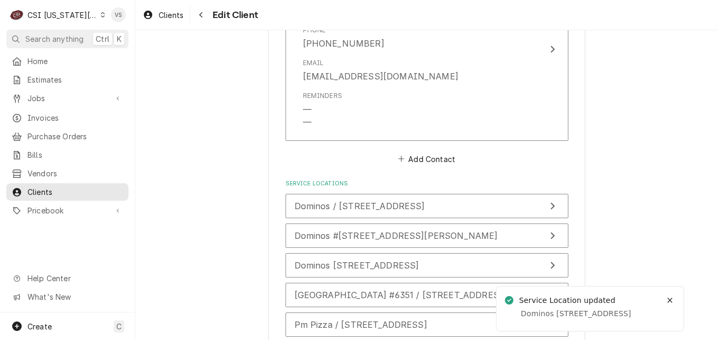
scroll to position [905, 0]
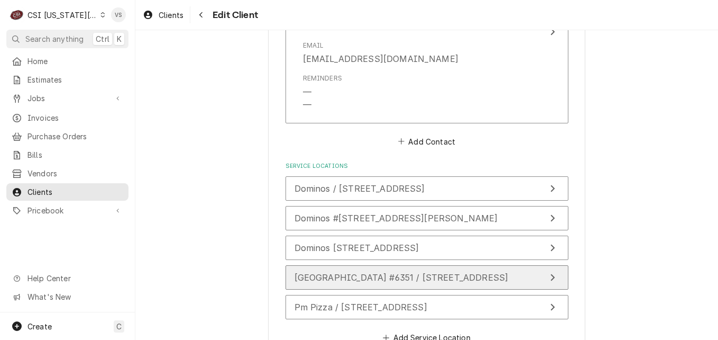
click at [372, 272] on span "[GEOGRAPHIC_DATA] #6351 / [STREET_ADDRESS]" at bounding box center [402, 277] width 214 height 11
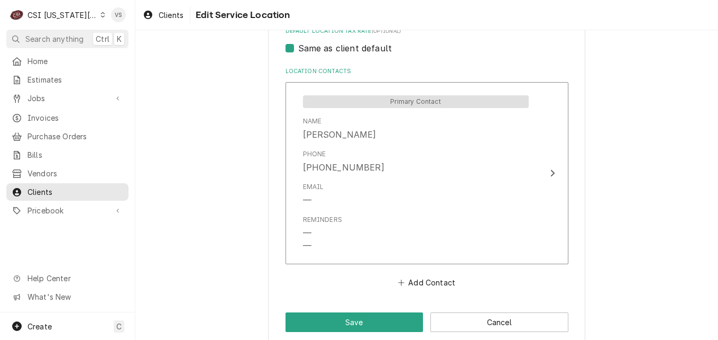
scroll to position [539, 0]
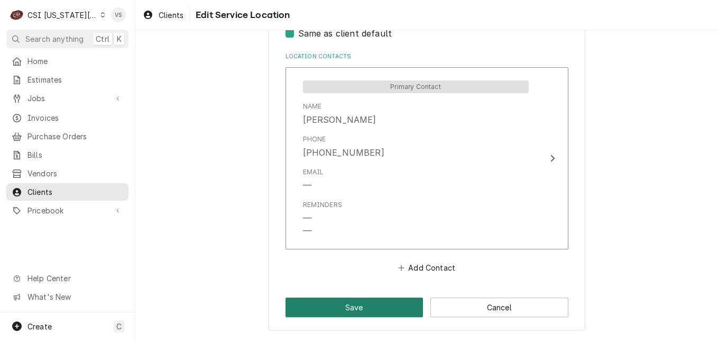
click at [364, 297] on button "Save" at bounding box center [355, 307] width 138 height 20
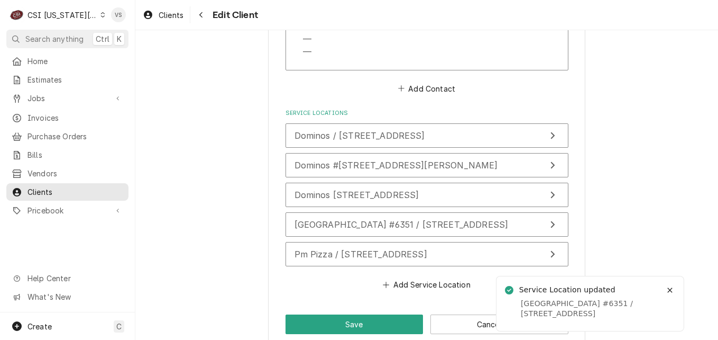
scroll to position [975, 0]
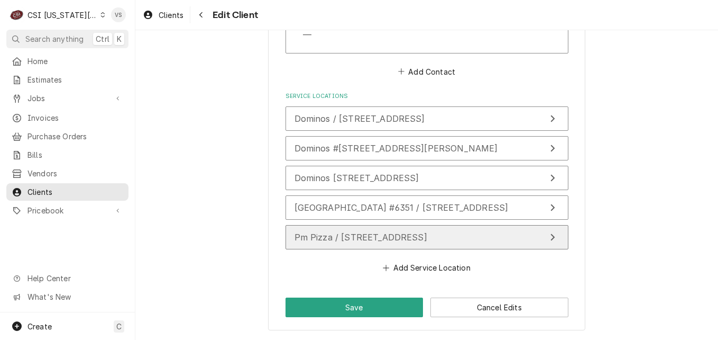
click at [358, 237] on span "Pm Pizza / [STREET_ADDRESS]" at bounding box center [361, 237] width 133 height 11
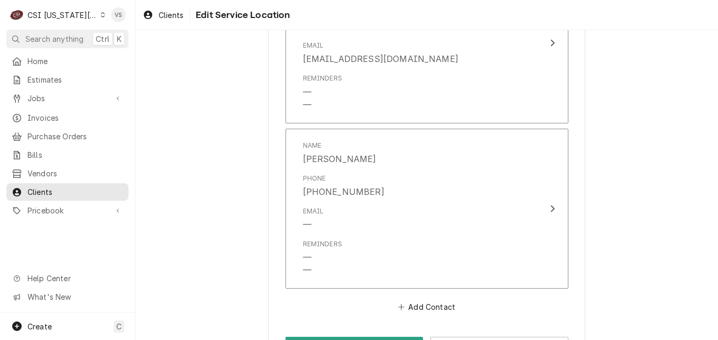
scroll to position [1164, 0]
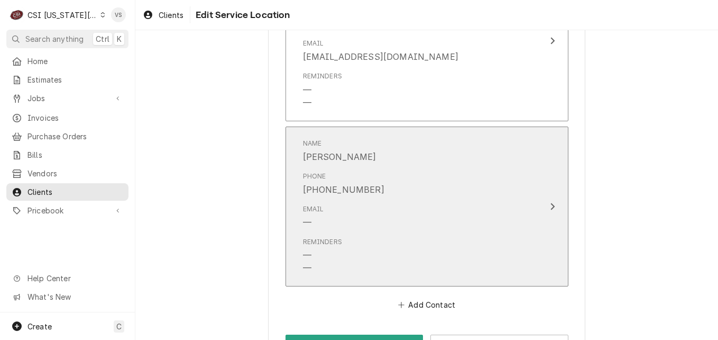
click at [393, 190] on div "Phone (254) 589-1854" at bounding box center [416, 183] width 226 height 33
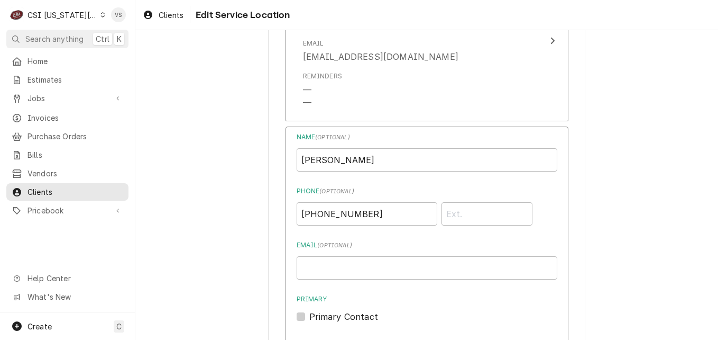
scroll to position [1436, 0]
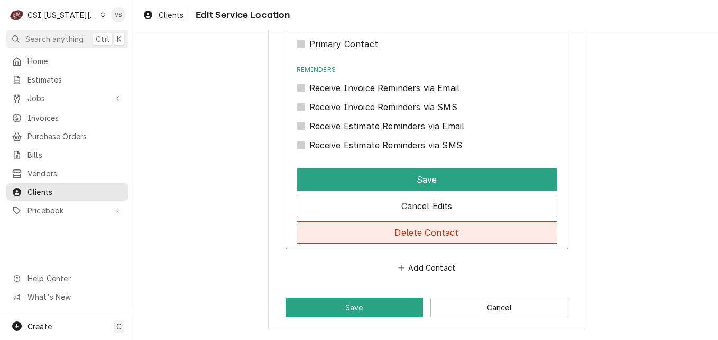
click at [376, 234] on button "Delete Contact" at bounding box center [427, 232] width 261 height 22
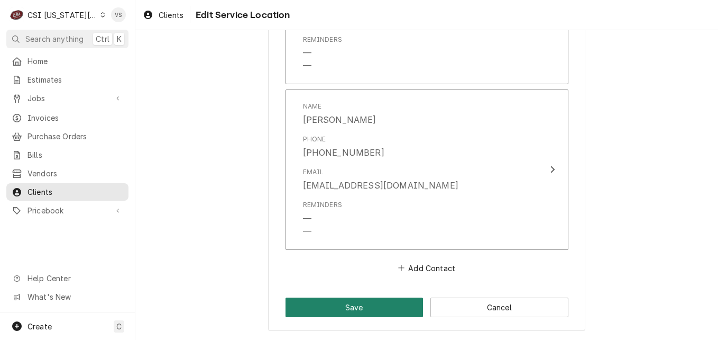
click at [377, 307] on button "Save" at bounding box center [355, 307] width 138 height 20
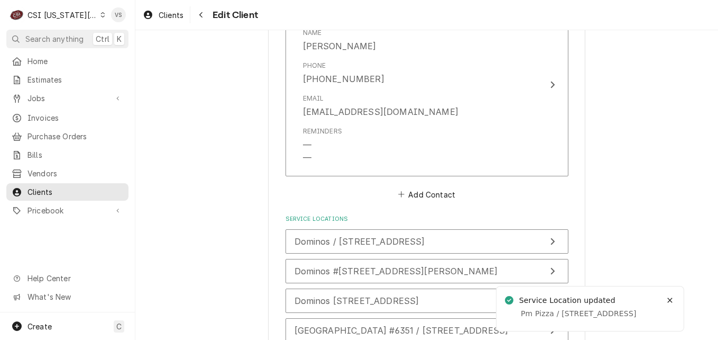
scroll to position [975, 0]
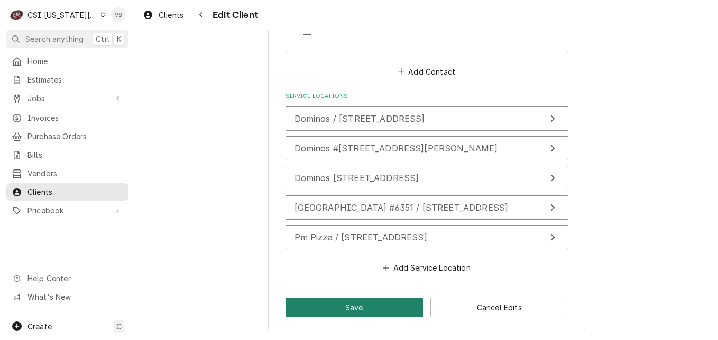
click at [362, 305] on button "Save" at bounding box center [355, 307] width 138 height 20
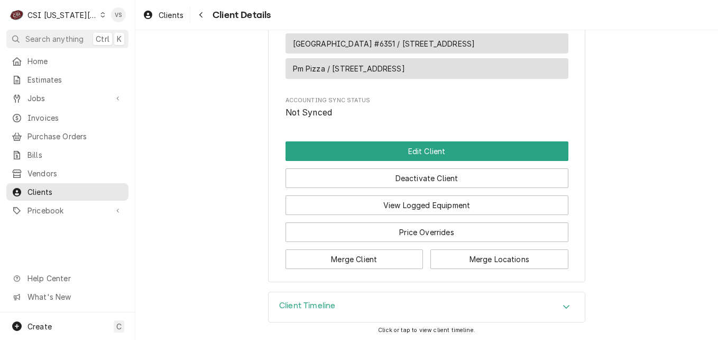
scroll to position [661, 0]
